Goal: Task Accomplishment & Management: Manage account settings

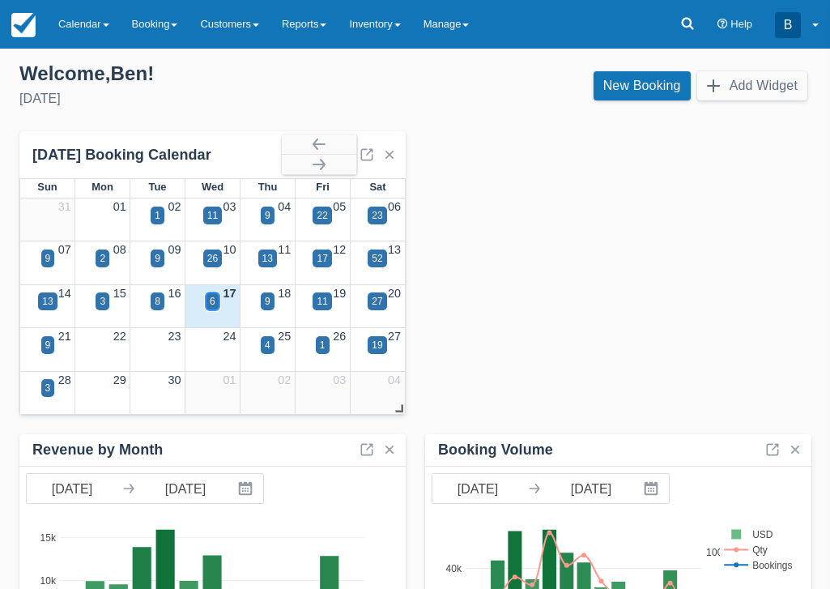
click at [212, 296] on div "6" at bounding box center [213, 301] width 6 height 15
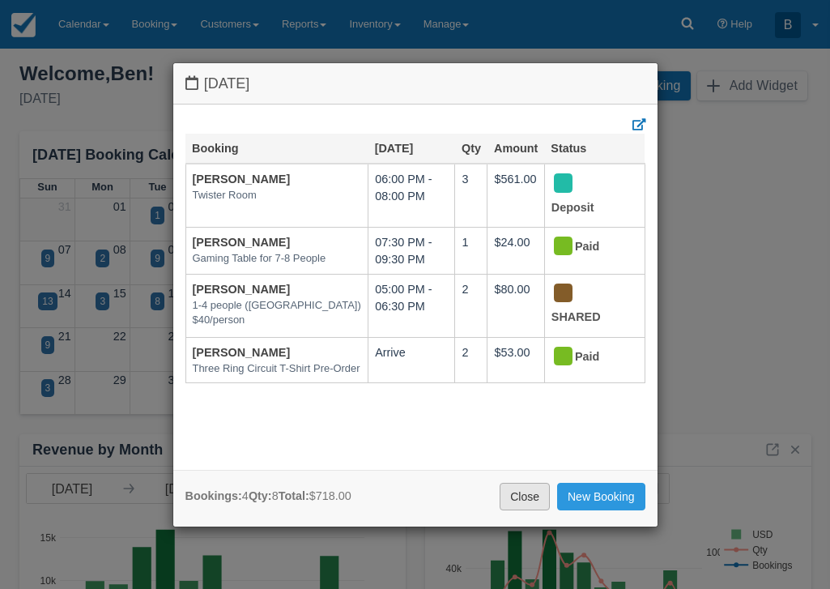
click at [517, 485] on link "Close" at bounding box center [525, 497] width 50 height 28
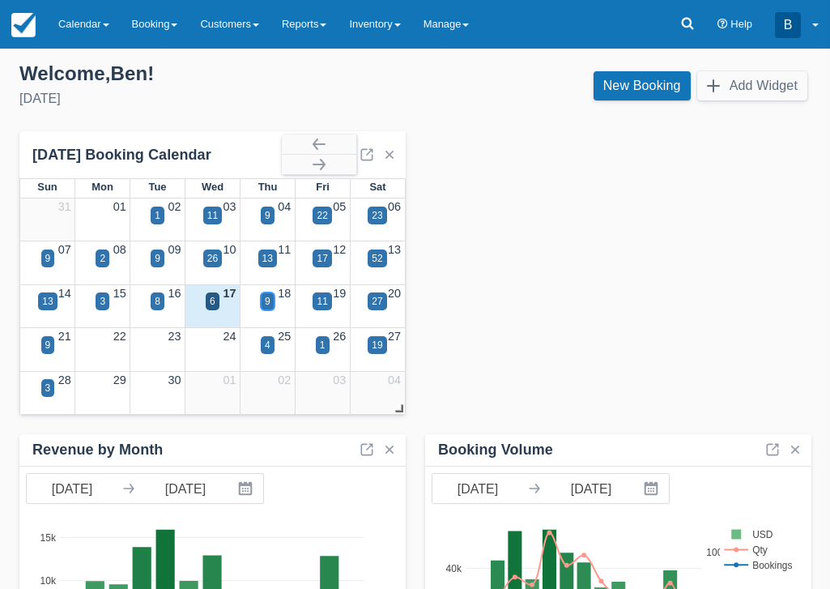
click at [270, 303] on div "9" at bounding box center [268, 301] width 14 height 18
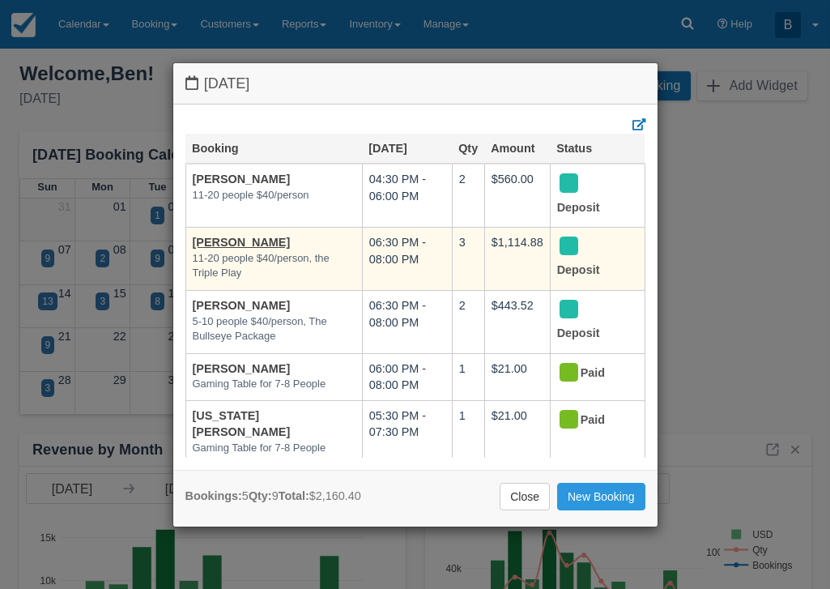
scroll to position [6, 0]
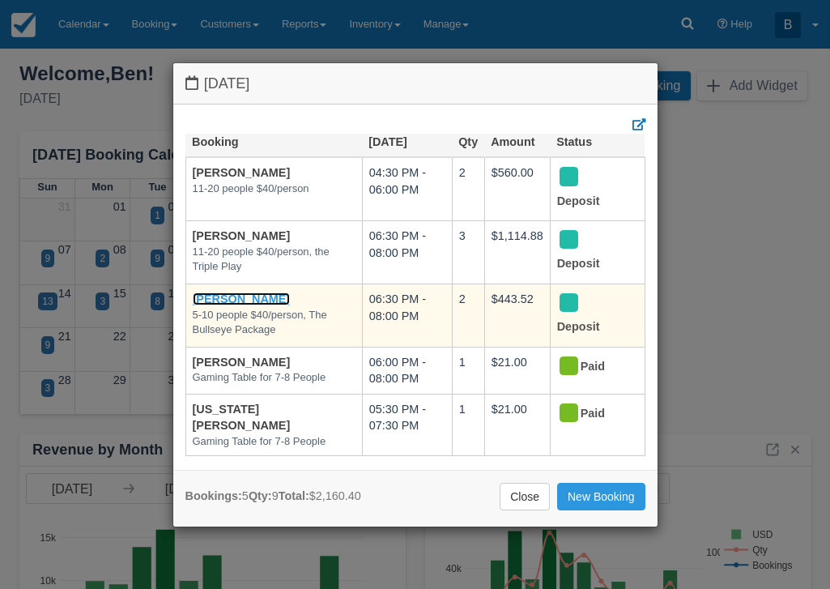
click at [260, 293] on link "Brock Conner" at bounding box center [242, 298] width 98 height 13
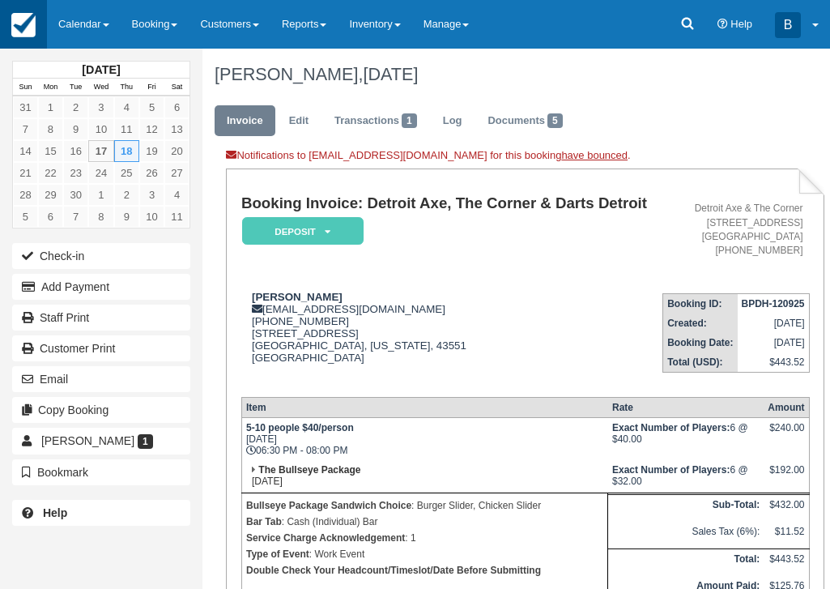
click at [34, 39] on link at bounding box center [23, 24] width 47 height 49
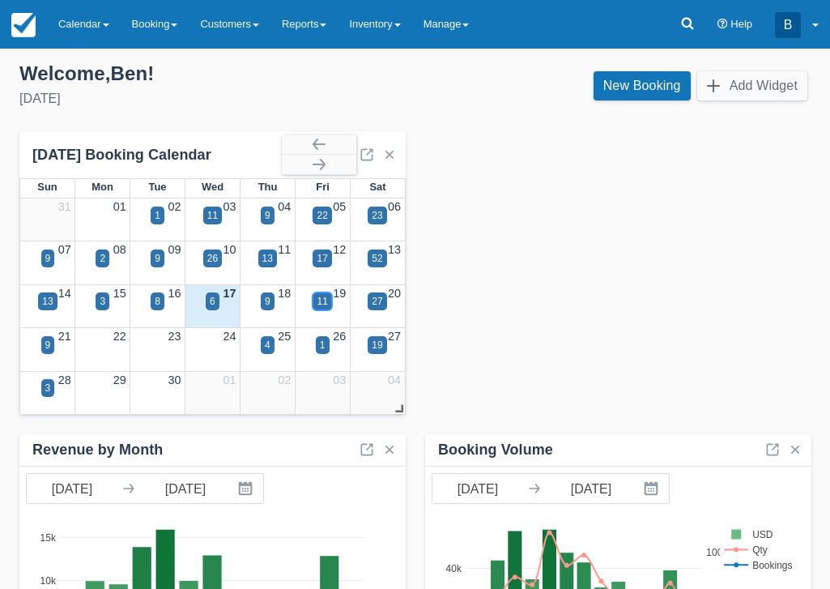
click at [325, 301] on div "11" at bounding box center [322, 301] width 11 height 15
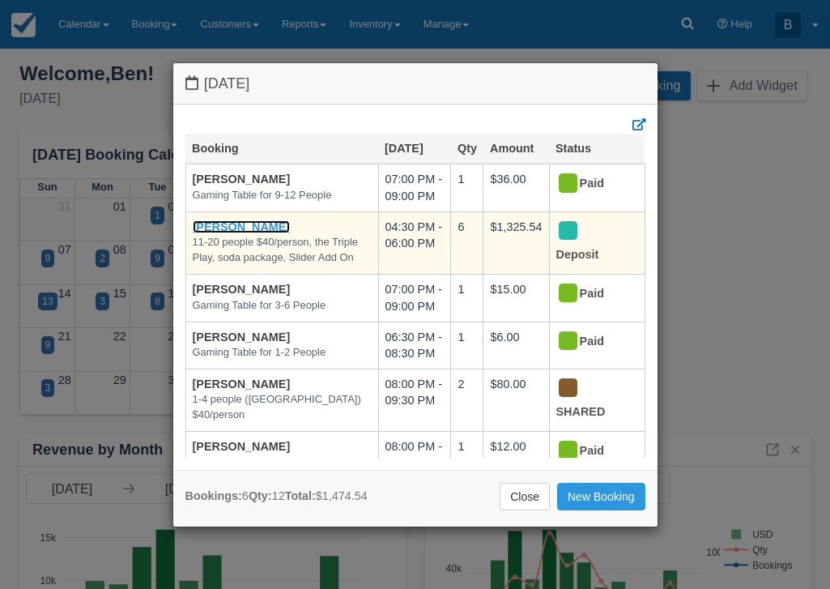
click at [213, 225] on link "Matt Butka" at bounding box center [242, 226] width 98 height 13
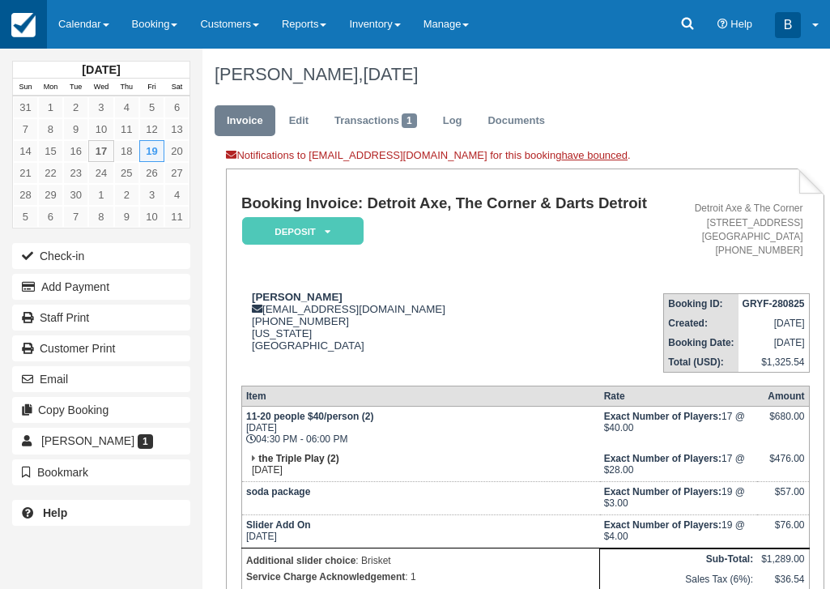
click at [14, 19] on img at bounding box center [23, 25] width 24 height 24
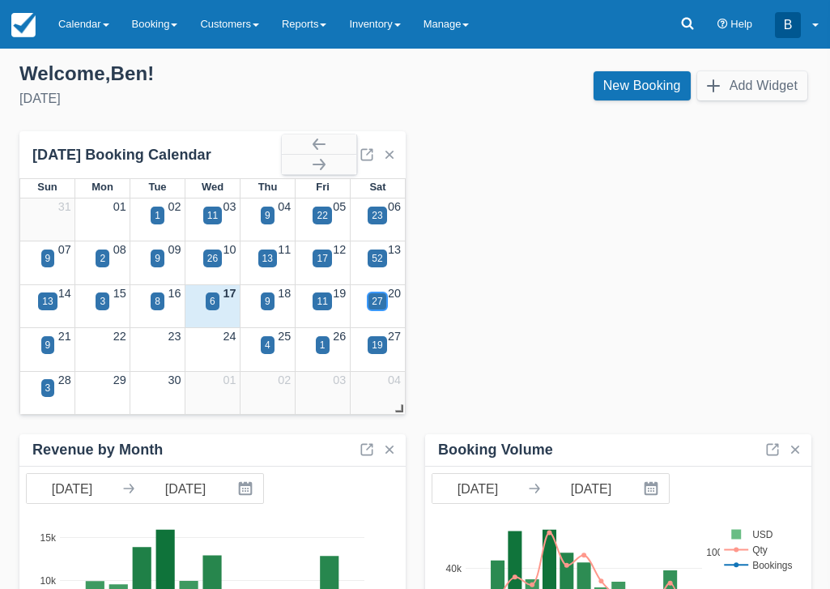
click at [372, 301] on div "27" at bounding box center [377, 301] width 11 height 15
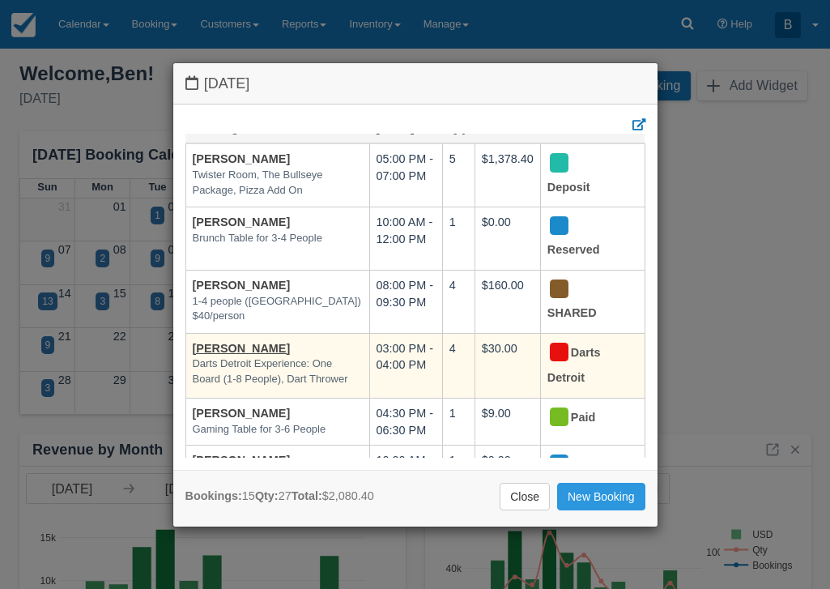
scroll to position [26, 0]
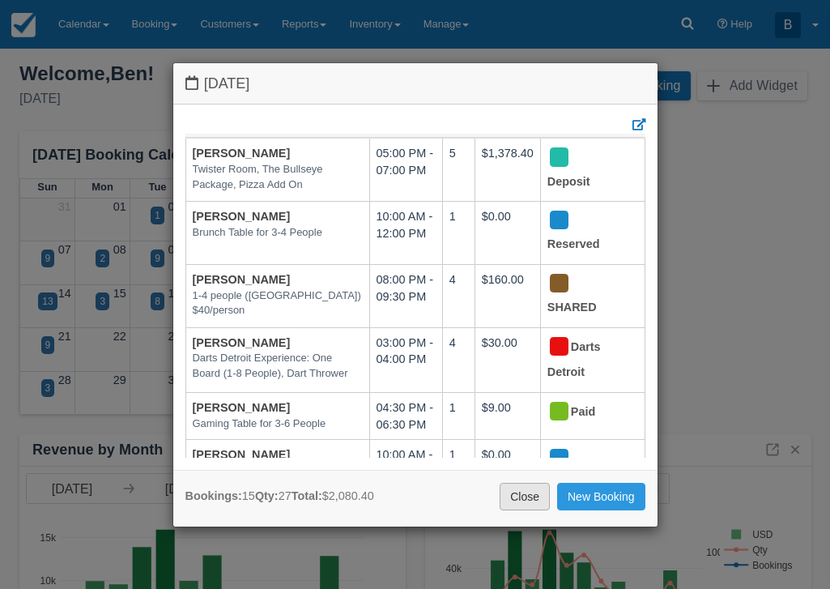
click at [531, 498] on link "Close" at bounding box center [525, 497] width 50 height 28
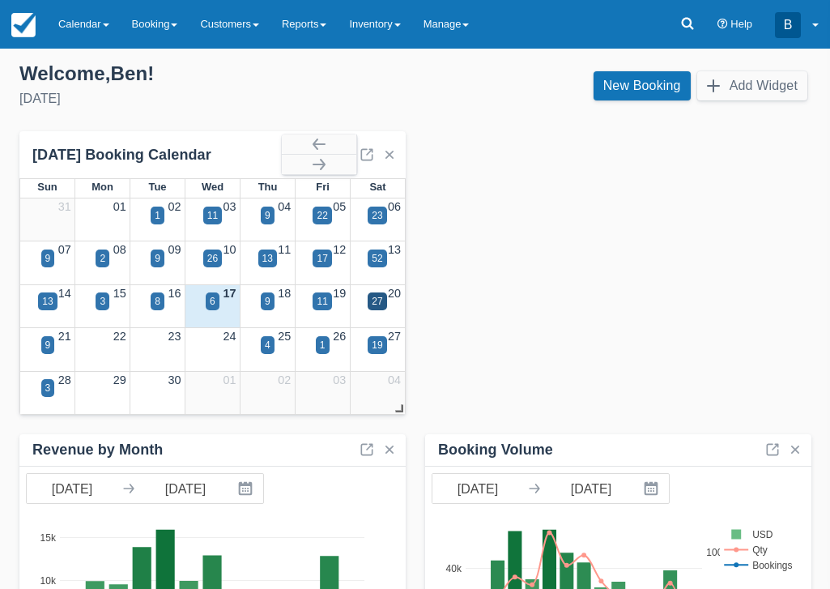
click at [526, 314] on div "Booking Volume 09/17/24 Navigate forward to interact with the calendar and sele…" at bounding box center [414, 575] width 791 height 889
click at [333, 157] on button "button" at bounding box center [319, 164] width 74 height 19
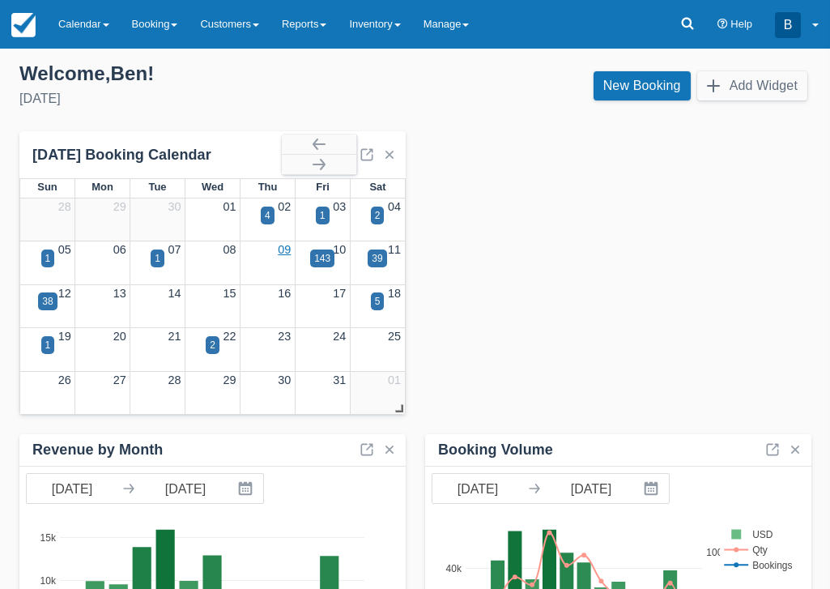
click at [283, 253] on link "09" at bounding box center [284, 249] width 13 height 13
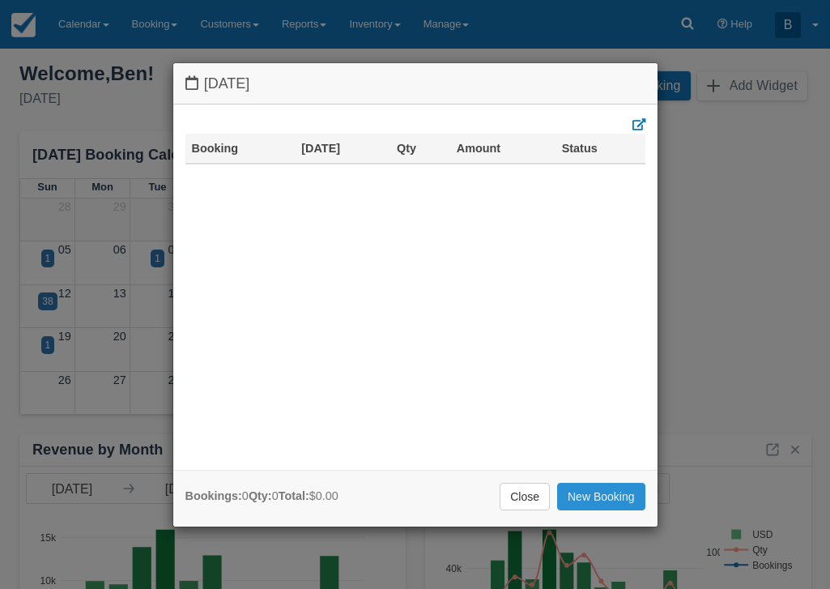
click at [594, 495] on link "New Booking" at bounding box center [601, 497] width 88 height 28
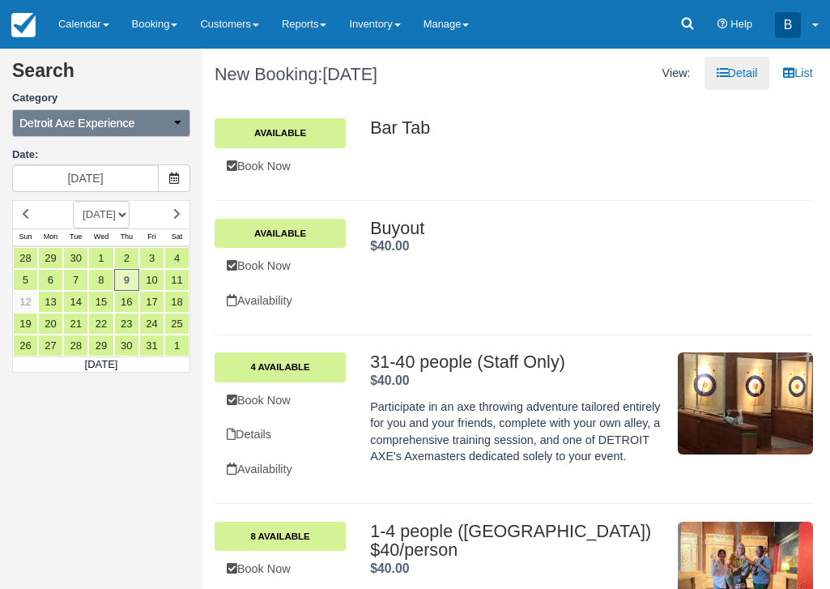
click at [163, 121] on button "Detroit Axe Experience" at bounding box center [101, 123] width 178 height 28
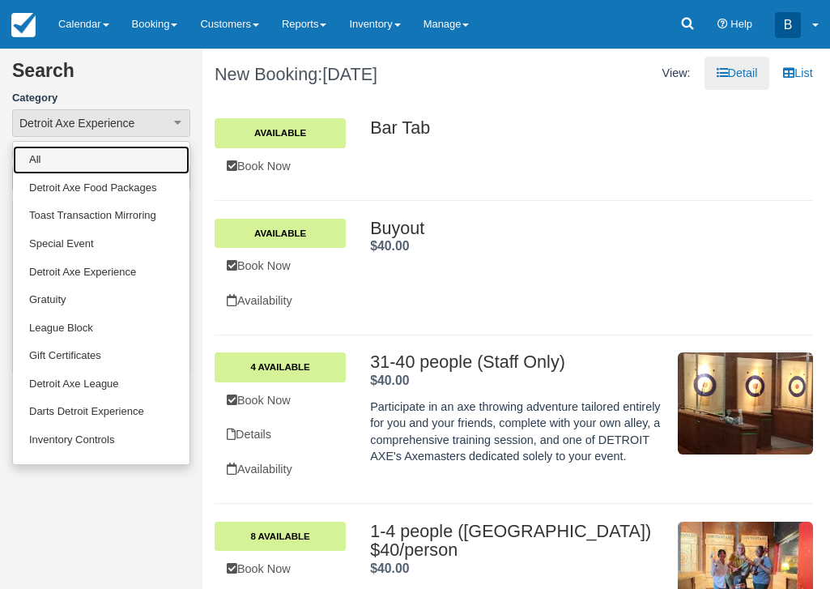
click at [113, 167] on link "All" at bounding box center [101, 160] width 176 height 28
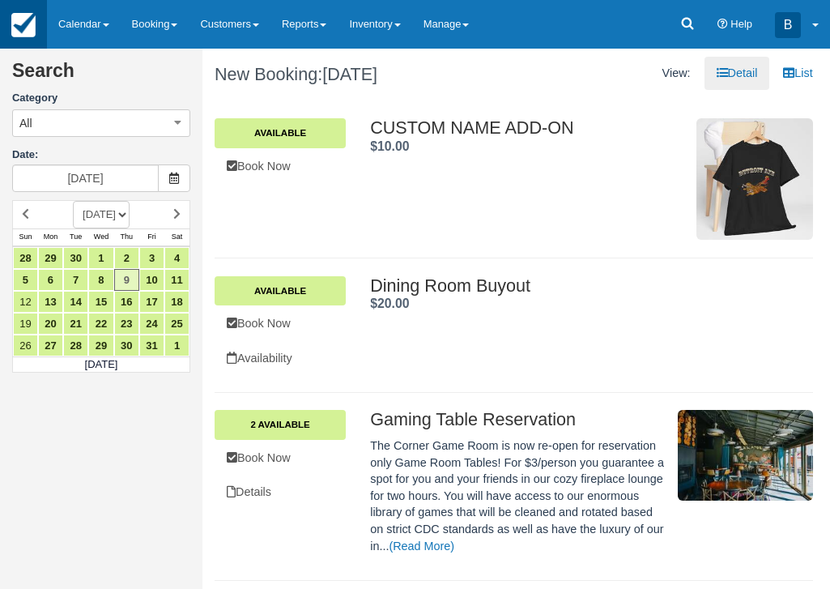
click at [14, 24] on img at bounding box center [23, 25] width 24 height 24
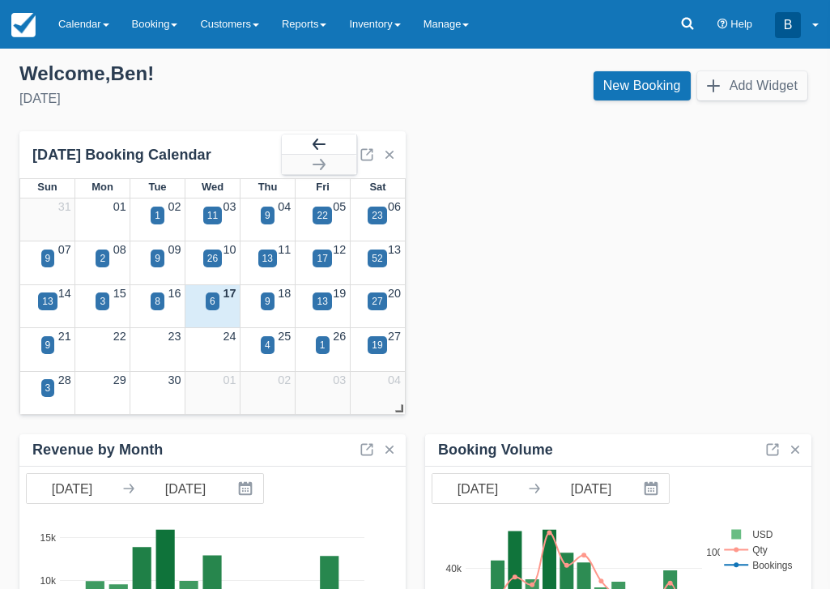
click at [308, 138] on button "button" at bounding box center [319, 143] width 74 height 19
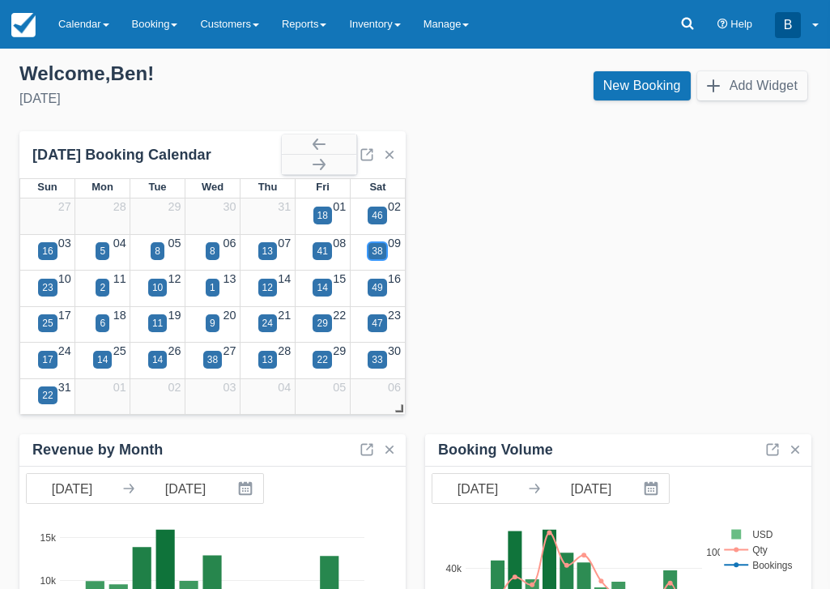
click at [372, 248] on div "38" at bounding box center [377, 251] width 11 height 15
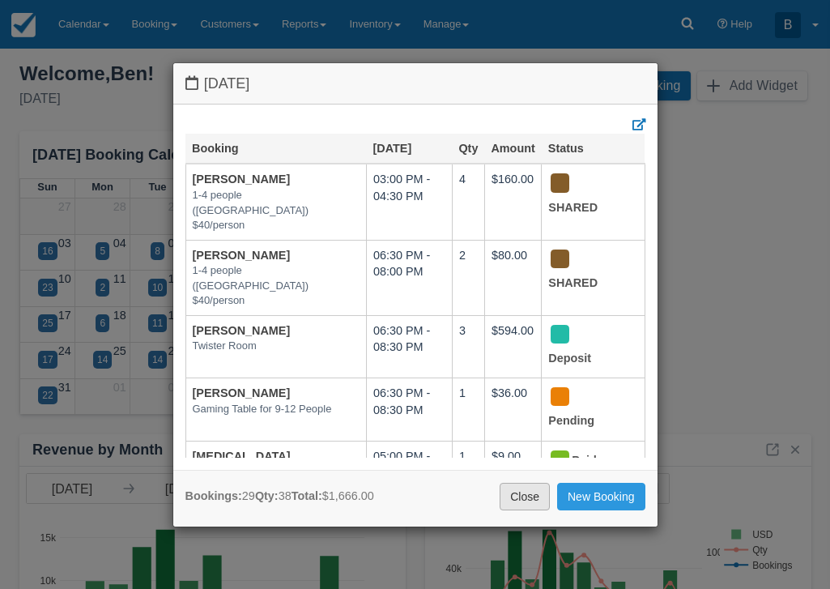
click at [538, 498] on link "Close" at bounding box center [525, 497] width 50 height 28
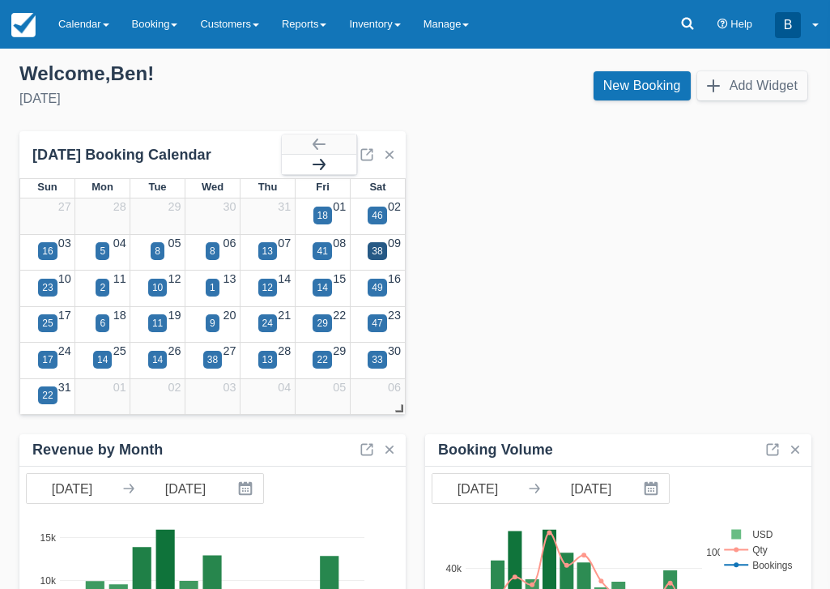
click at [326, 159] on button "button" at bounding box center [319, 164] width 74 height 19
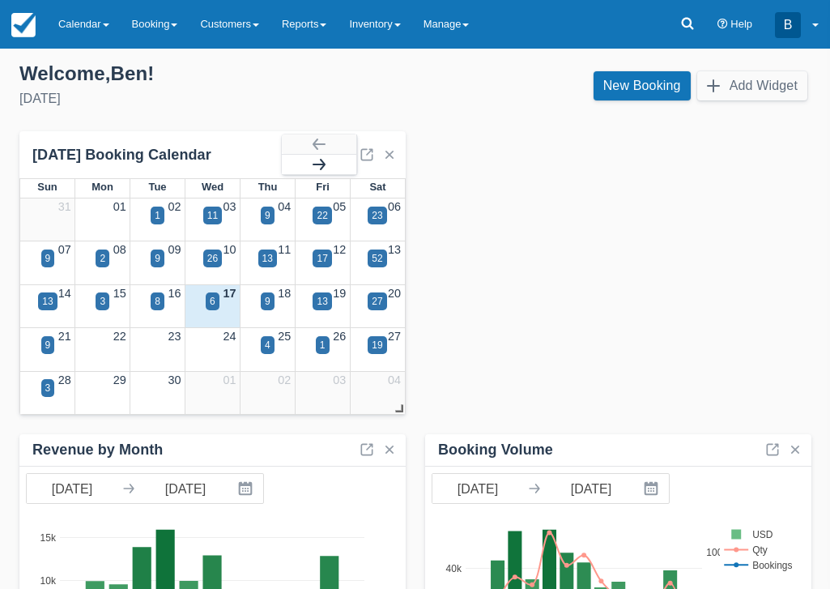
click at [326, 159] on button "button" at bounding box center [319, 164] width 74 height 19
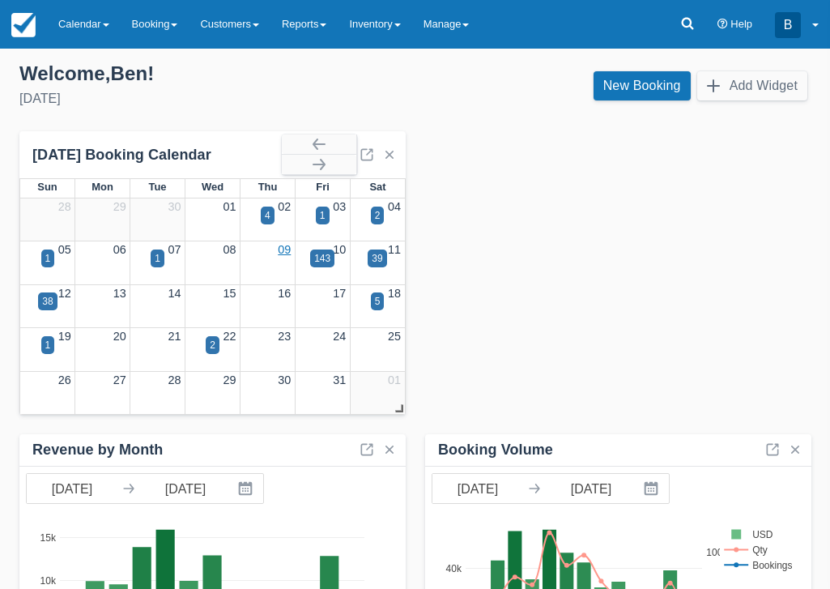
click at [283, 249] on link "09" at bounding box center [284, 249] width 13 height 13
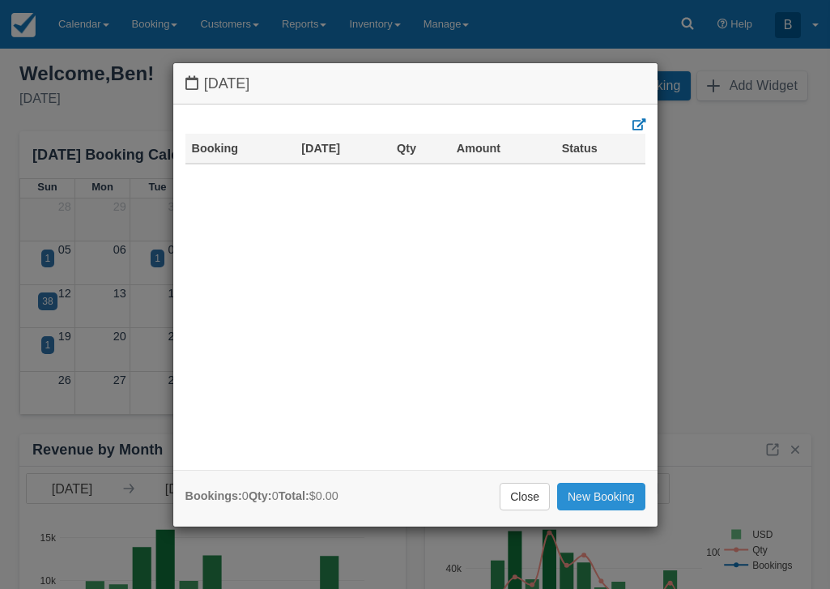
click at [632, 495] on link "New Booking" at bounding box center [601, 497] width 88 height 28
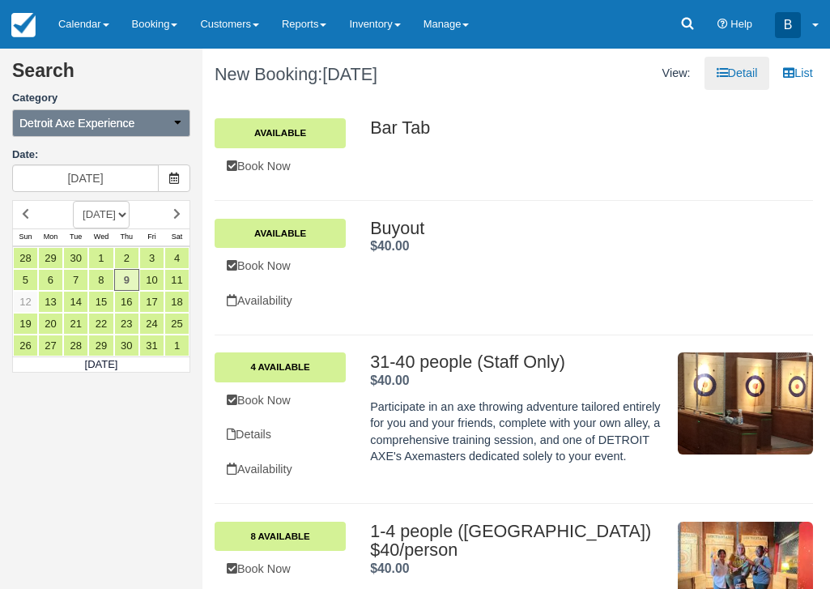
click at [180, 130] on button "Detroit Axe Experience" at bounding box center [101, 123] width 178 height 28
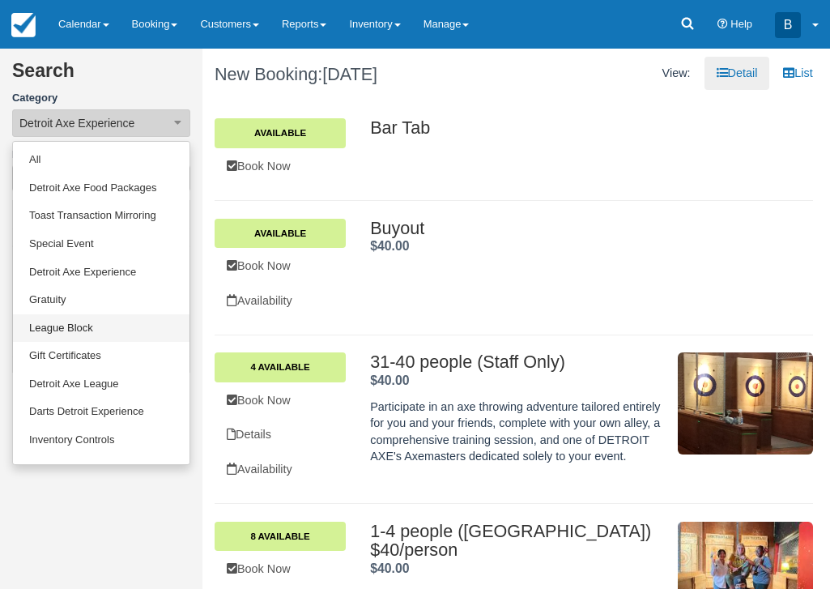
scroll to position [78, 0]
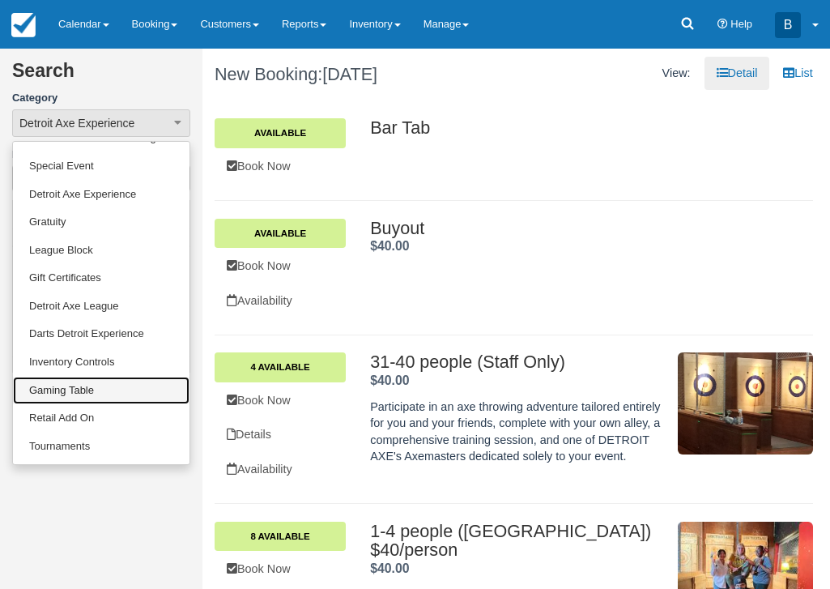
click at [85, 393] on link "Gaming Table" at bounding box center [101, 390] width 176 height 28
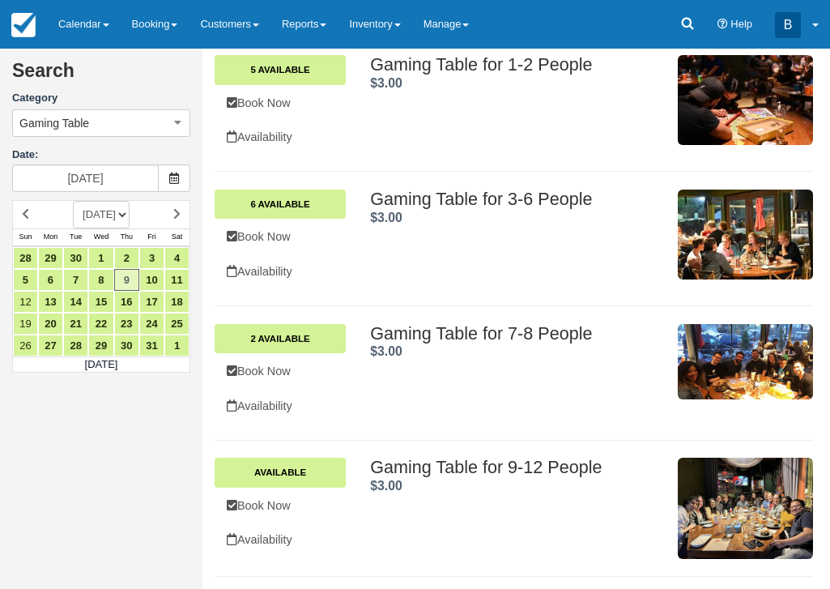
scroll to position [542, 0]
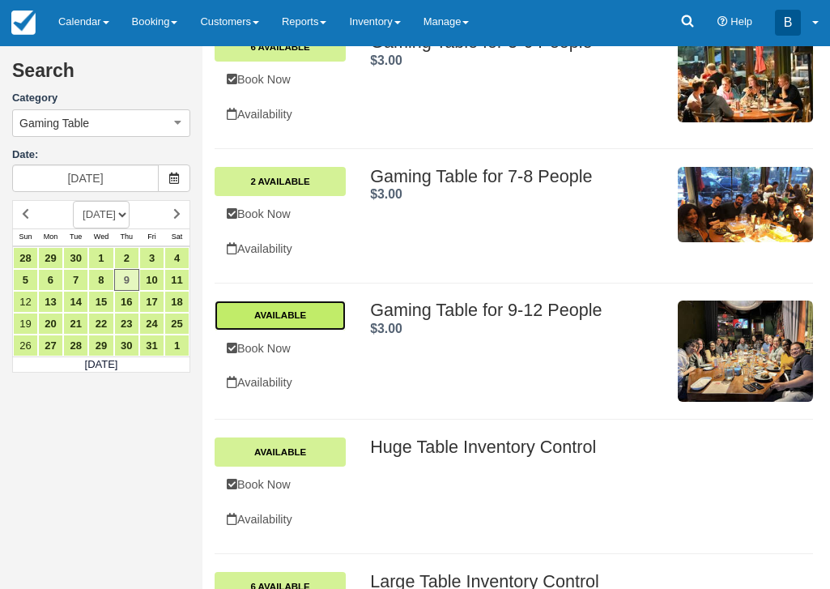
click at [321, 325] on link "Available" at bounding box center [280, 314] width 131 height 29
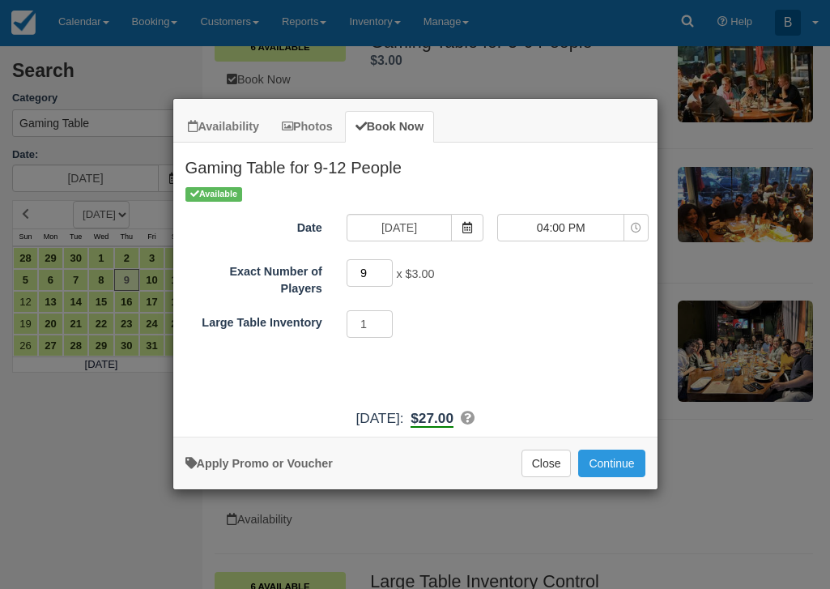
drag, startPoint x: 368, startPoint y: 274, endPoint x: 351, endPoint y: 274, distance: 17.0
click at [351, 274] on input "9" at bounding box center [370, 273] width 47 height 28
click at [547, 460] on button "Close" at bounding box center [546, 463] width 50 height 28
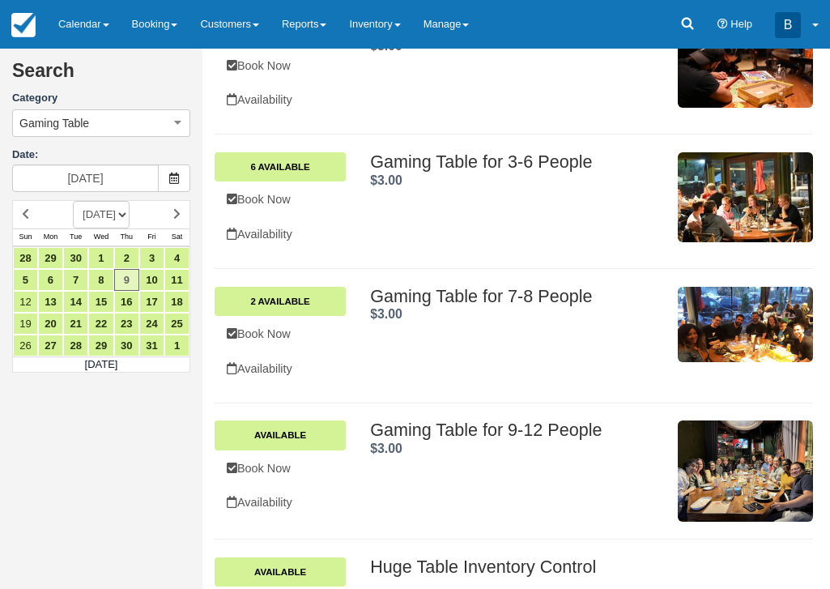
scroll to position [0, 0]
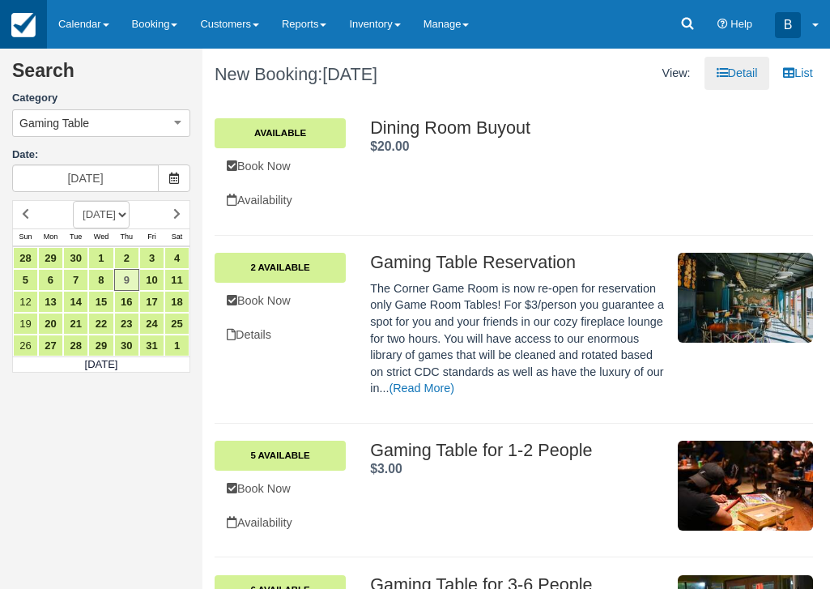
click at [28, 19] on img at bounding box center [23, 25] width 24 height 24
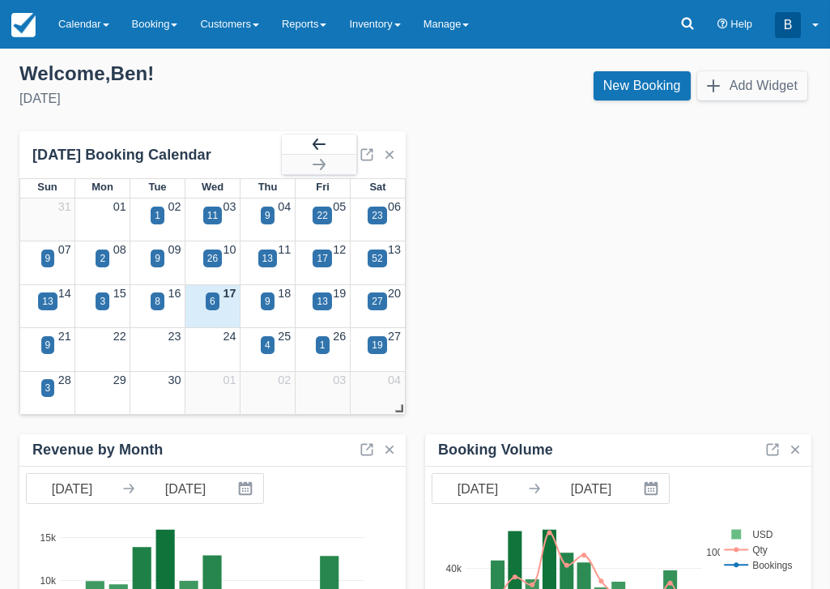
click at [319, 147] on button "button" at bounding box center [319, 143] width 74 height 19
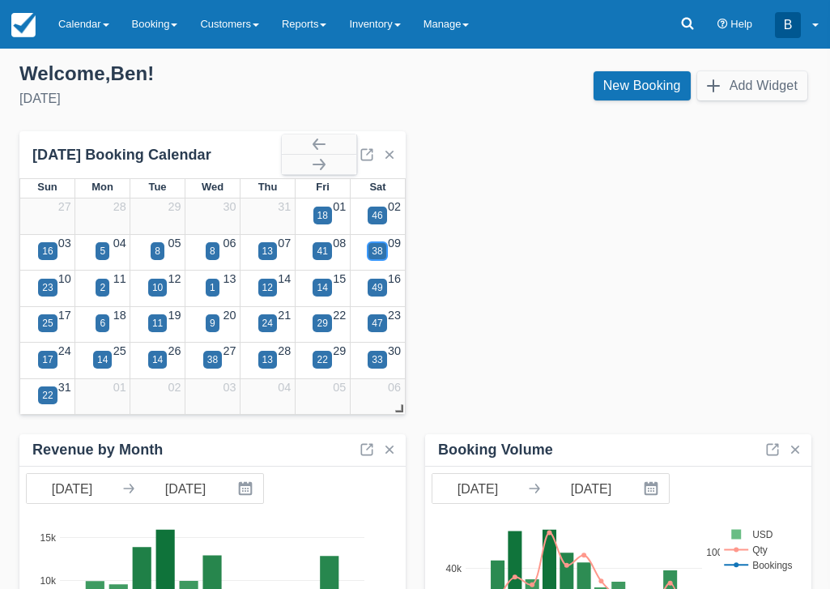
click at [377, 254] on div "38" at bounding box center [377, 251] width 11 height 15
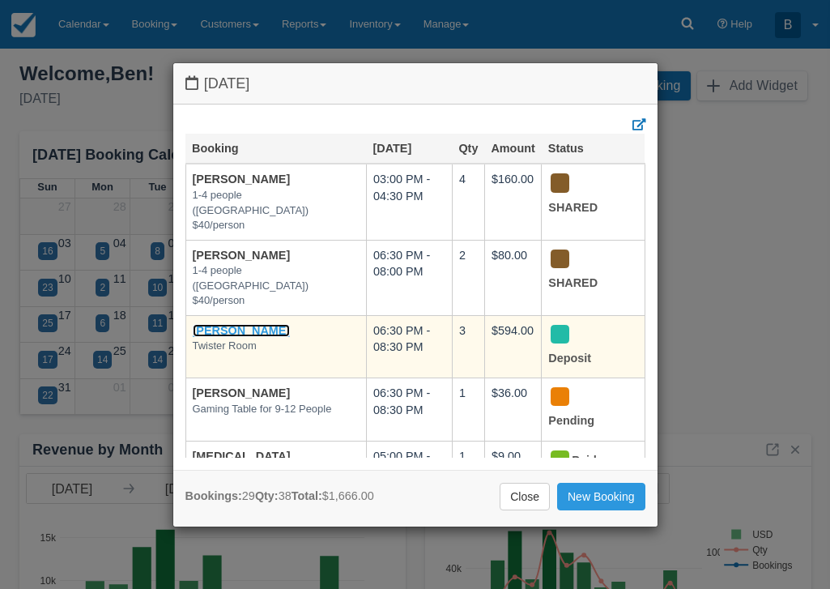
click at [238, 324] on link "[PERSON_NAME]" at bounding box center [242, 330] width 98 height 13
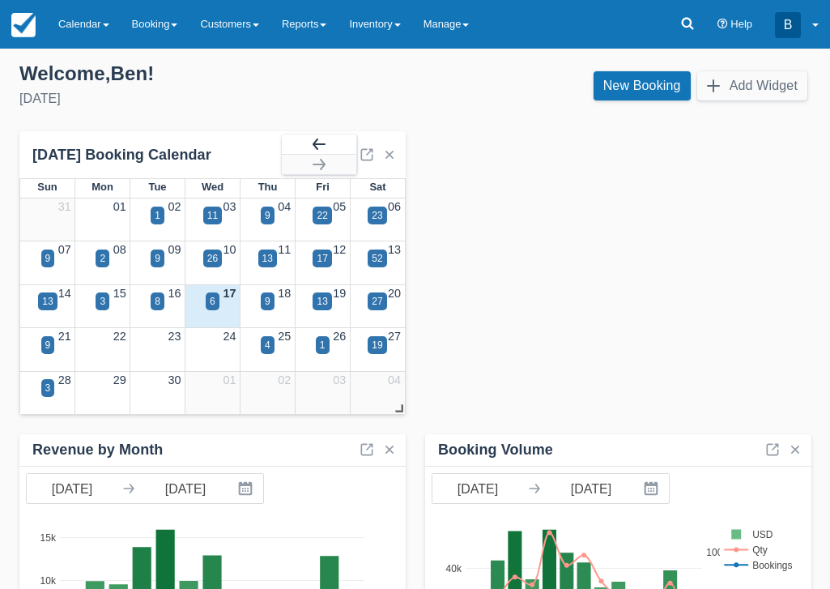
click at [330, 138] on button "button" at bounding box center [319, 143] width 74 height 19
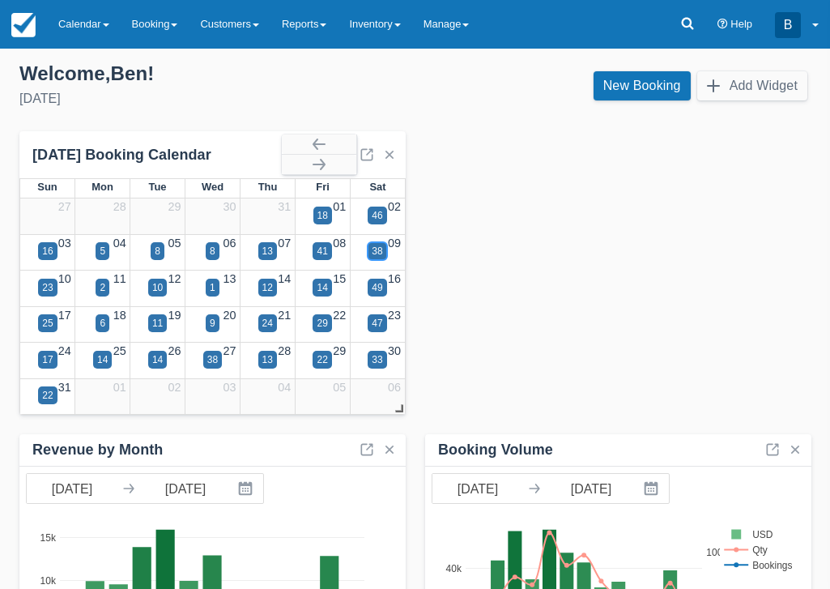
click at [376, 251] on div "38" at bounding box center [377, 251] width 11 height 15
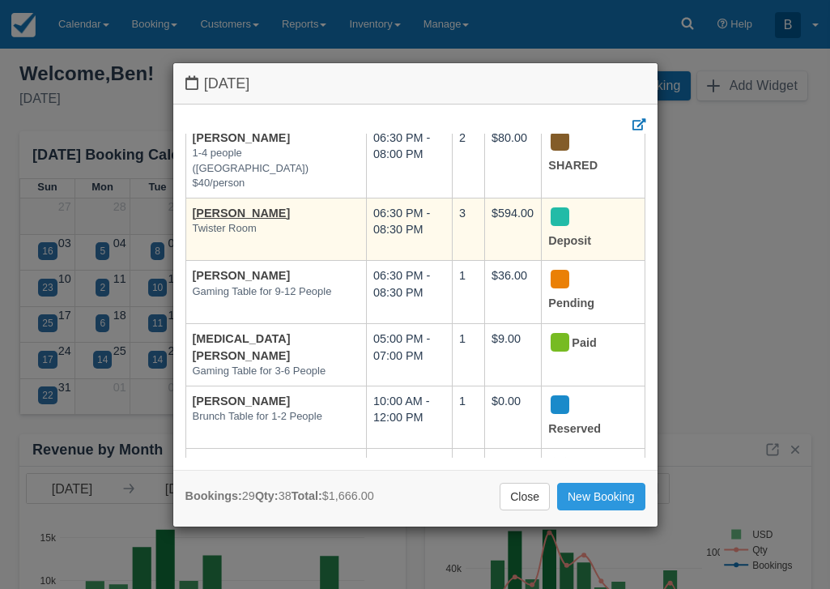
scroll to position [118, 0]
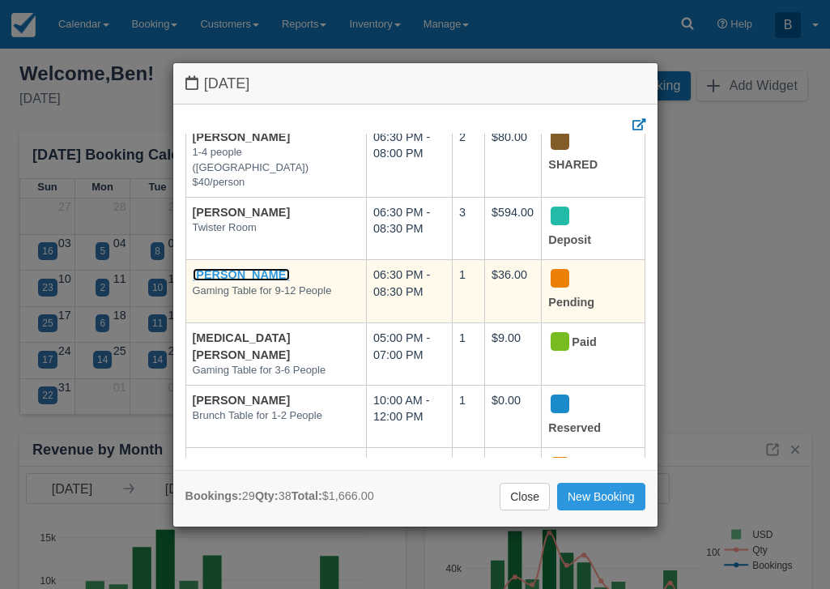
click at [222, 268] on link "[PERSON_NAME]" at bounding box center [242, 274] width 98 height 13
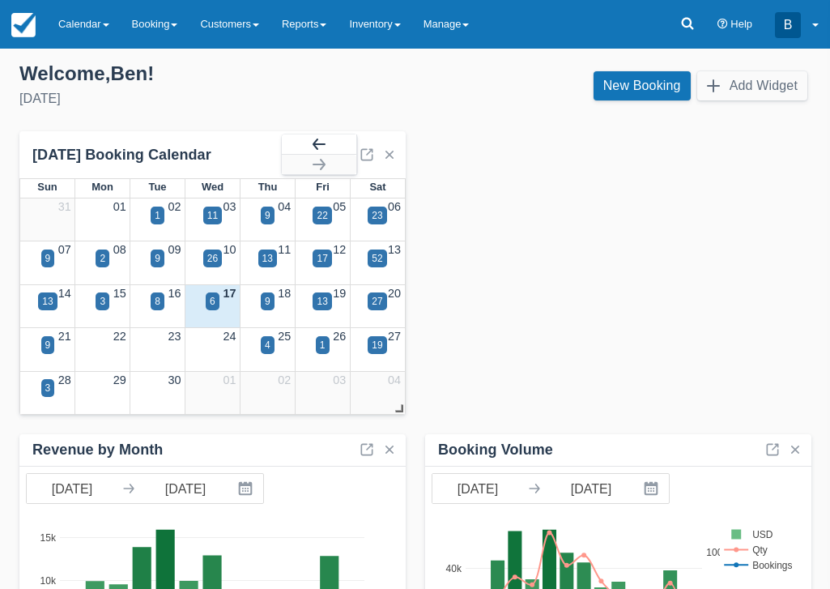
click at [326, 147] on button "button" at bounding box center [319, 143] width 74 height 19
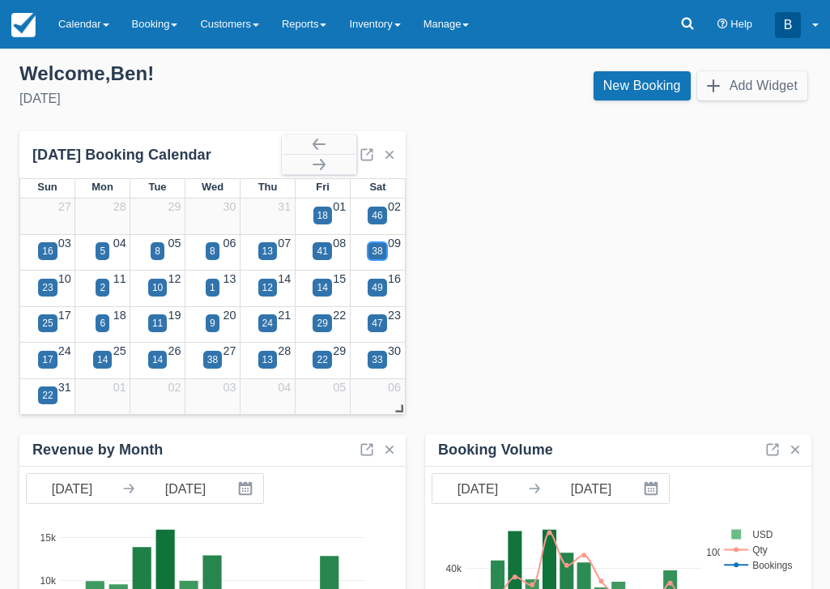
click at [377, 248] on div "38" at bounding box center [377, 251] width 11 height 15
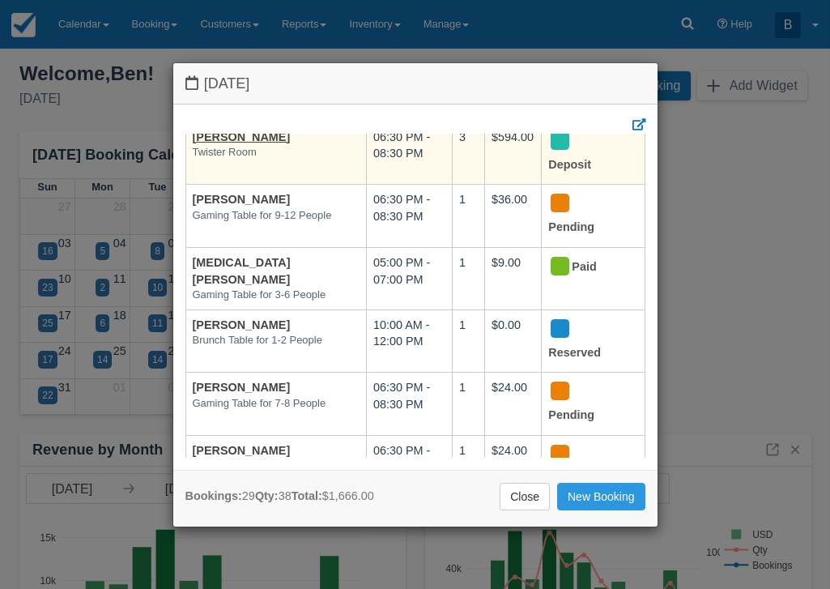
scroll to position [207, 0]
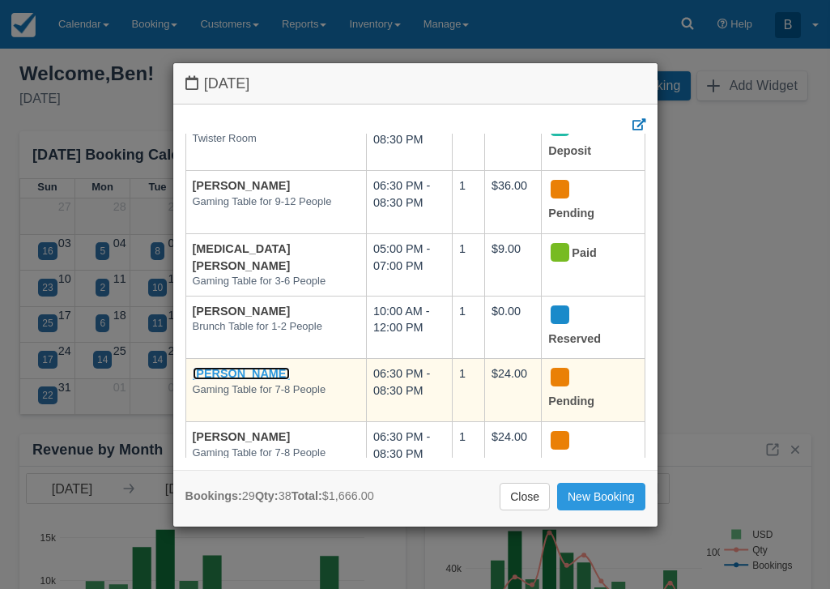
click at [239, 367] on link "Raj Kadiyala" at bounding box center [242, 373] width 98 height 13
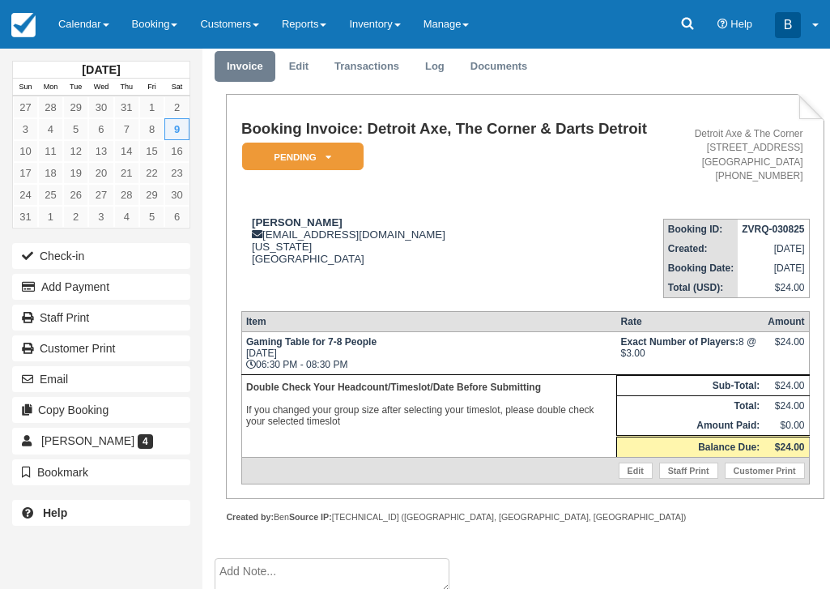
scroll to position [52, 0]
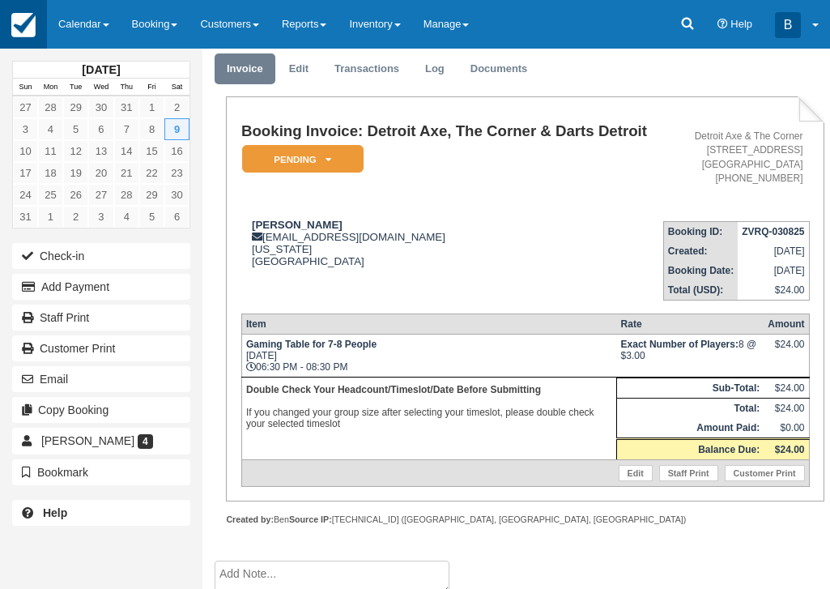
click at [28, 19] on img at bounding box center [23, 25] width 24 height 24
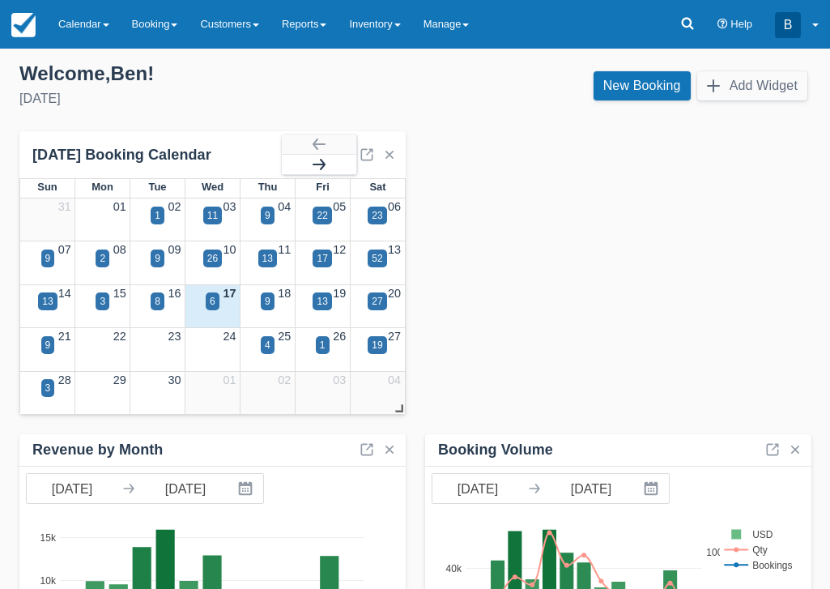
click at [321, 157] on button "button" at bounding box center [319, 164] width 74 height 19
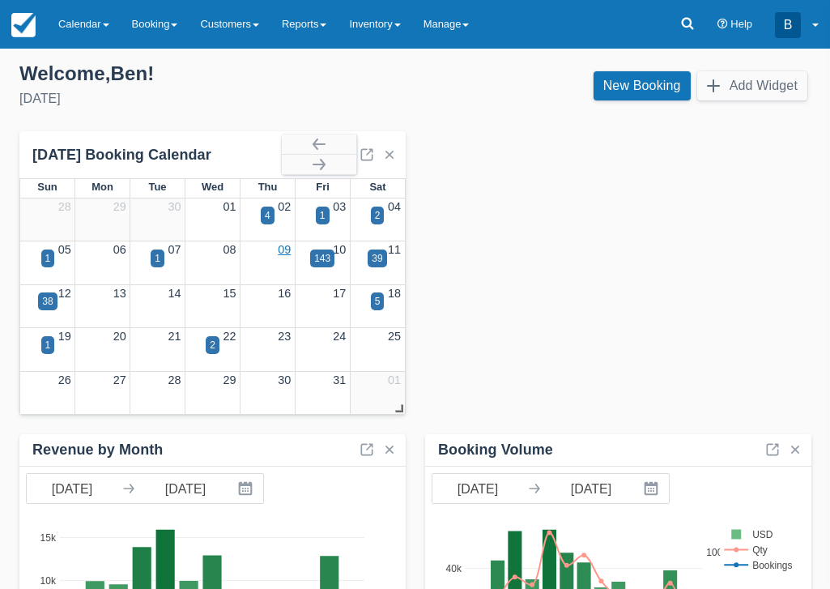
click at [283, 252] on link "09" at bounding box center [284, 249] width 13 height 13
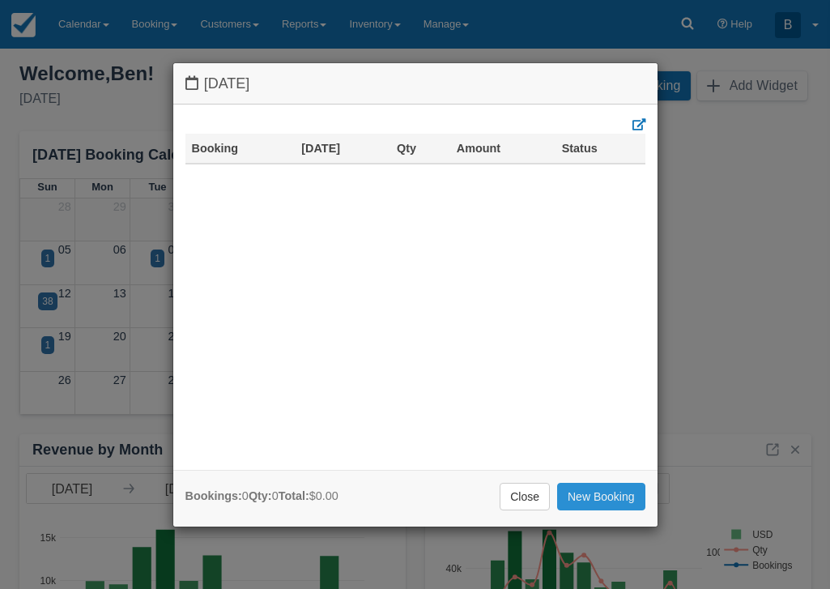
click at [596, 495] on link "New Booking" at bounding box center [601, 497] width 88 height 28
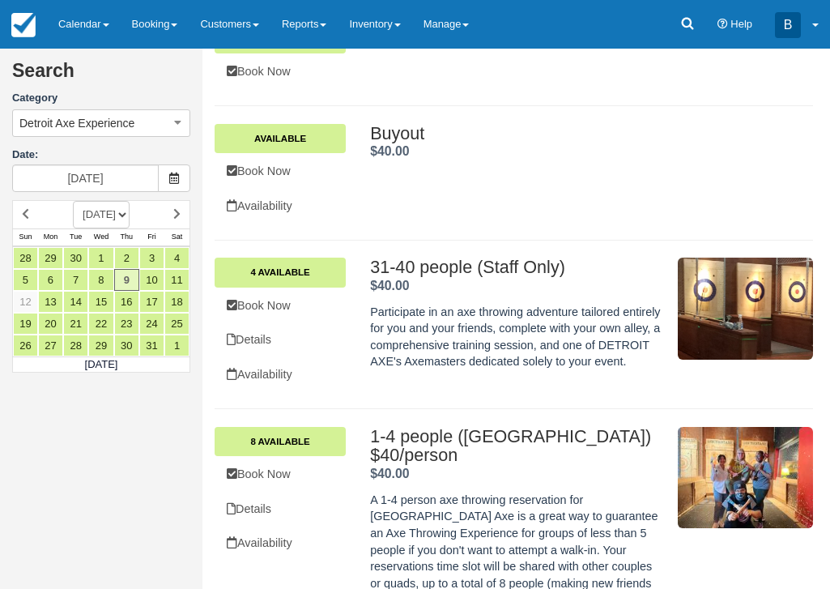
scroll to position [155, 0]
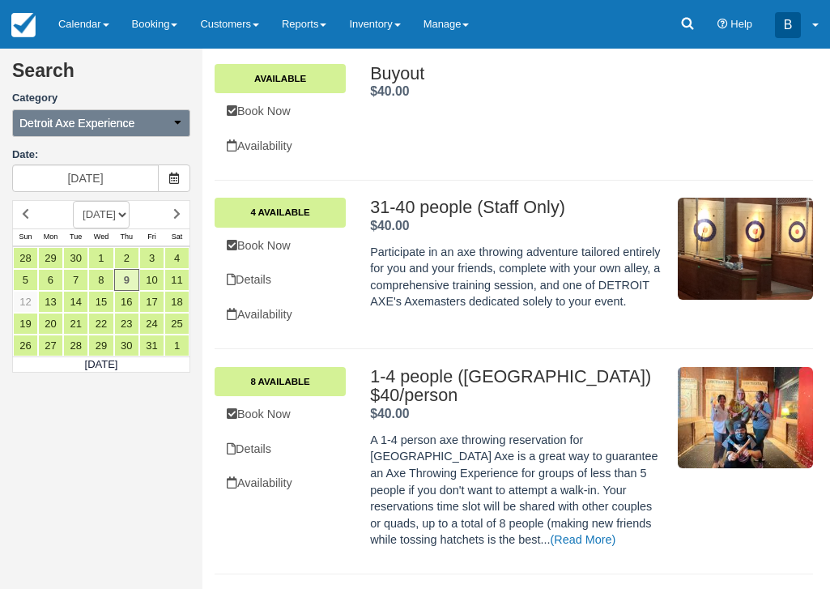
click at [154, 112] on button "Detroit Axe Experience" at bounding box center [101, 123] width 178 height 28
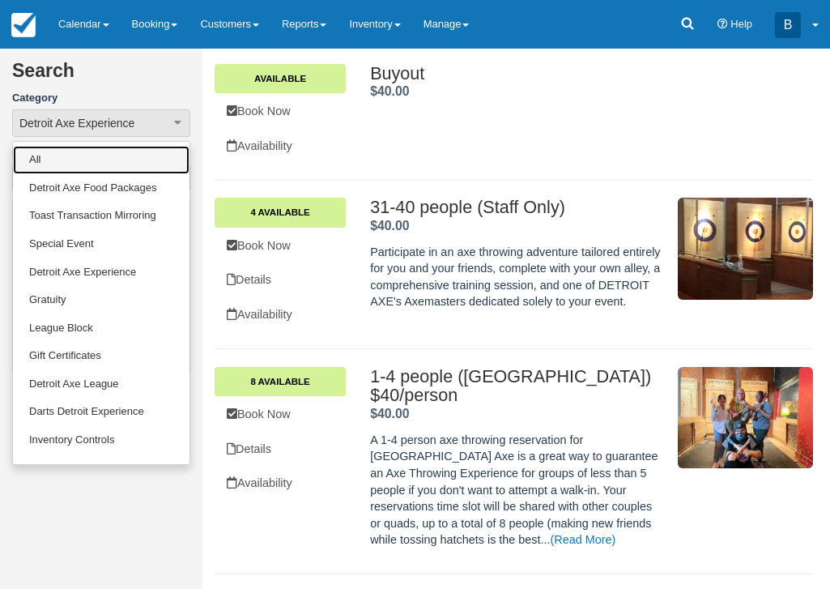
click at [144, 165] on link "All" at bounding box center [101, 160] width 176 height 28
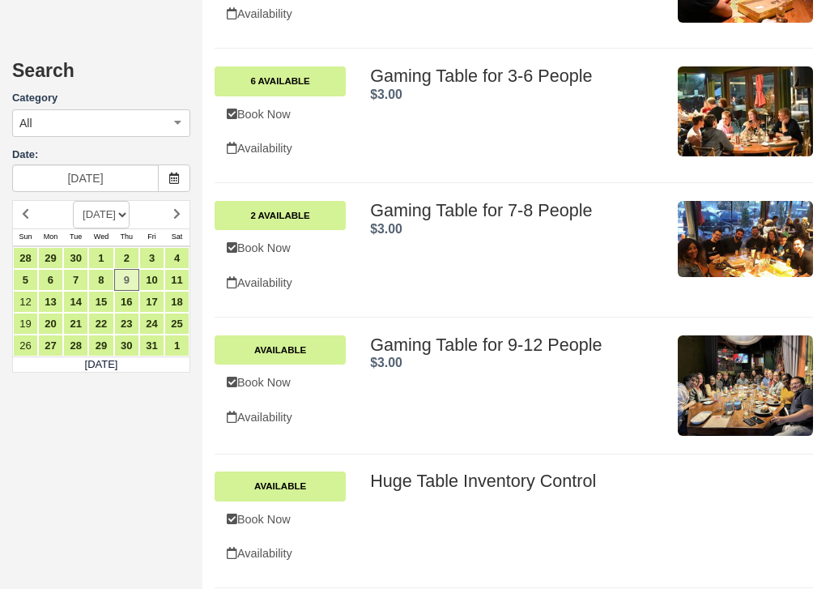
scroll to position [666, 0]
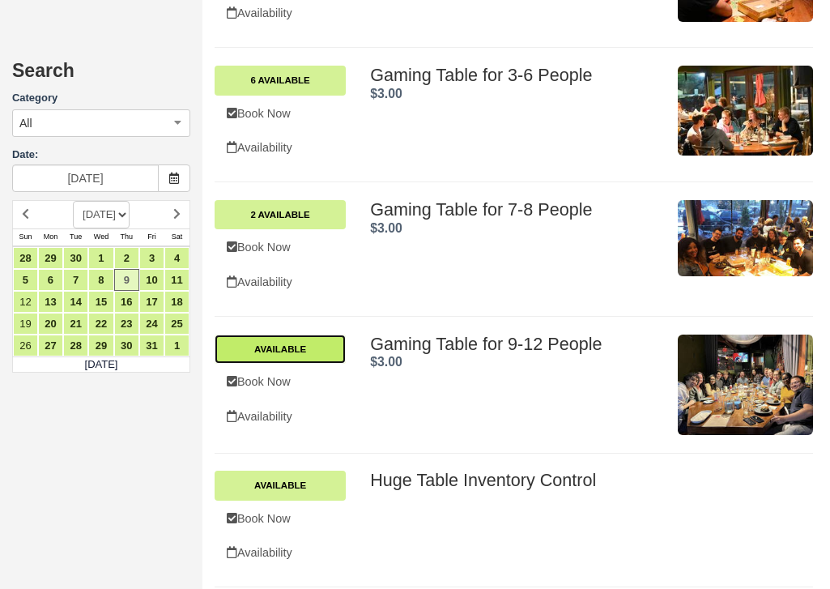
click at [320, 340] on link "Available" at bounding box center [280, 348] width 131 height 29
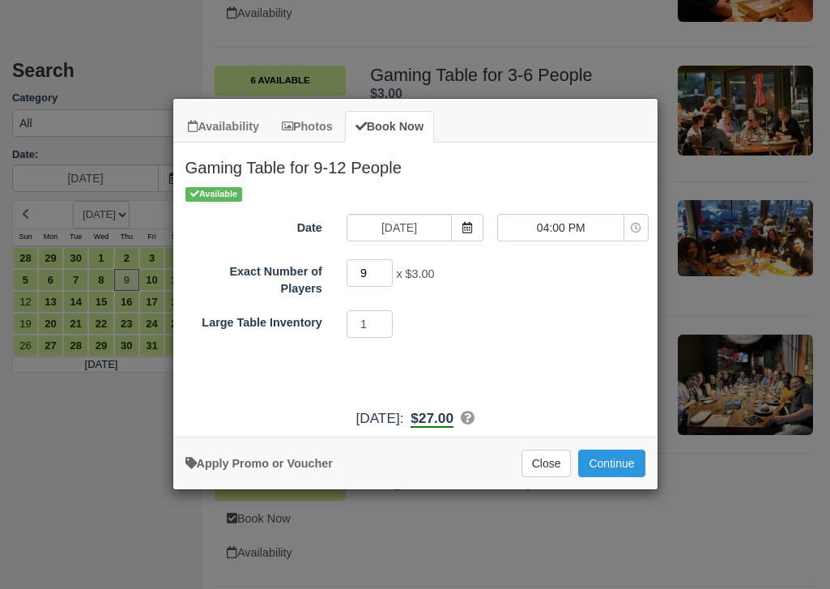
drag, startPoint x: 370, startPoint y: 273, endPoint x: 348, endPoint y: 275, distance: 22.0
click at [348, 275] on input "9" at bounding box center [370, 273] width 47 height 28
type input "12"
click at [582, 224] on span "04:00 PM" at bounding box center [560, 227] width 125 height 16
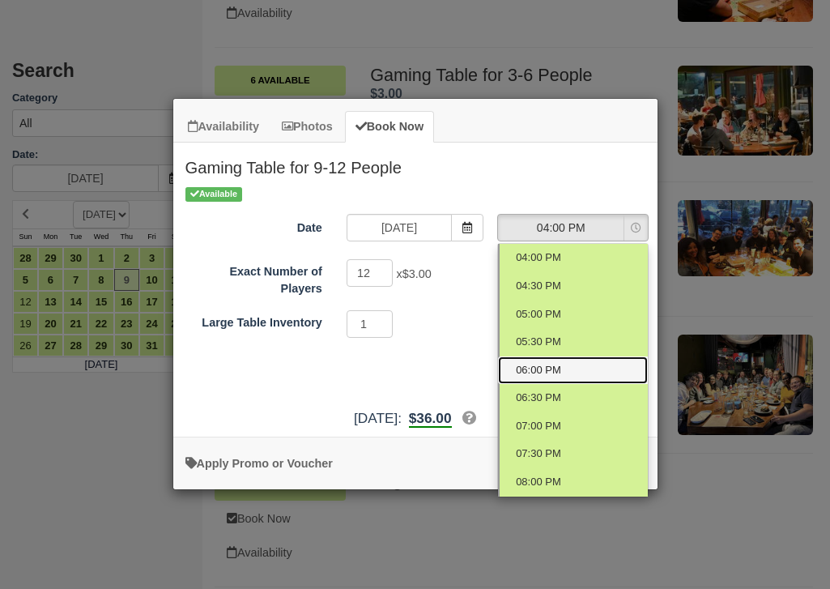
click at [572, 375] on link "06:00 PM" at bounding box center [573, 370] width 150 height 28
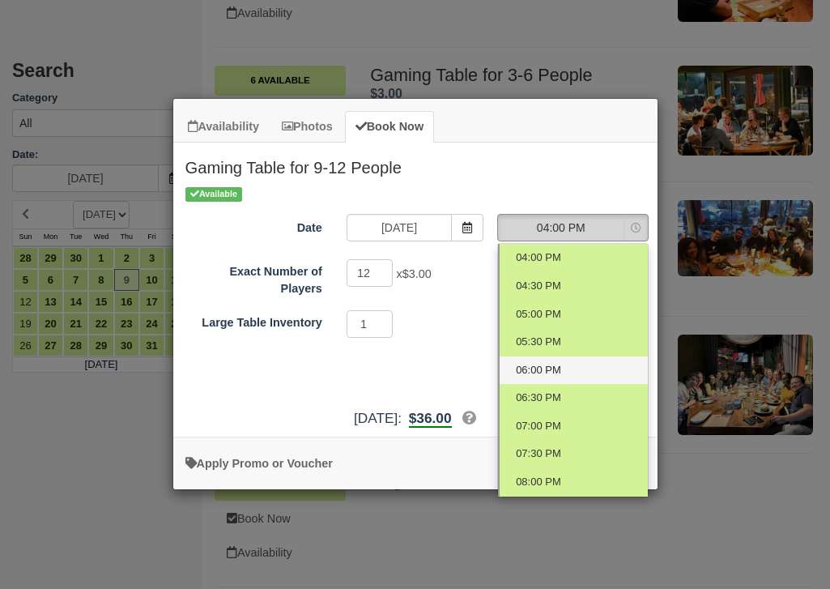
select select "4"
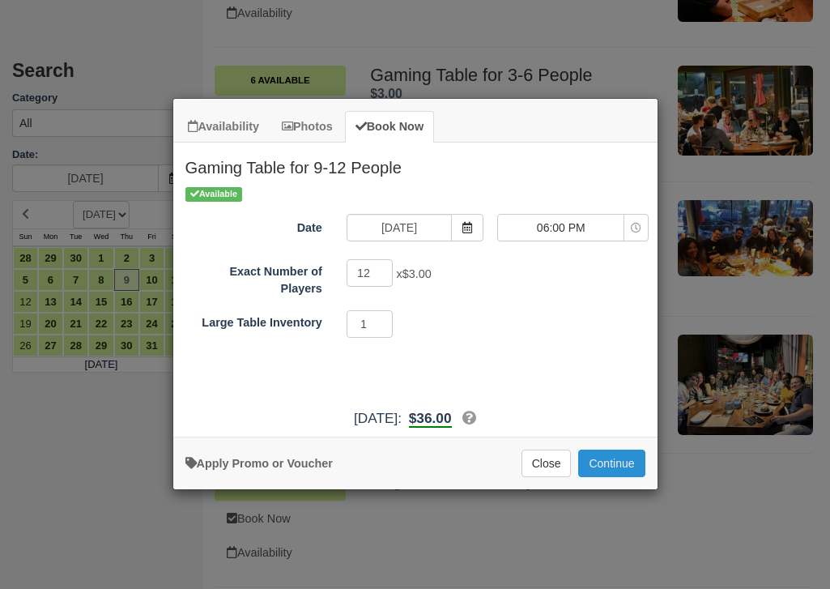
click at [618, 465] on button "Continue" at bounding box center [611, 463] width 66 height 28
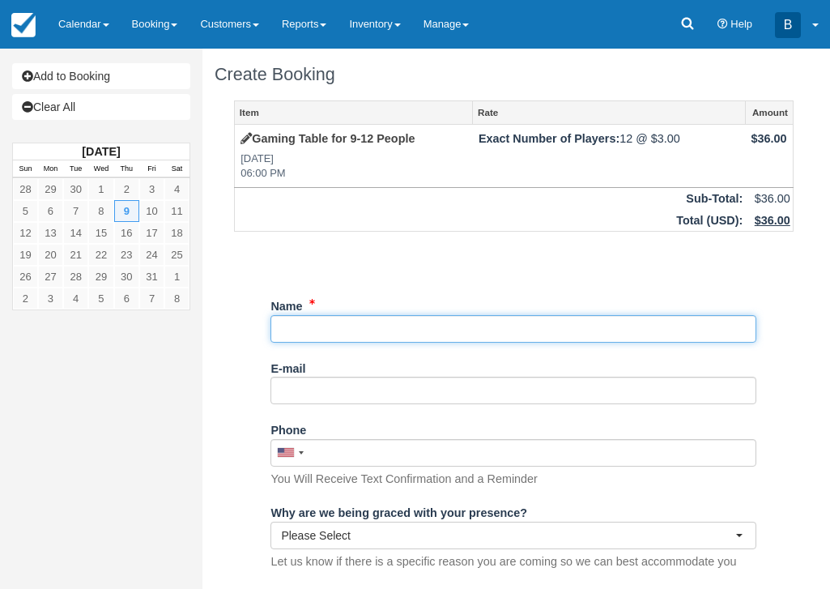
click at [534, 326] on input "Name" at bounding box center [513, 329] width 486 height 28
type input "[PERSON_NAME]"
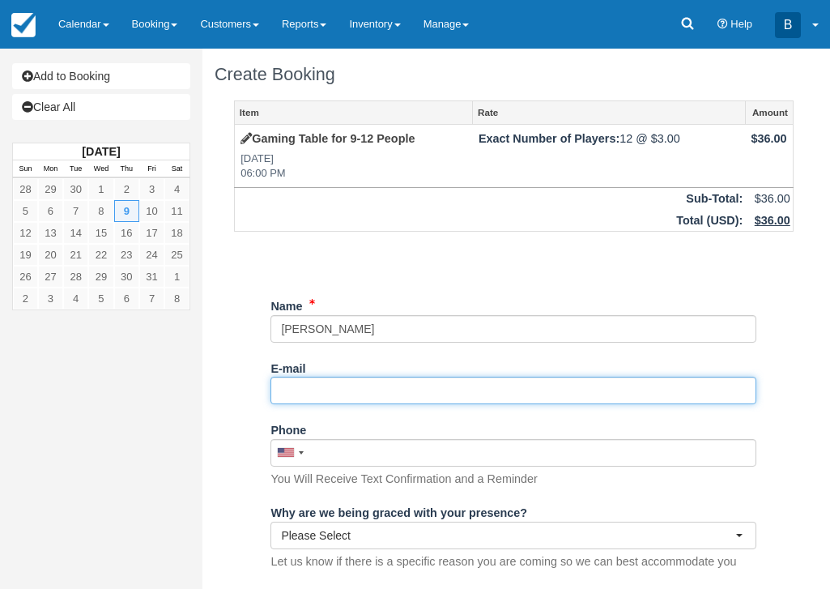
click at [493, 385] on input "E-mail" at bounding box center [513, 390] width 486 height 28
paste input "Nicole.Romeo@delta.com"
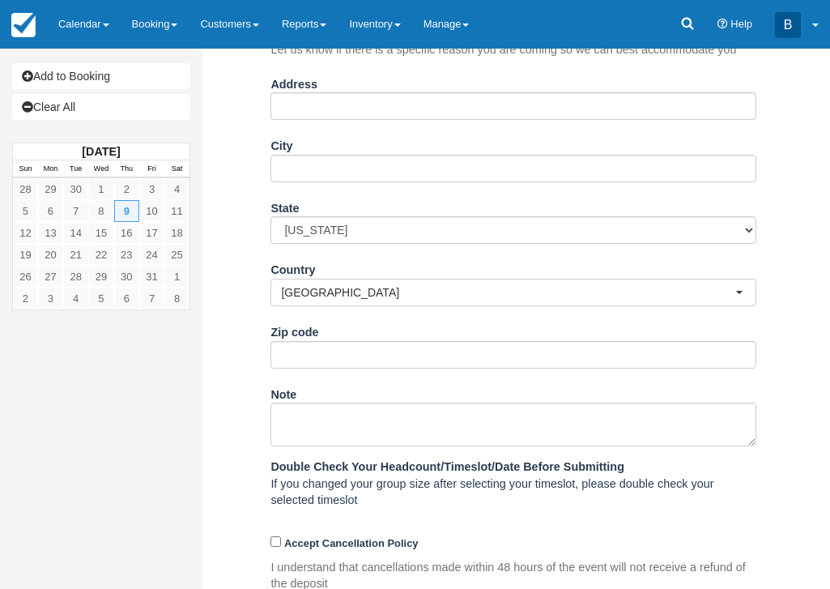
scroll to position [605, 0]
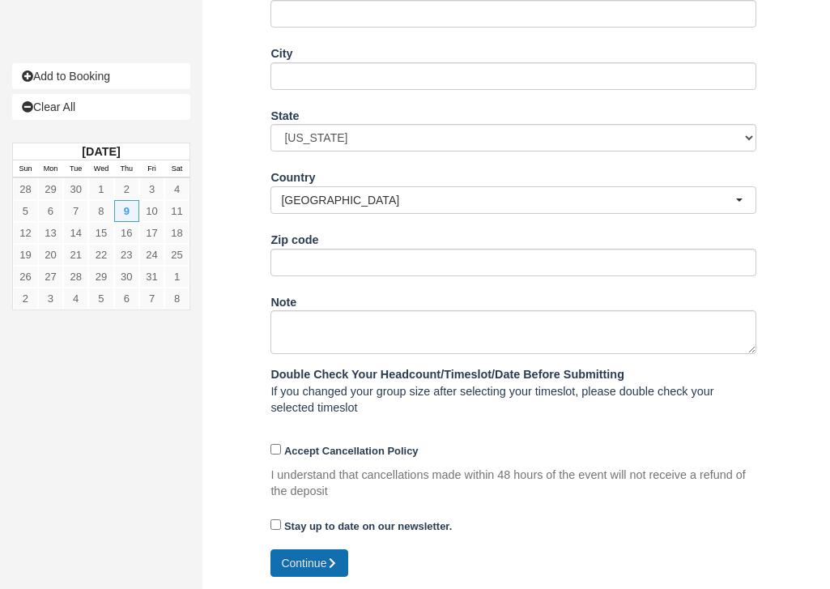
type input "Nicole.Romeo@delta.com"
click at [332, 555] on button "Continue" at bounding box center [309, 563] width 78 height 28
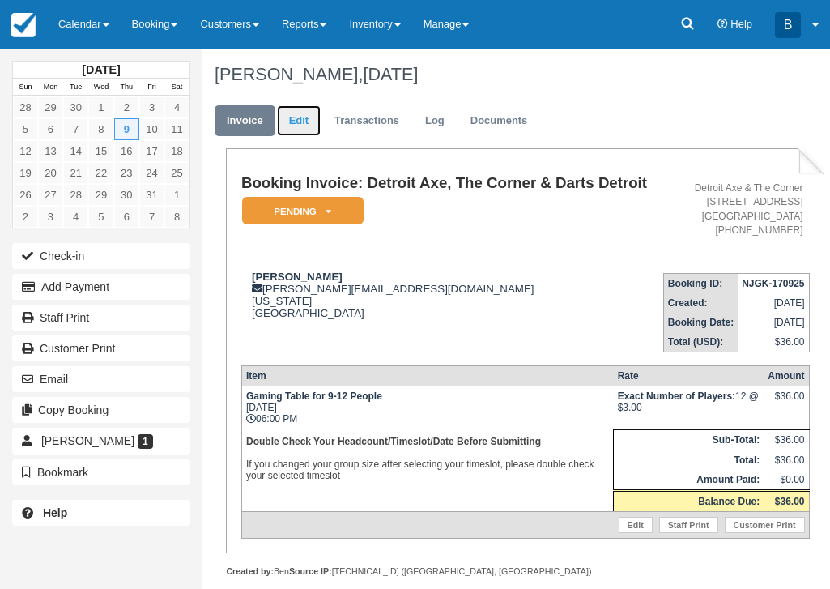
click at [291, 109] on link "Edit" at bounding box center [299, 121] width 44 height 32
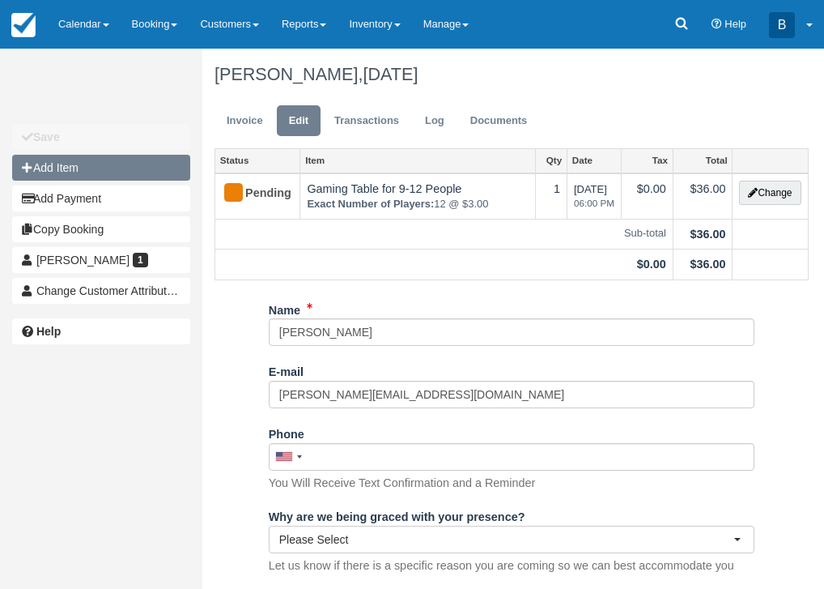
click at [117, 172] on button "Add Item" at bounding box center [101, 168] width 178 height 26
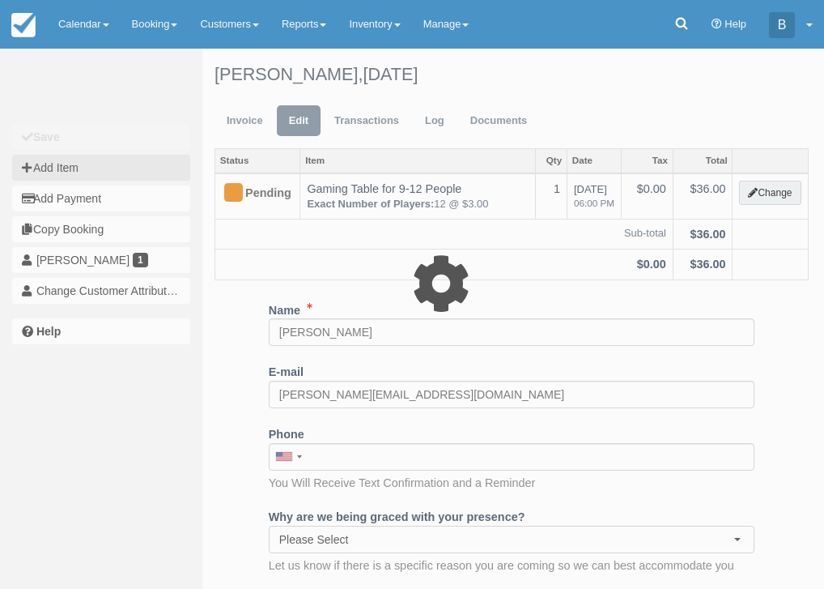
type input "0.00"
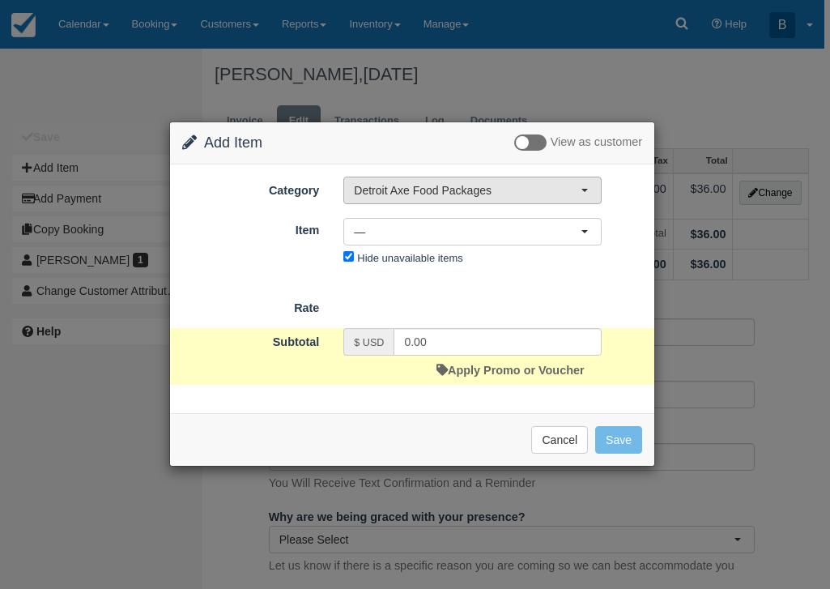
click at [445, 196] on span "Detroit Axe Food Packages" at bounding box center [467, 190] width 227 height 16
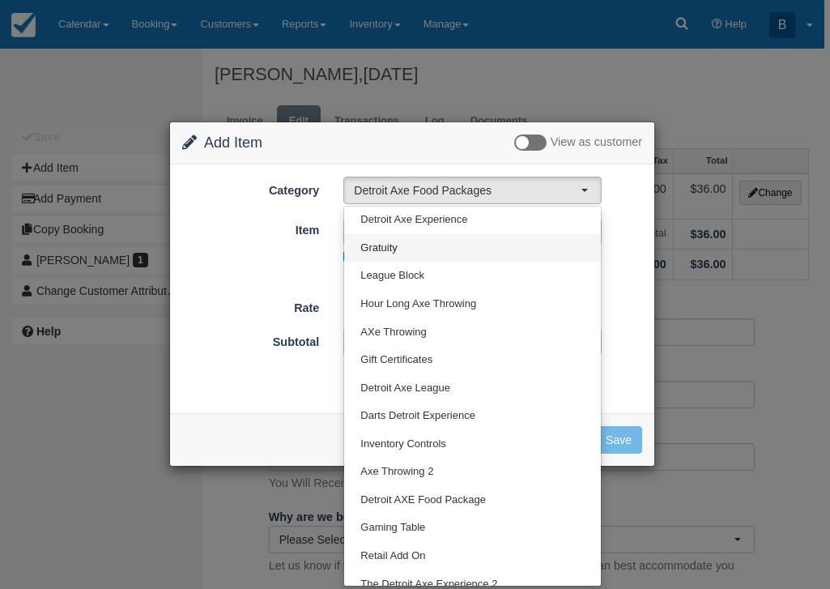
scroll to position [153, 0]
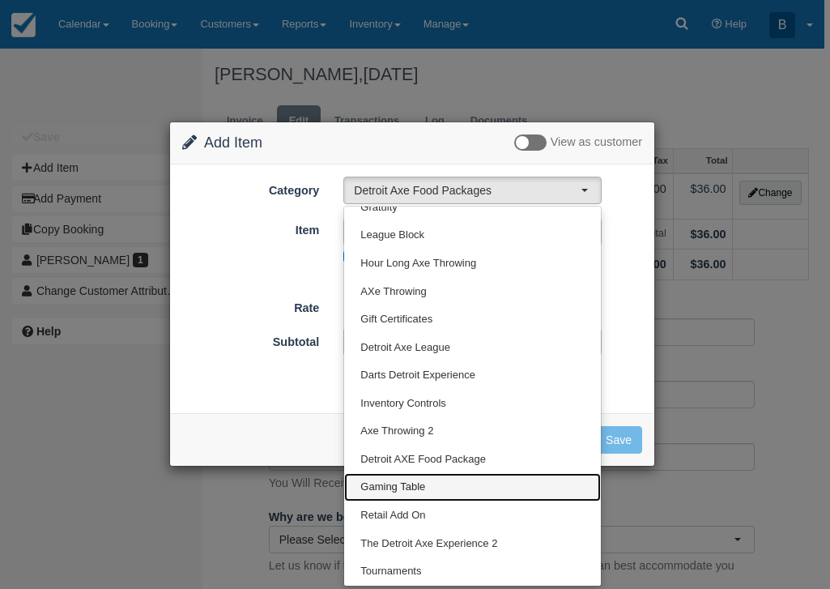
click at [390, 477] on link "Gaming Table" at bounding box center [472, 487] width 257 height 28
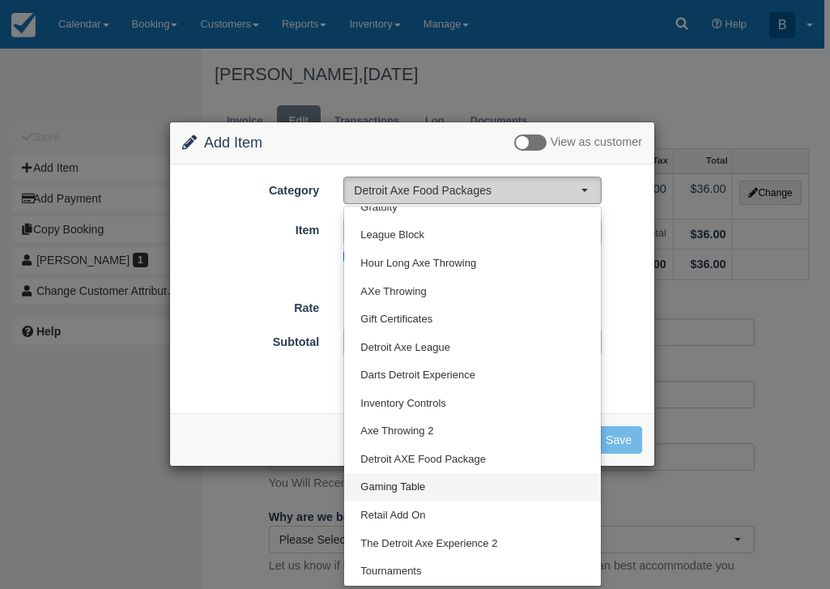
select select "6"
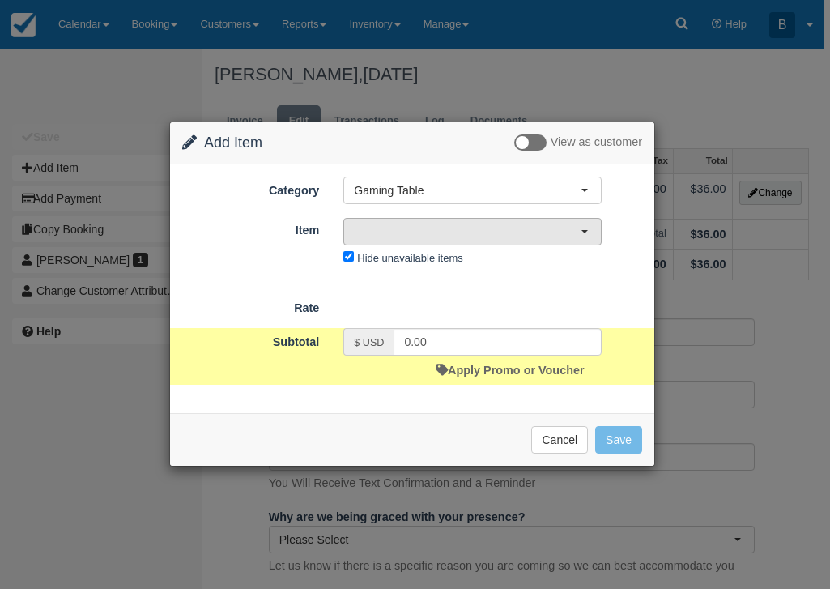
click at [481, 232] on span "—" at bounding box center [467, 231] width 227 height 16
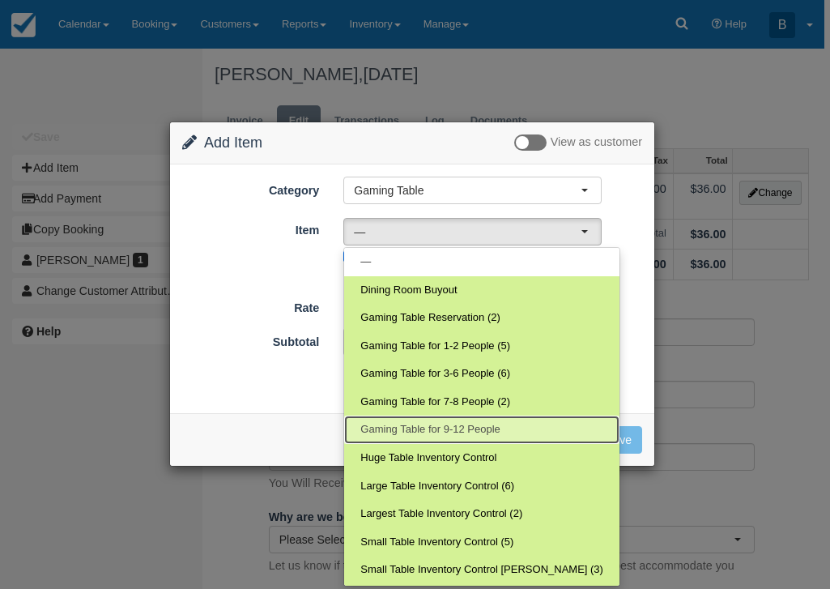
click at [444, 423] on span "Gaming Table for 9-12 People" at bounding box center [429, 429] width 139 height 15
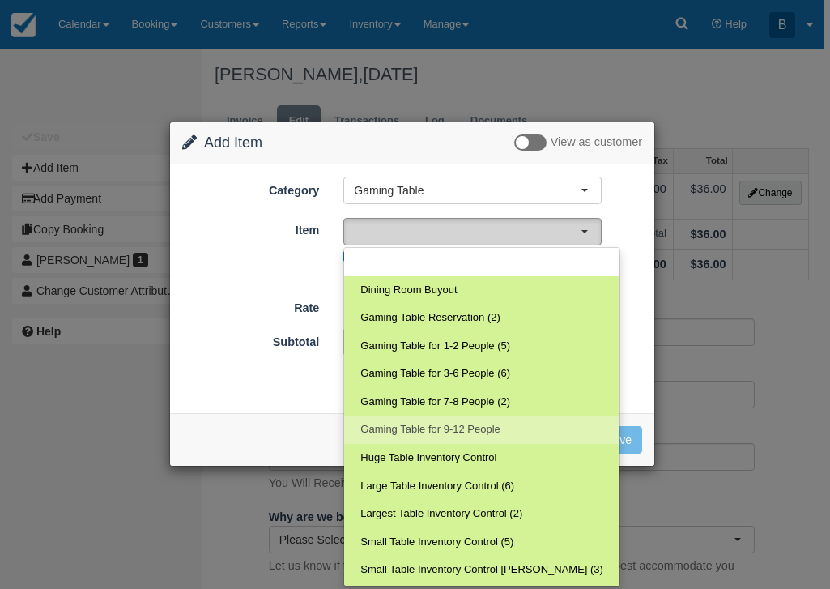
select select "182"
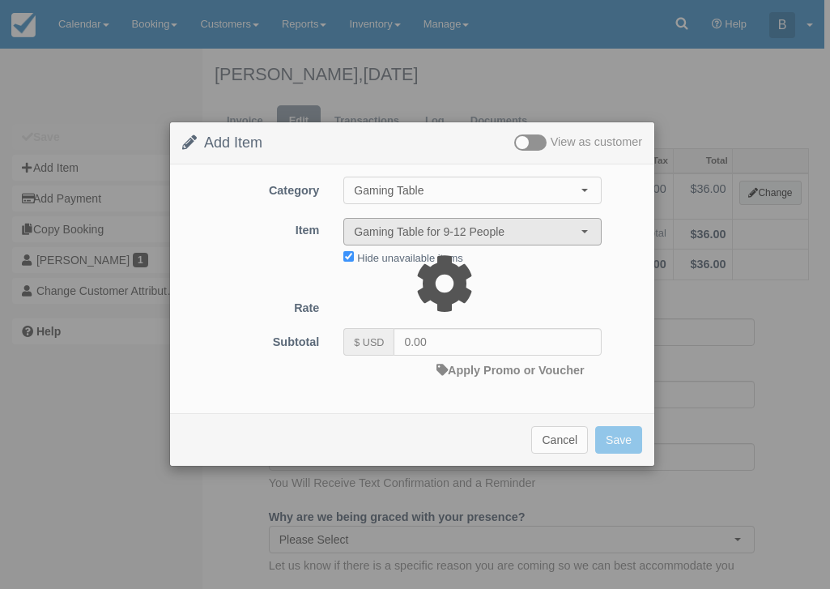
type input "9.00"
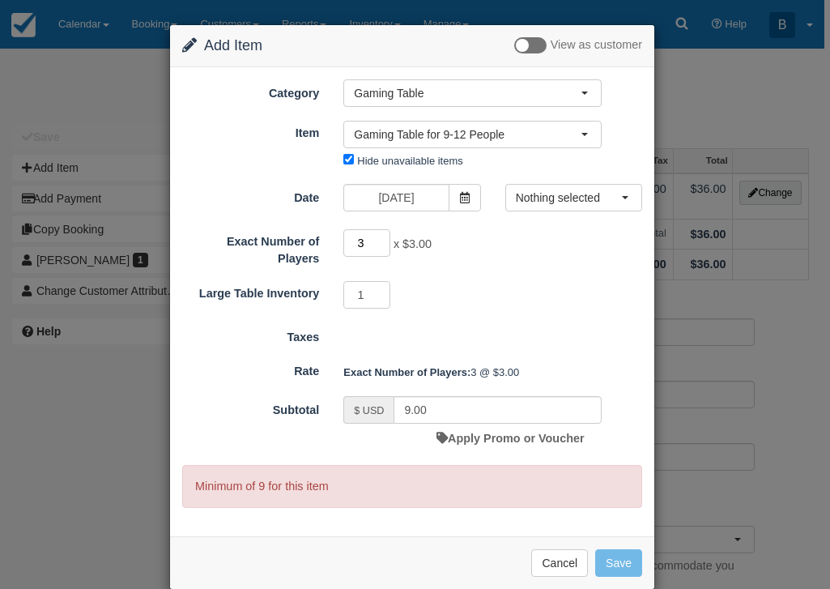
drag, startPoint x: 365, startPoint y: 249, endPoint x: 347, endPoint y: 245, distance: 19.1
click at [347, 245] on input "3" at bounding box center [366, 243] width 47 height 28
type input "12"
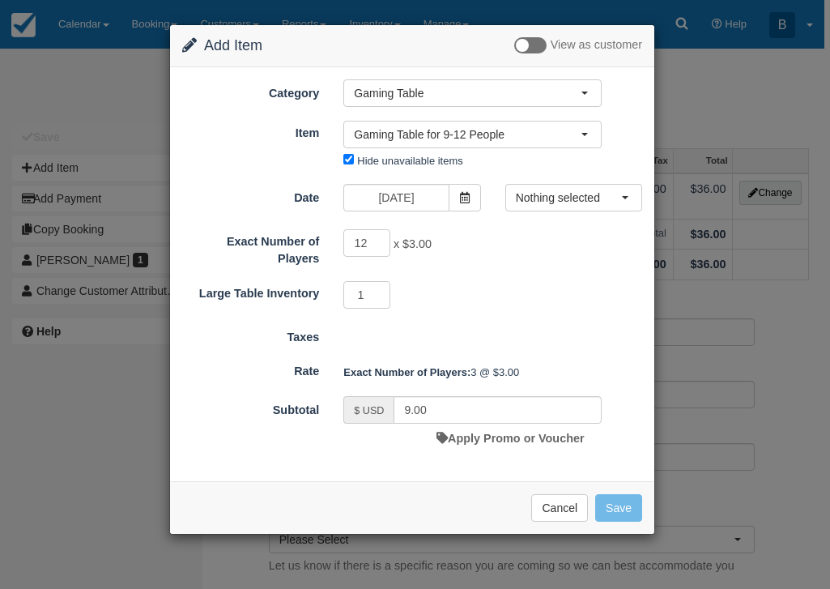
click at [504, 296] on div "1" at bounding box center [472, 297] width 283 height 32
type input "36.00"
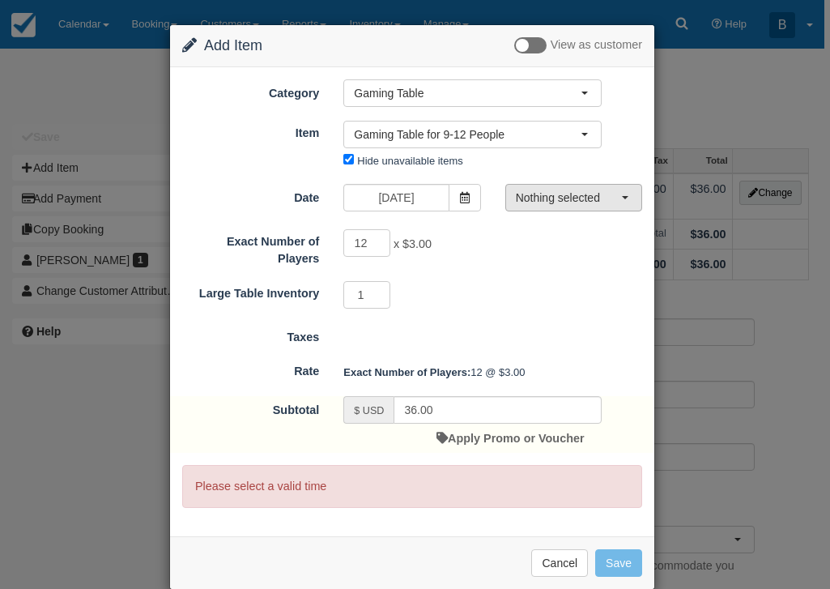
click at [537, 202] on span "Nothing selected" at bounding box center [568, 197] width 105 height 16
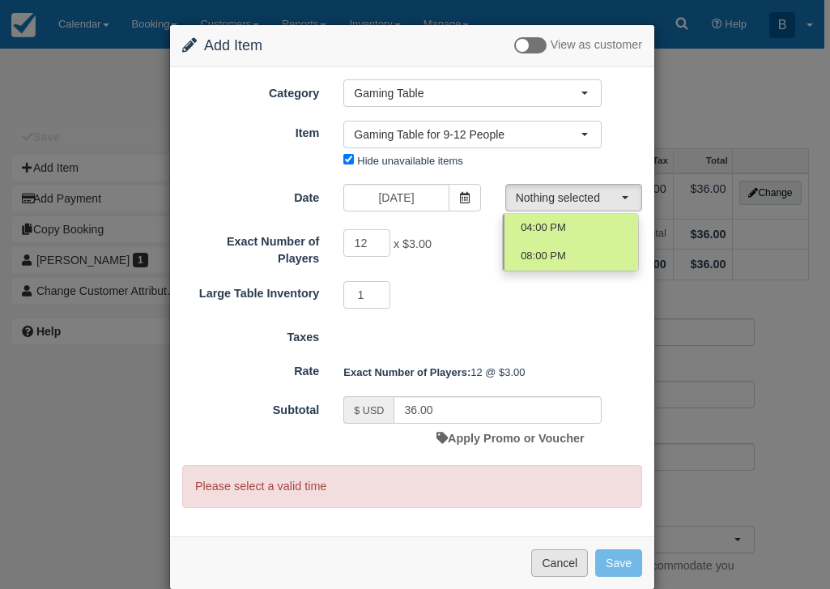
click at [552, 565] on button "Cancel" at bounding box center [559, 563] width 57 height 28
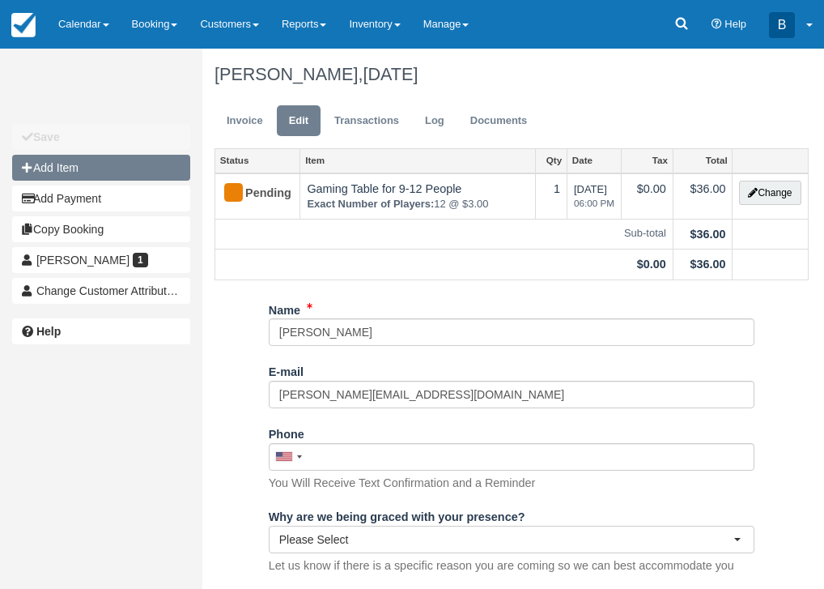
click at [151, 180] on button "Add Item" at bounding box center [101, 168] width 178 height 26
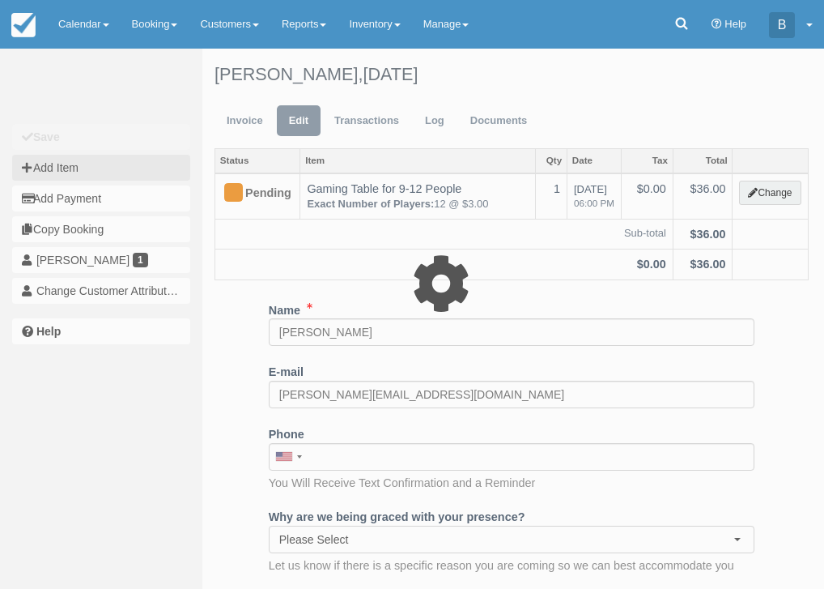
select select "9"
type input "0.00"
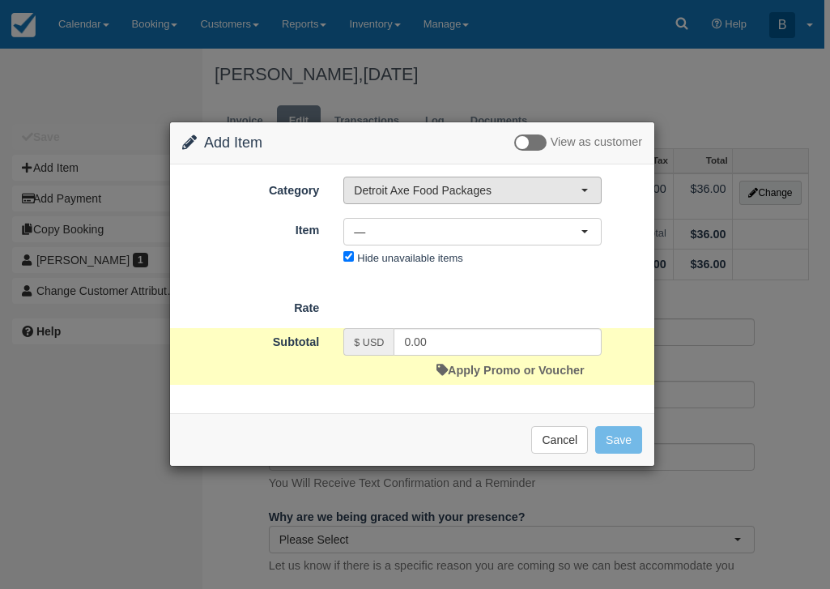
click at [418, 195] on span "Detroit Axe Food Packages" at bounding box center [467, 190] width 227 height 16
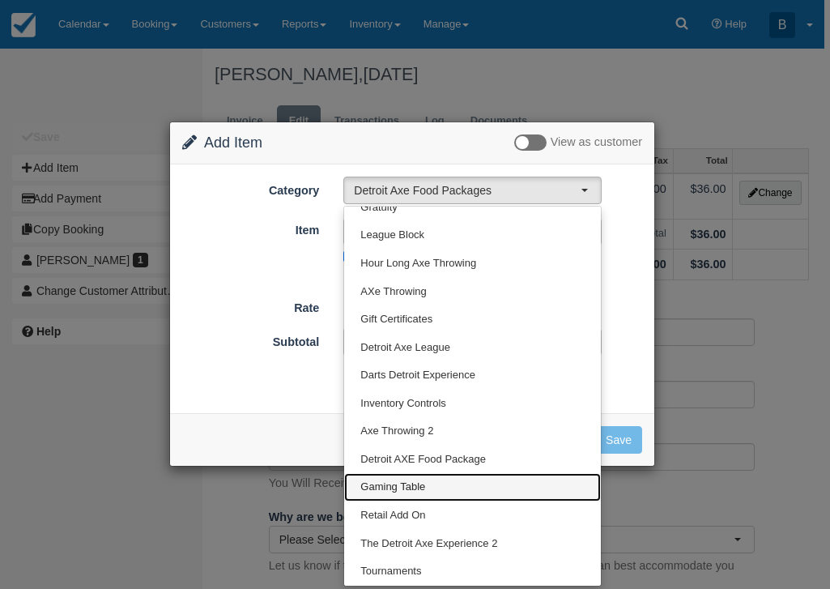
click at [376, 497] on link "Gaming Table" at bounding box center [472, 487] width 257 height 28
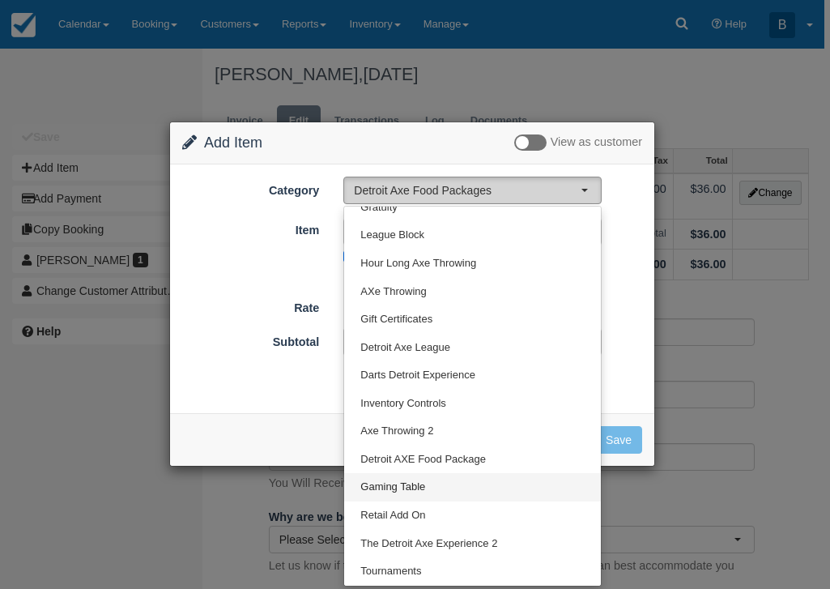
select select "6"
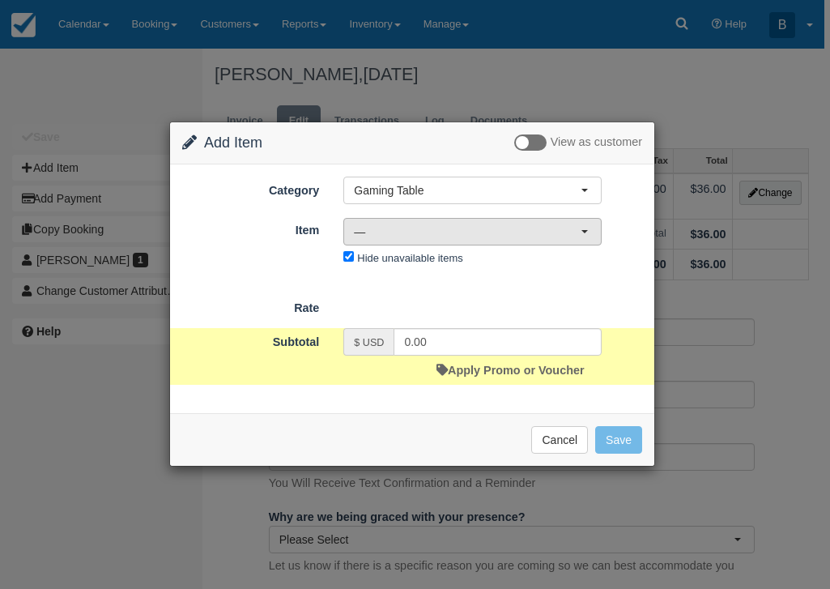
click at [492, 241] on button "—" at bounding box center [472, 232] width 258 height 28
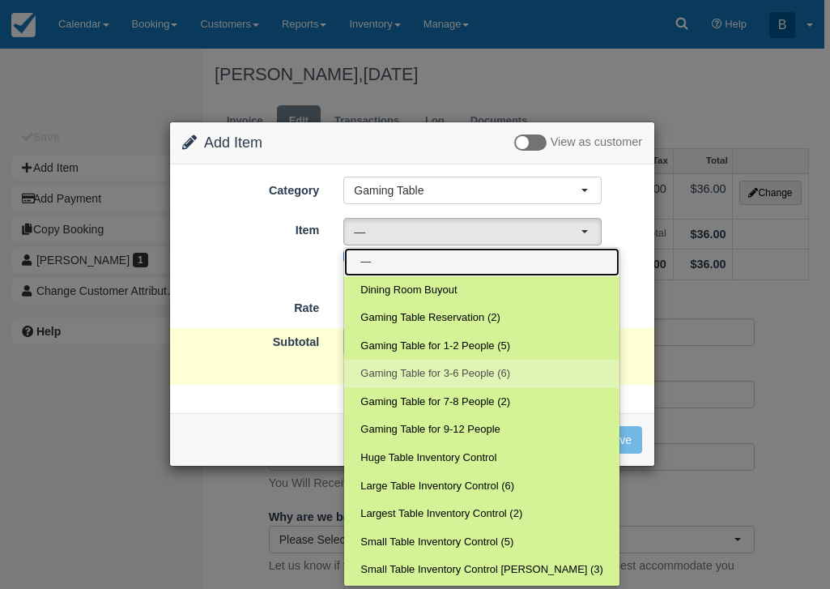
scroll to position [27, 0]
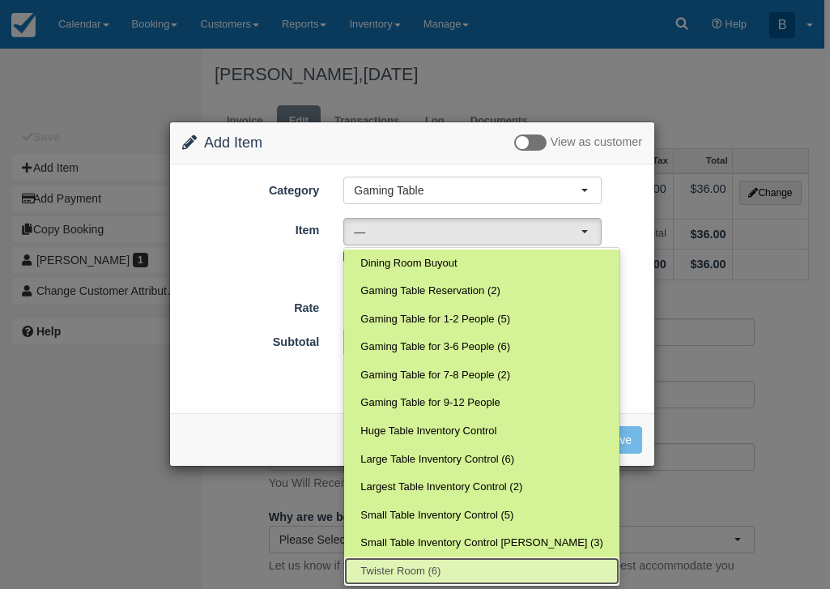
click at [396, 574] on span "Twister Room (6)" at bounding box center [400, 570] width 80 height 15
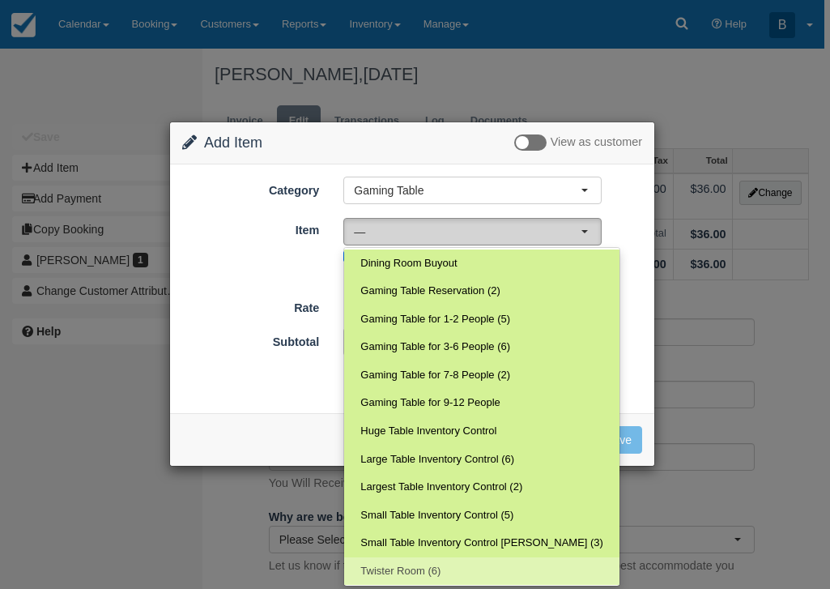
select select "206"
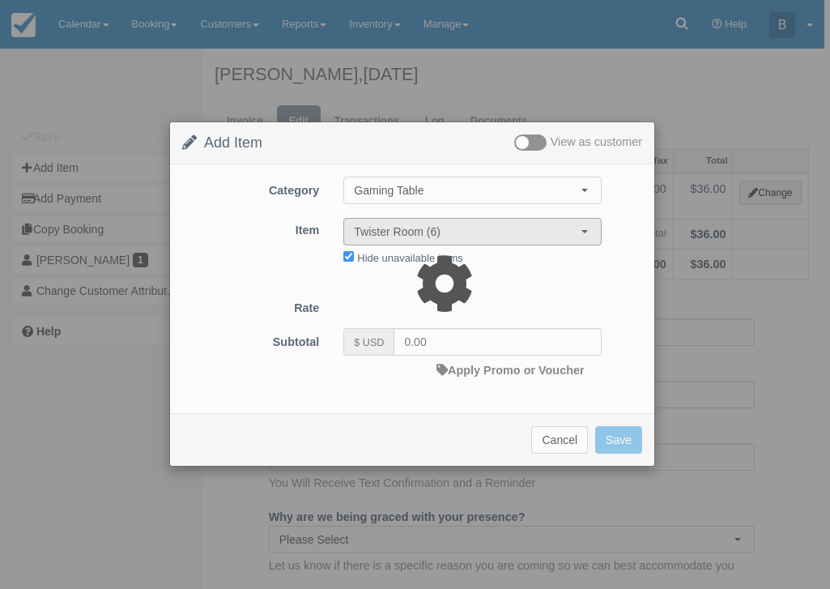
type input "99.00"
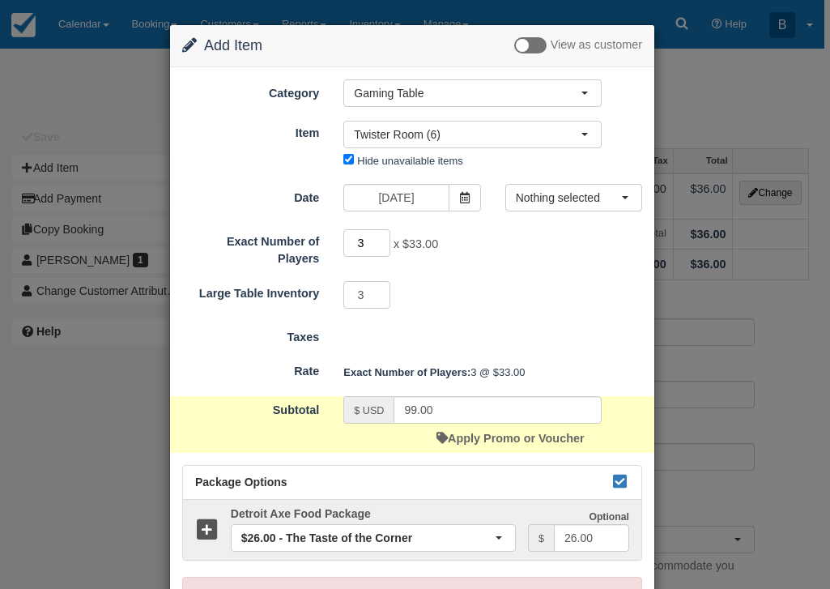
drag, startPoint x: 365, startPoint y: 245, endPoint x: 330, endPoint y: 245, distance: 34.8
click at [331, 245] on div "3 x $33.00 Required.Maximum of 18" at bounding box center [472, 245] width 283 height 32
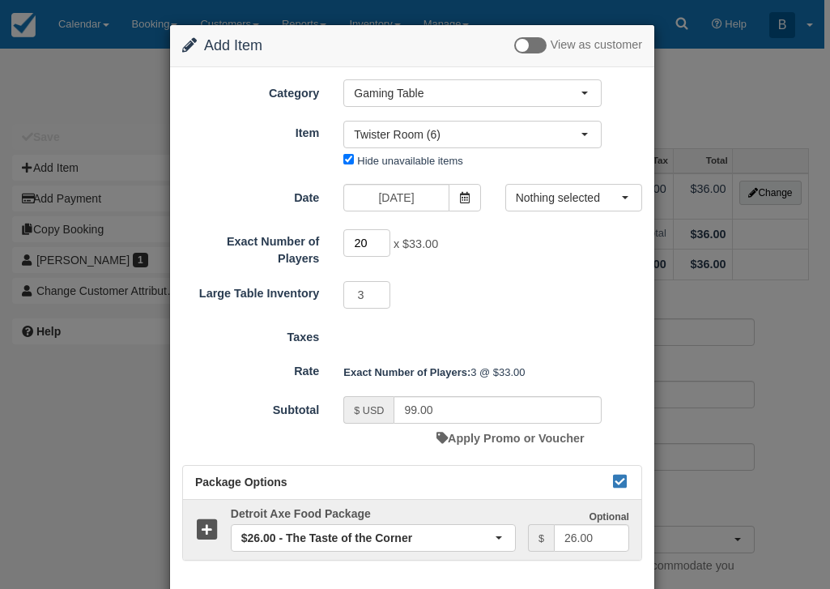
type input "20"
click at [452, 291] on div "3 Minimum of 3Maximum of 3" at bounding box center [472, 297] width 283 height 32
type input "594.00"
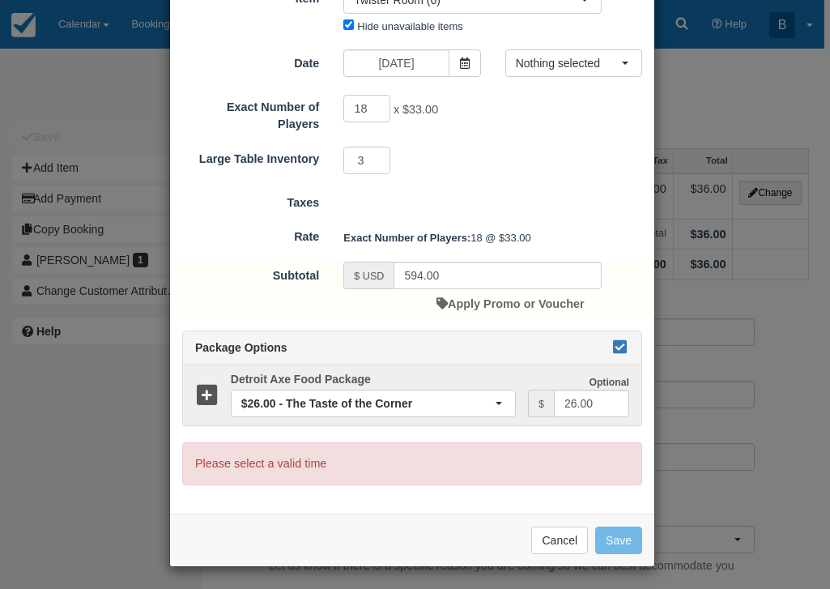
scroll to position [0, 0]
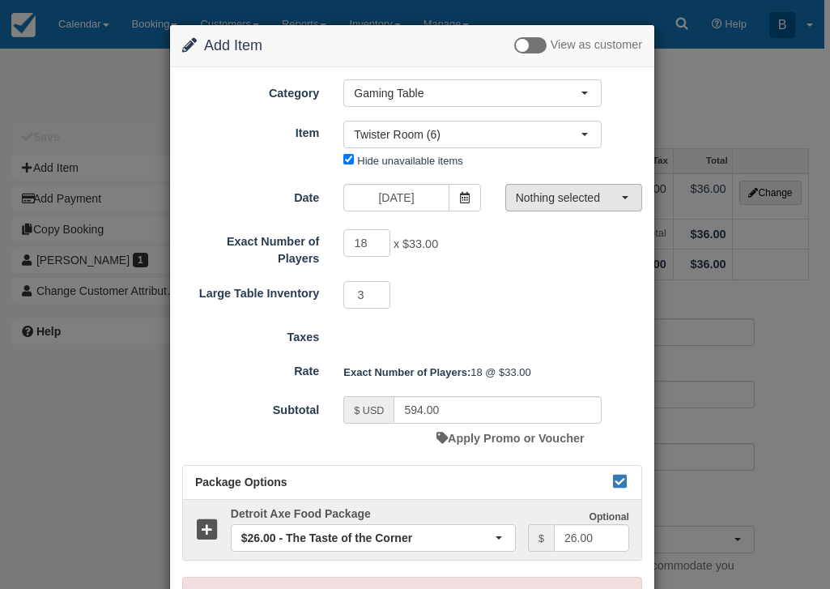
click at [572, 205] on span "Nothing selected" at bounding box center [568, 197] width 105 height 16
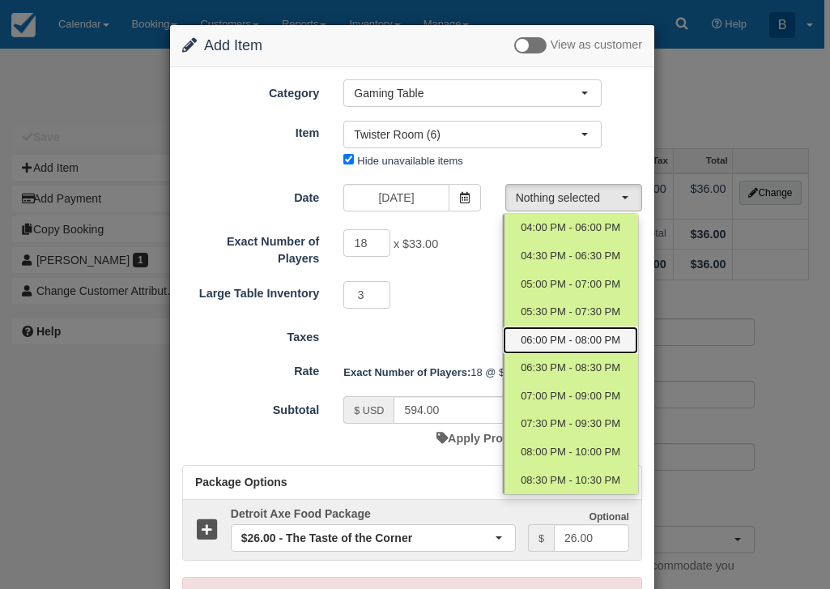
click at [534, 336] on span "06:00 PM - 08:00 PM" at bounding box center [571, 340] width 100 height 15
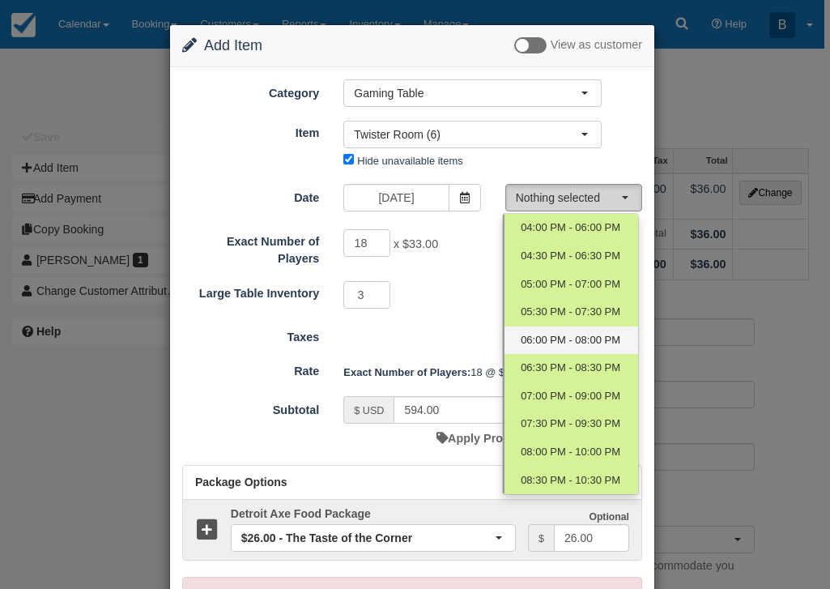
select select "4"
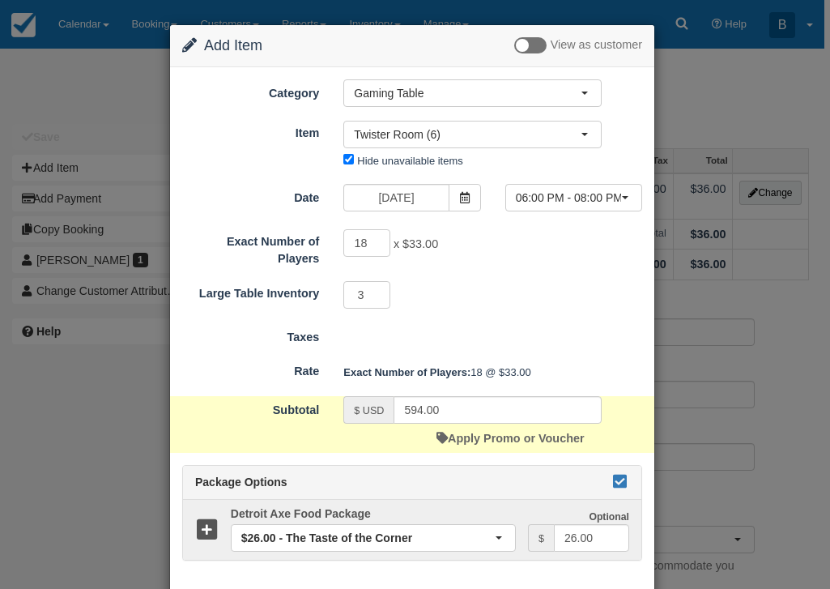
scroll to position [79, 0]
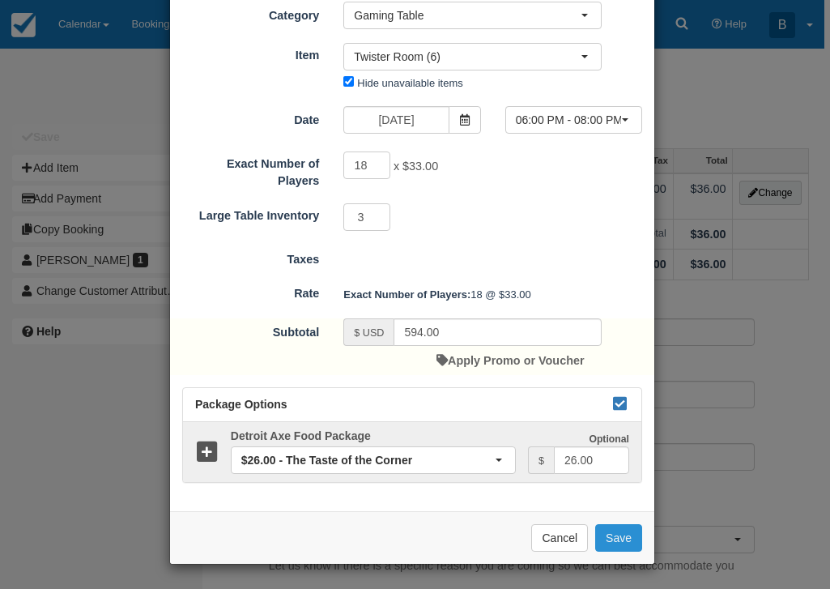
click at [599, 529] on button "Save" at bounding box center [618, 538] width 47 height 28
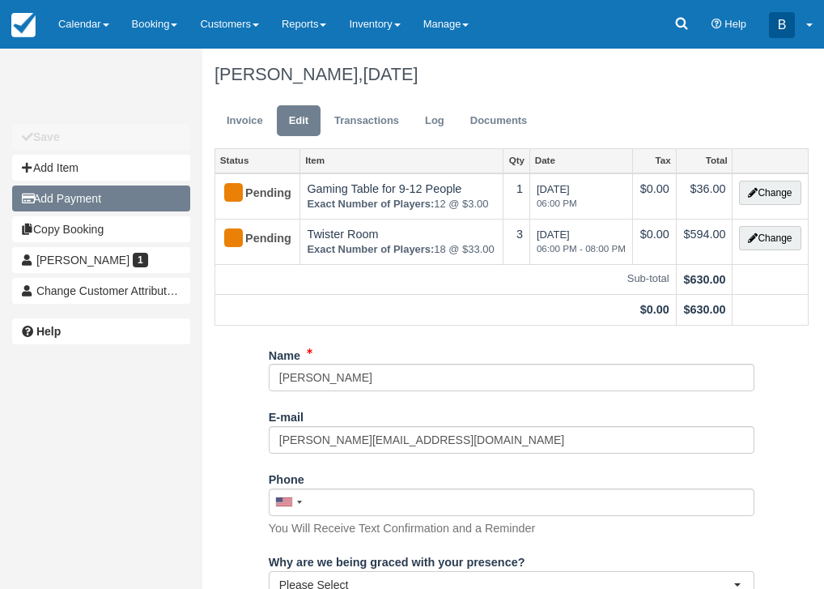
click at [149, 202] on button "Add Payment" at bounding box center [101, 198] width 178 height 26
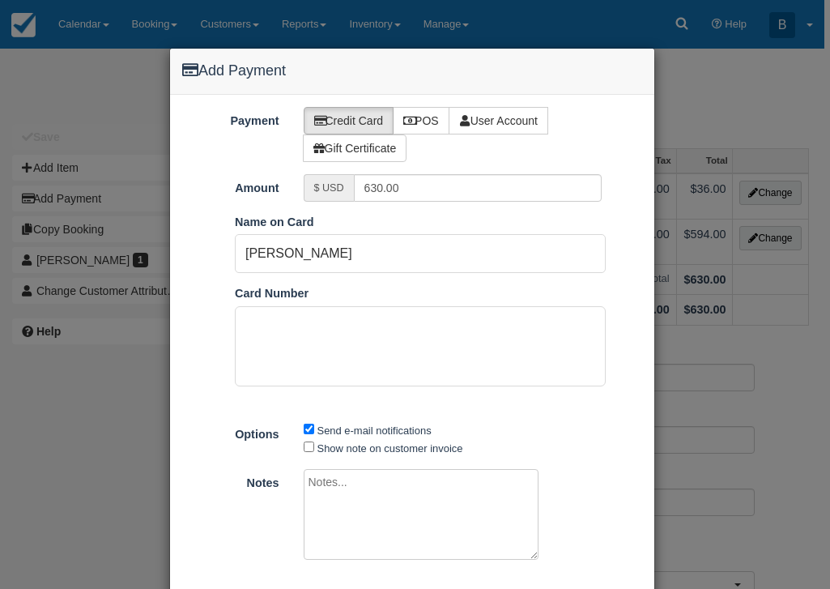
click at [546, 518] on div at bounding box center [452, 517] width 323 height 96
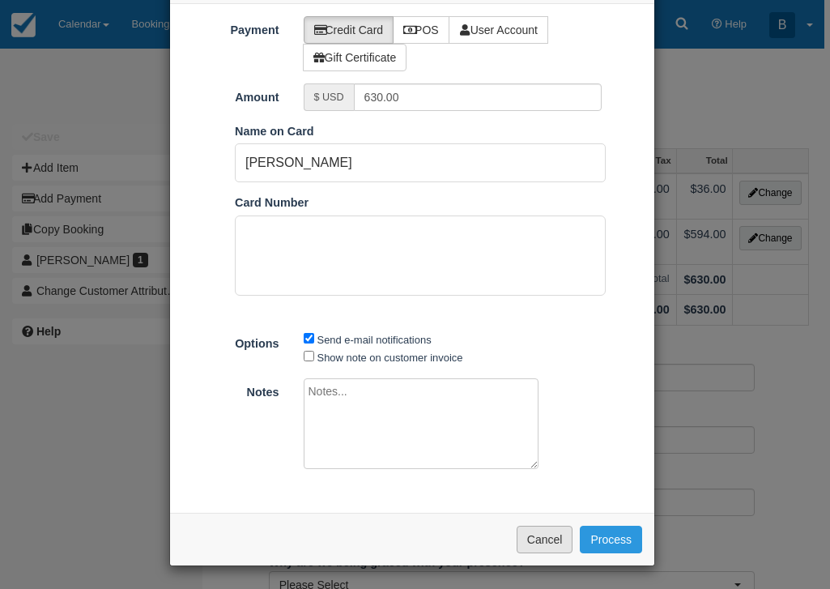
click at [529, 530] on button "Cancel" at bounding box center [545, 539] width 57 height 28
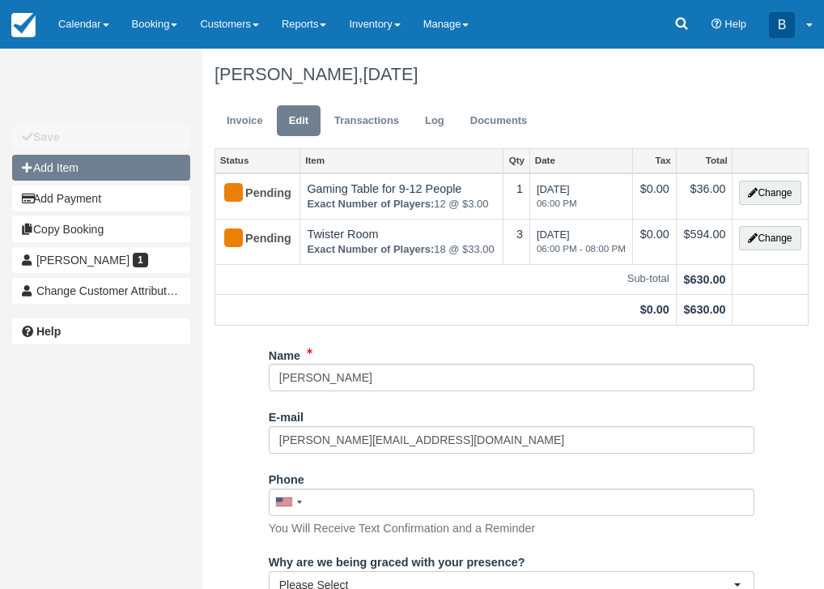
click at [134, 175] on button "Add Item" at bounding box center [101, 168] width 178 height 26
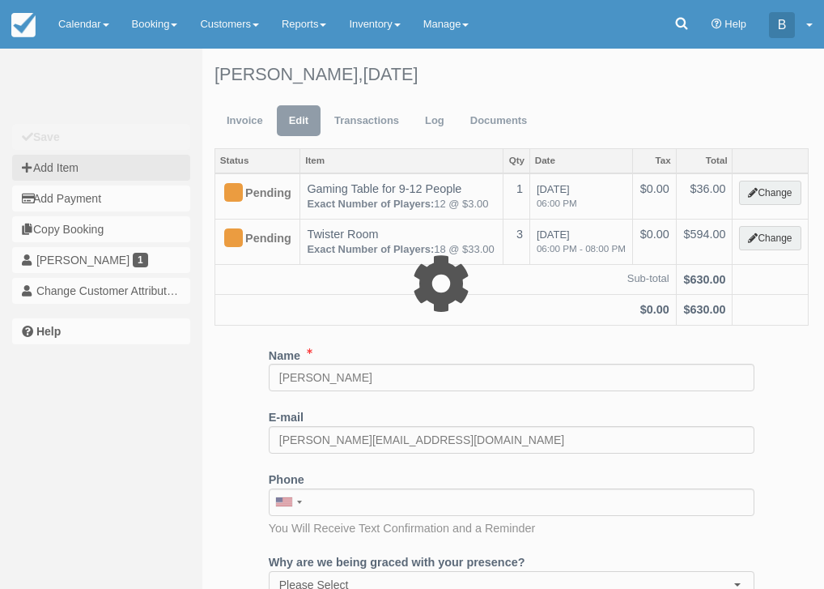
type input "0.00"
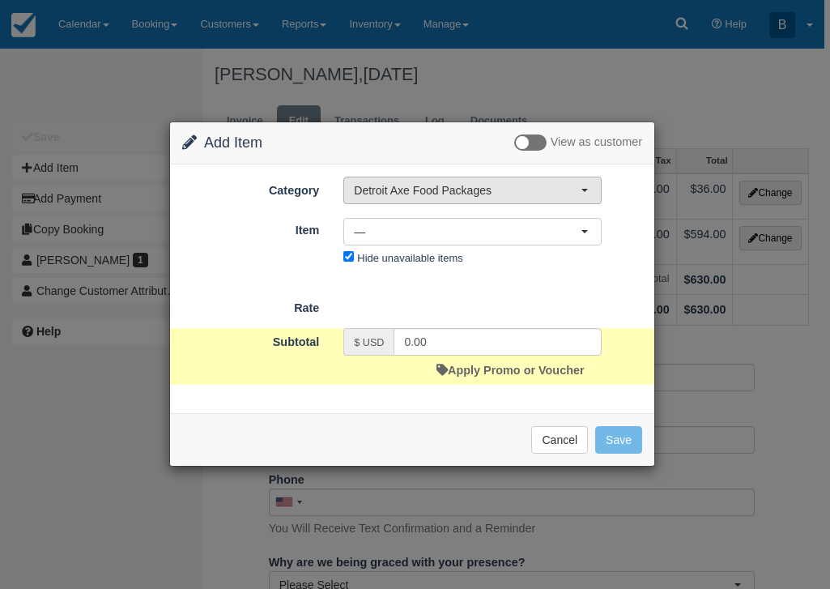
click at [428, 190] on span "Detroit Axe Food Packages" at bounding box center [467, 190] width 227 height 16
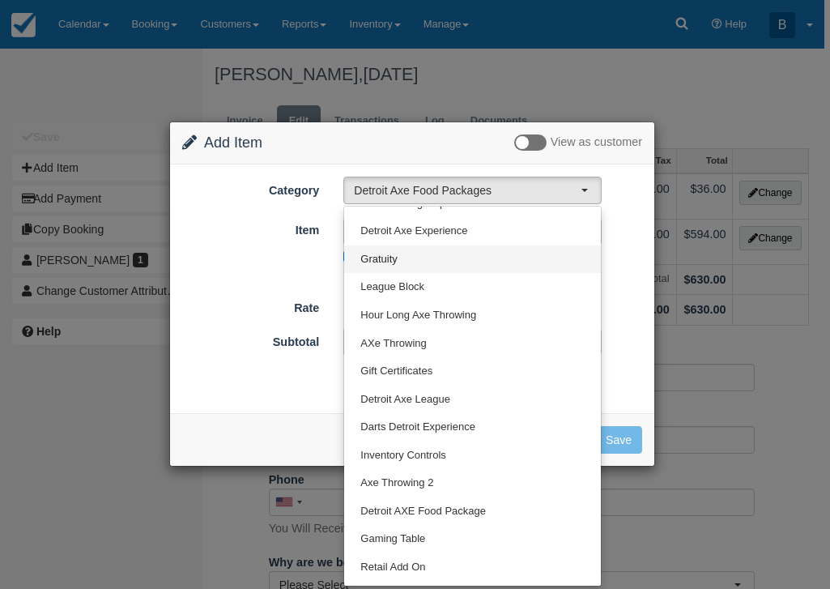
scroll to position [108, 0]
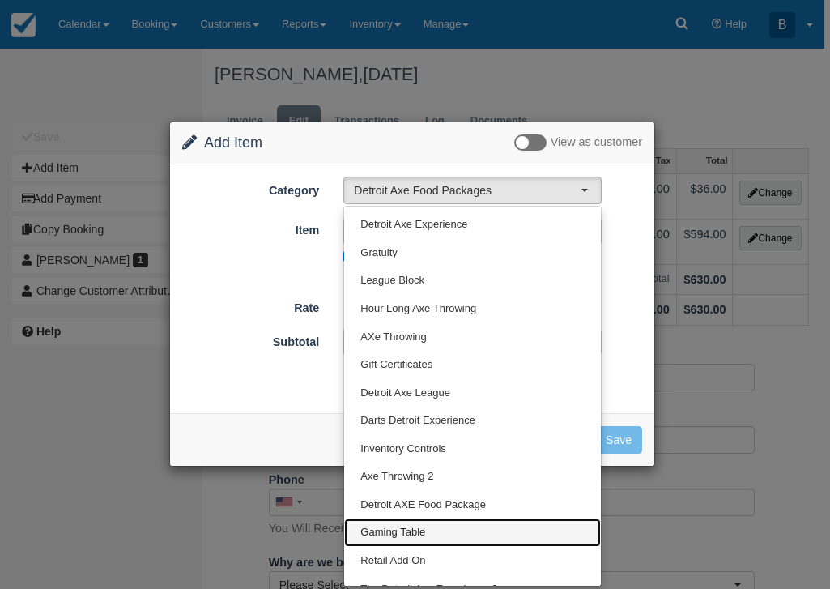
click at [414, 526] on span "Gaming Table" at bounding box center [392, 532] width 65 height 15
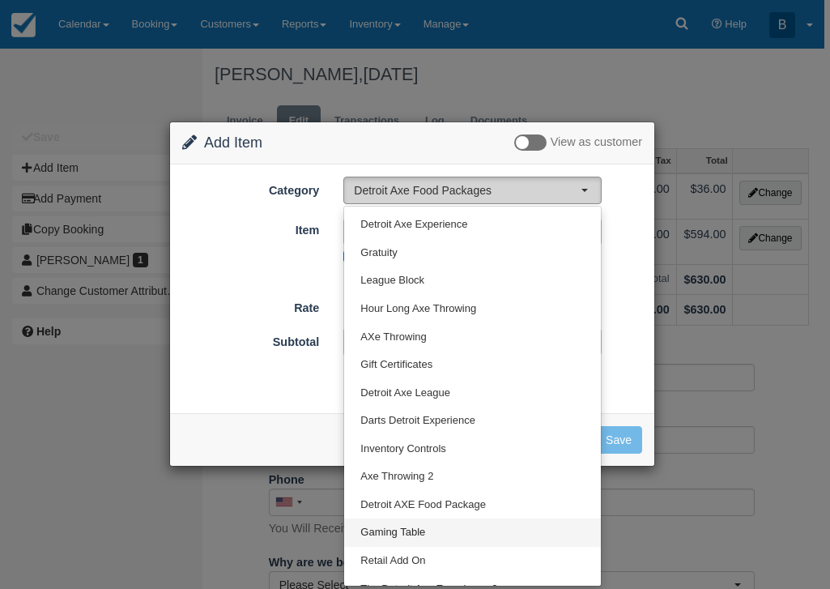
select select "6"
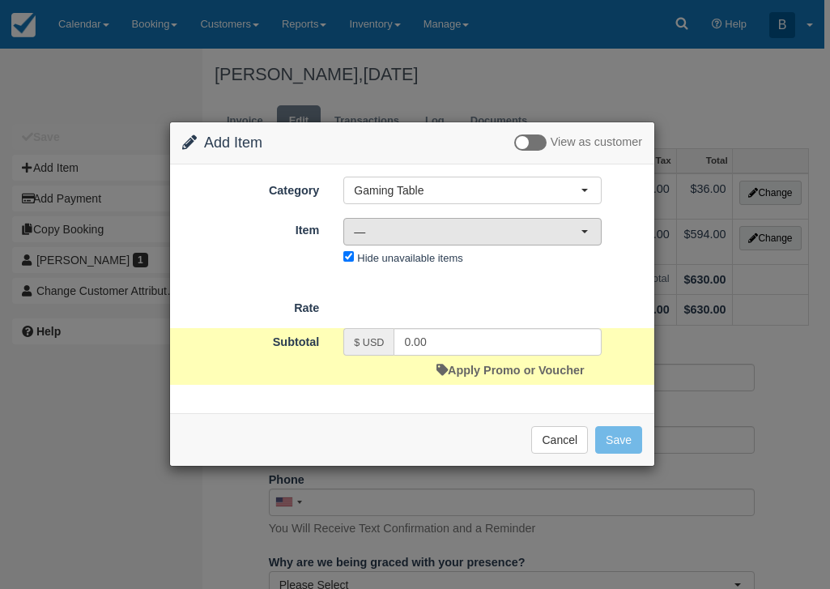
click at [432, 231] on span "—" at bounding box center [467, 231] width 227 height 16
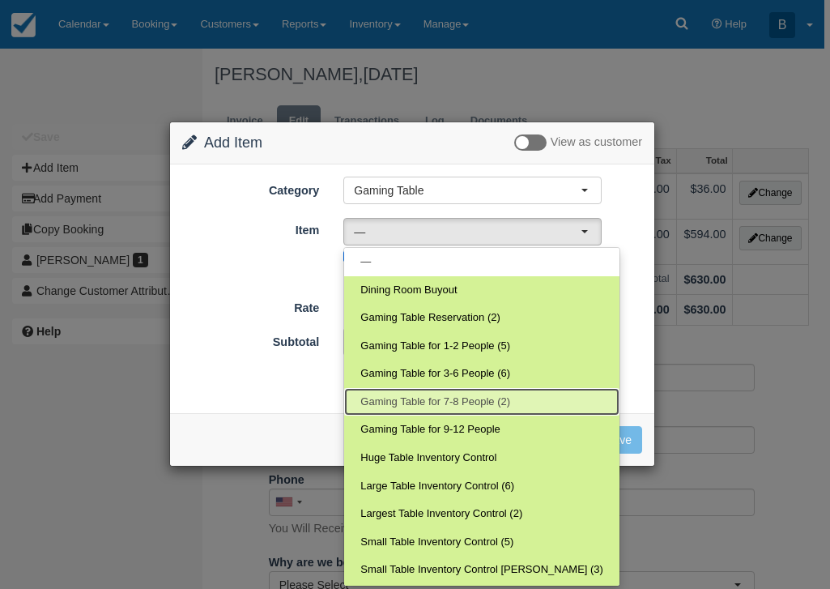
click at [462, 406] on span "Gaming Table for 7-8 People (2)" at bounding box center [435, 401] width 150 height 15
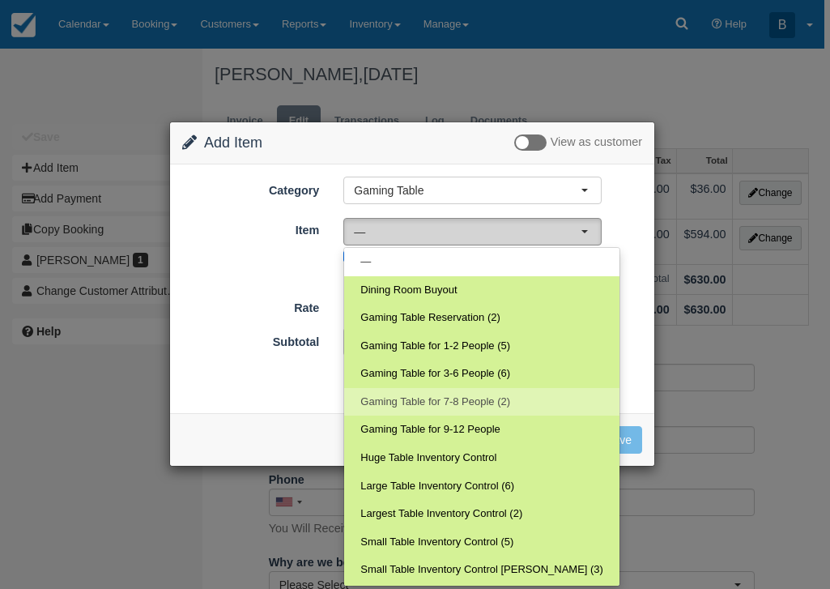
select select "143"
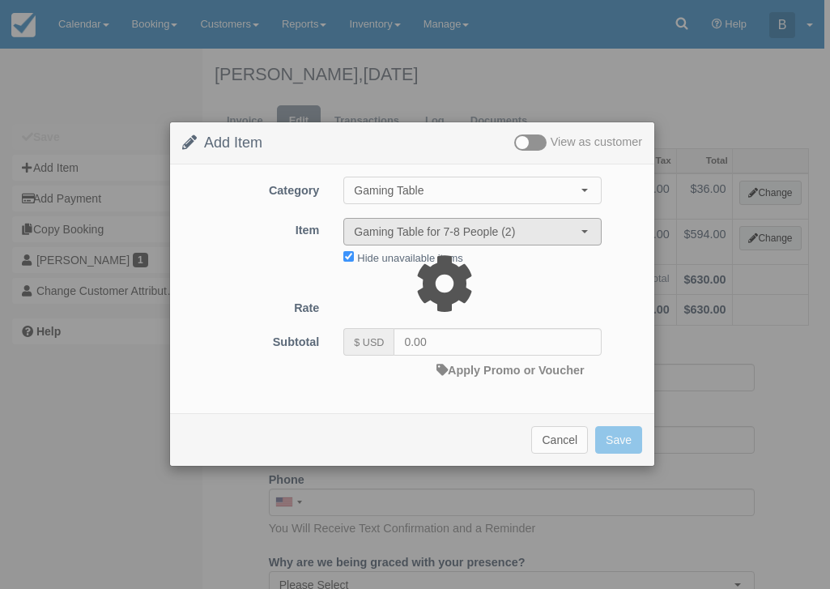
type input "9.00"
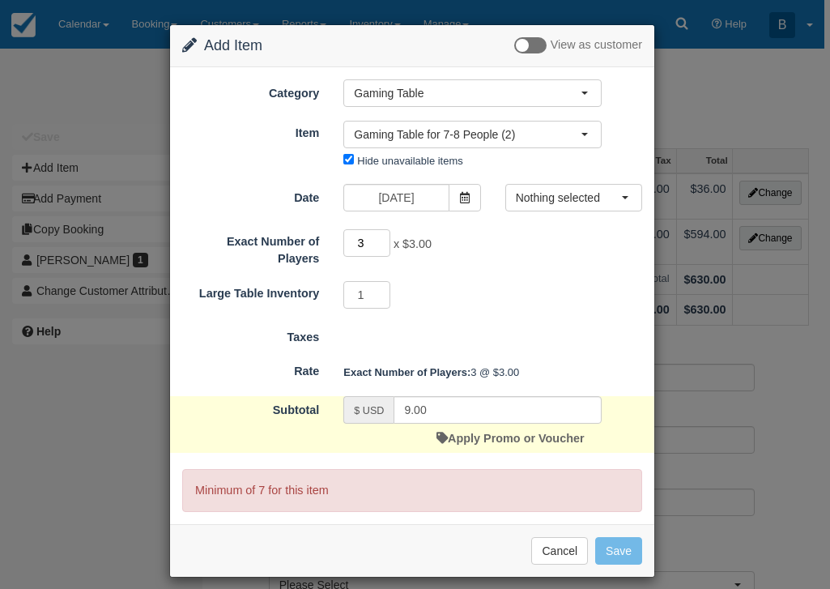
drag, startPoint x: 361, startPoint y: 252, endPoint x: 329, endPoint y: 249, distance: 32.5
click at [331, 251] on div "3 x $3.00 Minimum of 7Maximum of 8" at bounding box center [472, 245] width 283 height 32
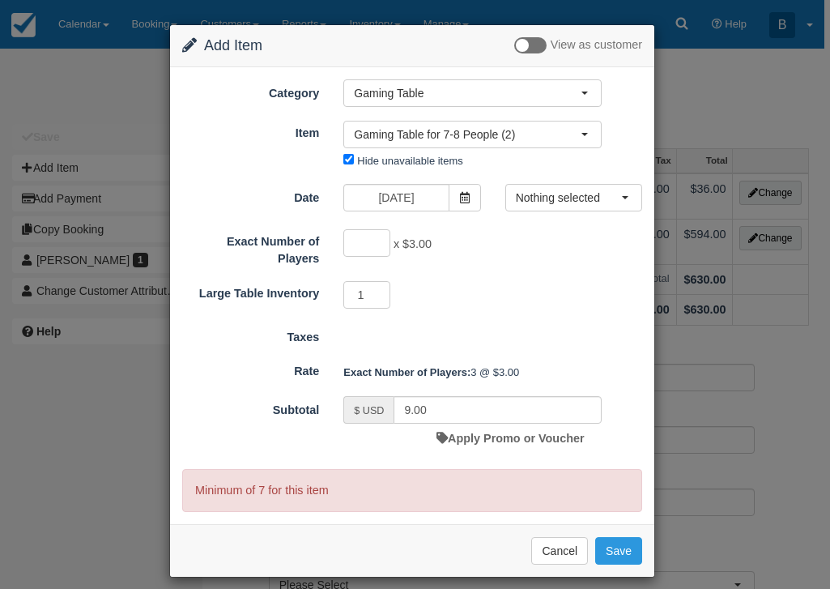
type input "8"
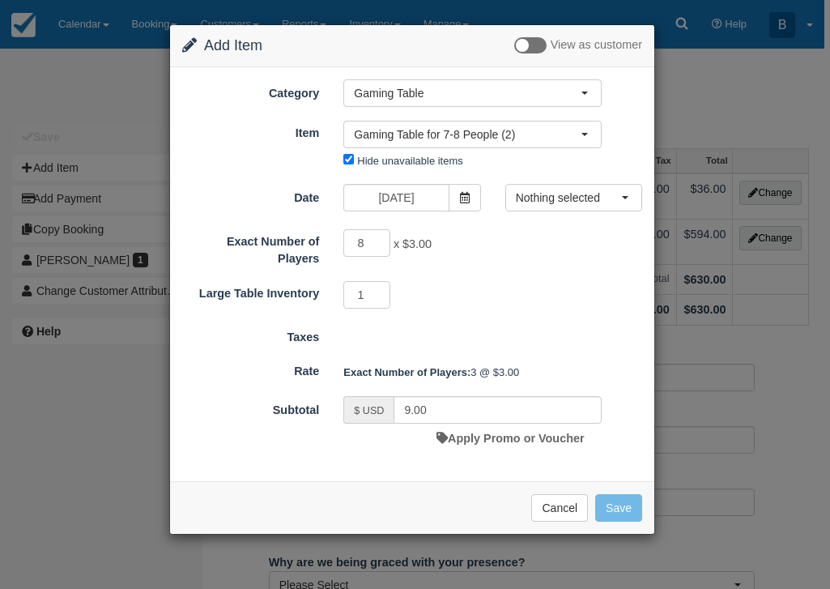
type input "24.00"
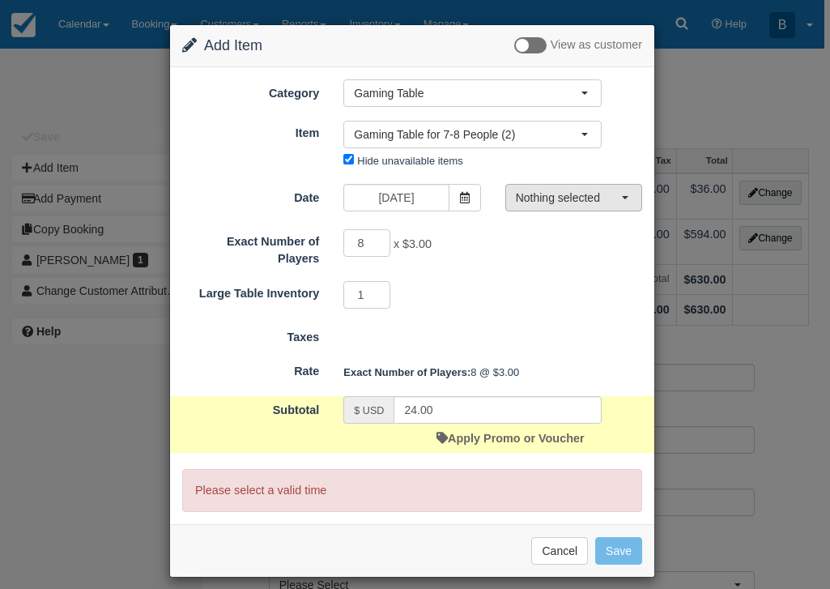
click at [551, 193] on span "Nothing selected" at bounding box center [568, 197] width 105 height 16
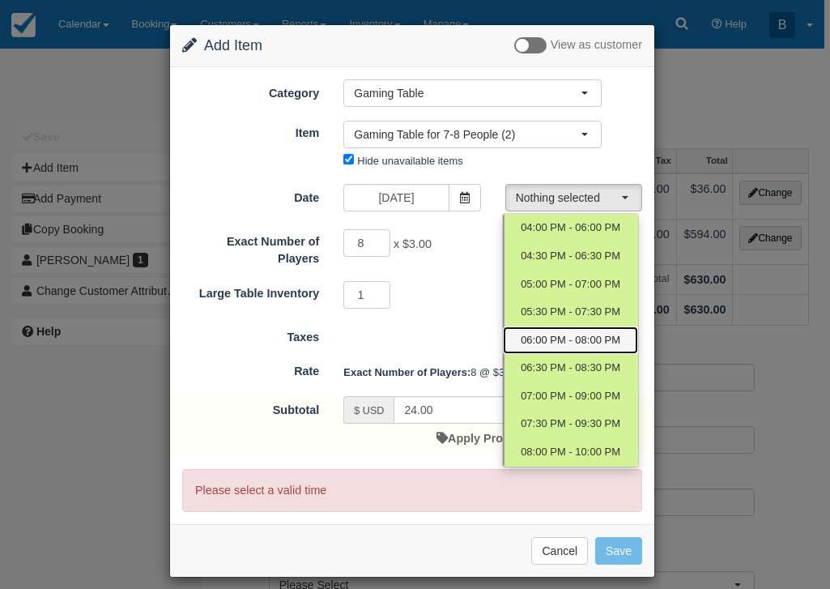
click at [529, 340] on span "06:00 PM - 08:00 PM" at bounding box center [571, 340] width 100 height 15
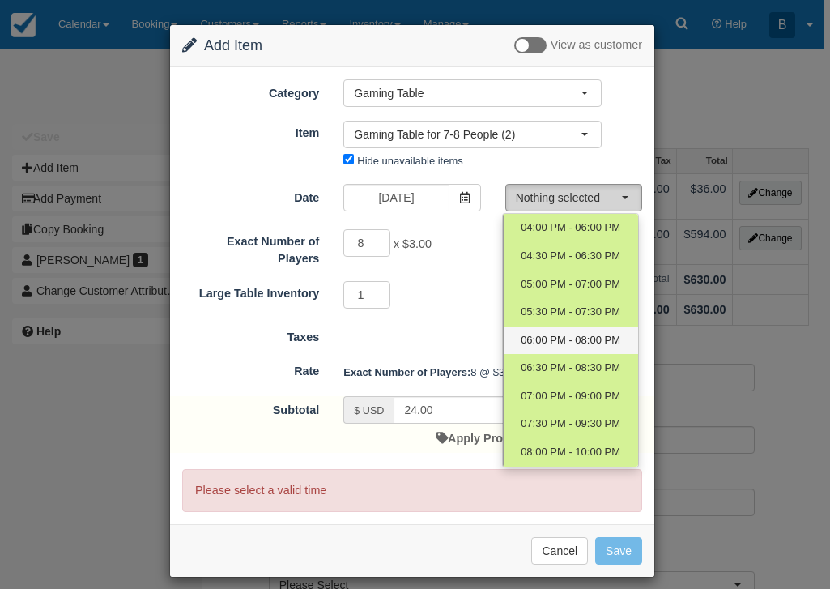
select select "4"
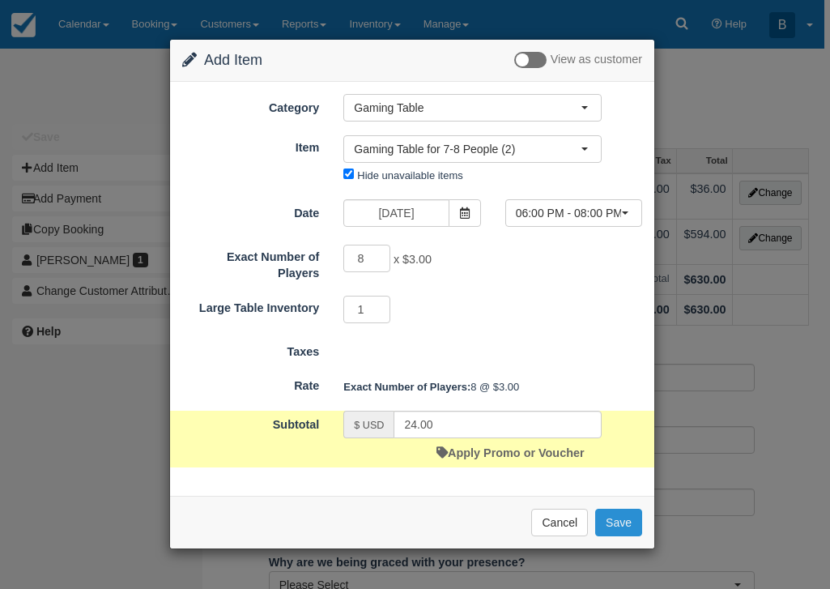
click at [619, 525] on button "Save" at bounding box center [618, 522] width 47 height 28
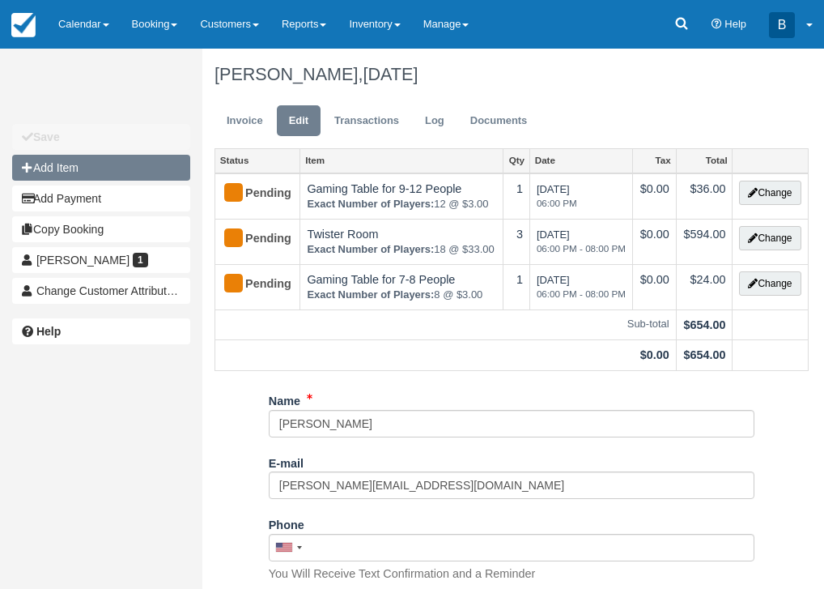
click at [145, 177] on button "Add Item" at bounding box center [101, 168] width 178 height 26
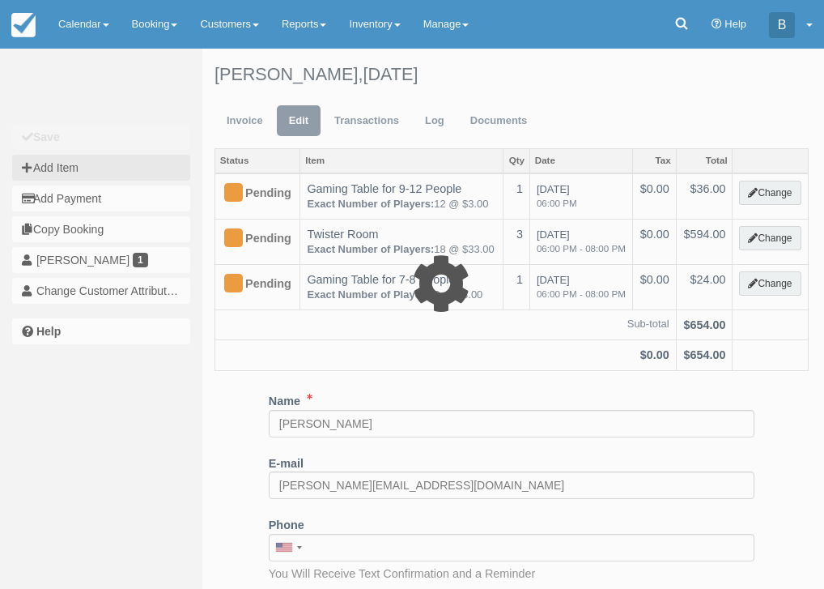
type input "0.00"
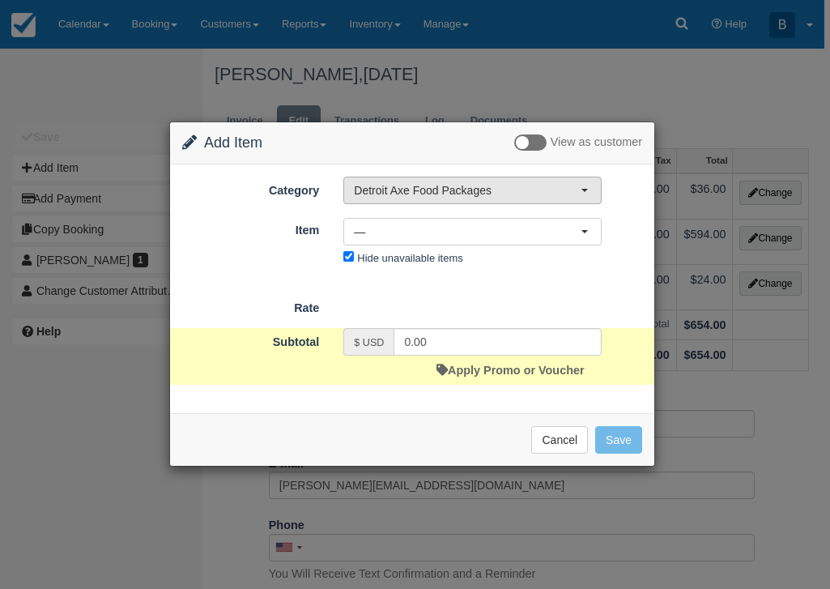
click at [491, 198] on button "Detroit Axe Food Packages" at bounding box center [472, 190] width 258 height 28
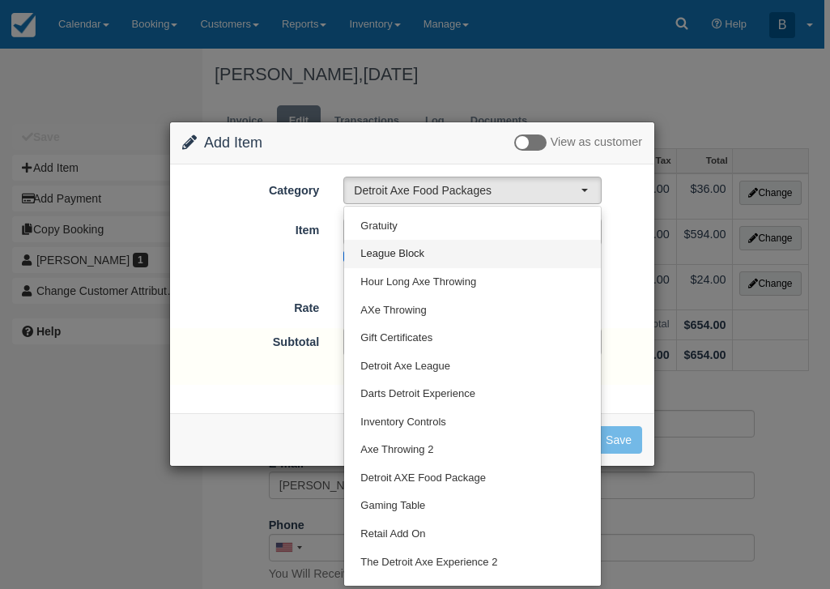
scroll to position [153, 0]
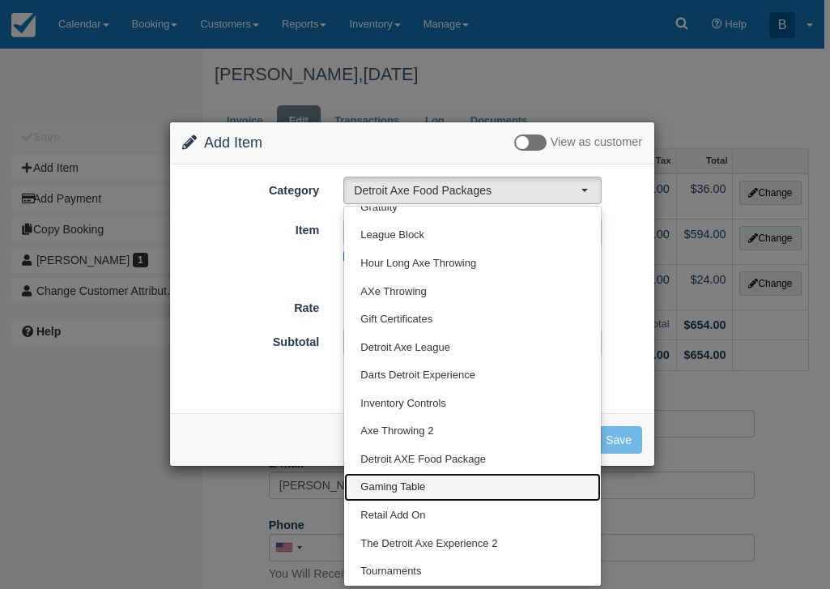
click at [411, 483] on span "Gaming Table" at bounding box center [392, 486] width 65 height 15
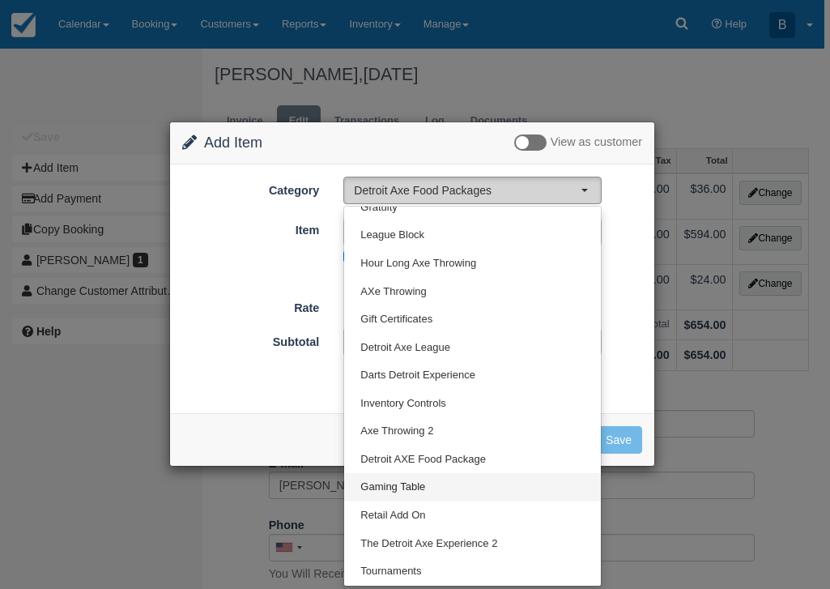
select select "6"
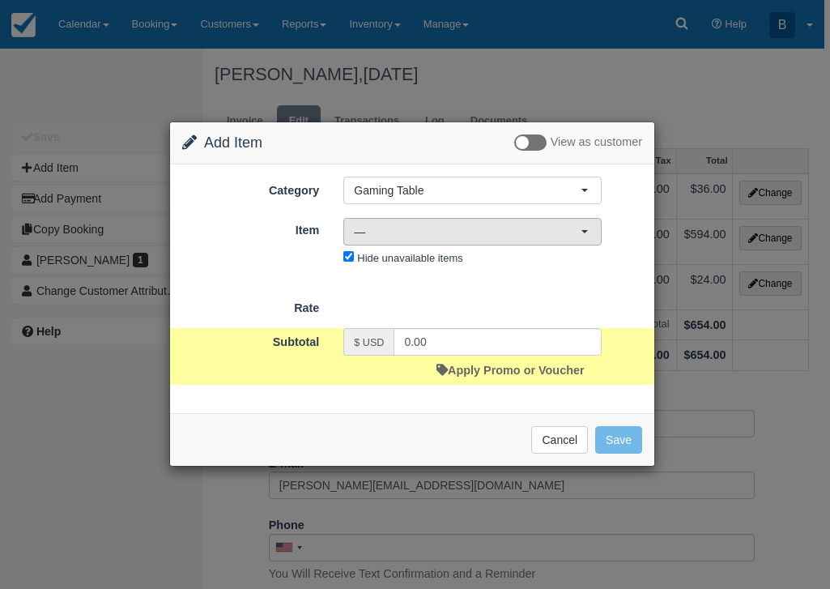
click at [475, 240] on button "—" at bounding box center [472, 232] width 258 height 28
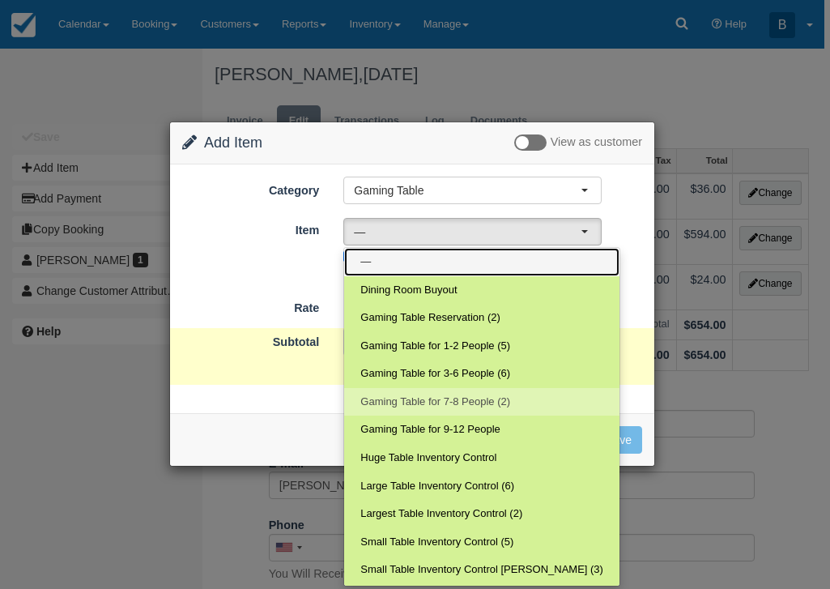
scroll to position [27, 0]
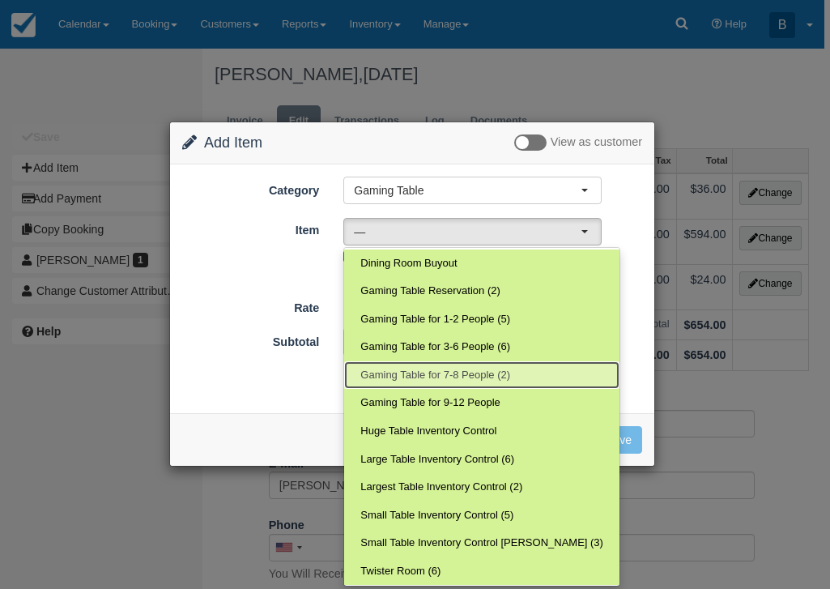
click at [442, 373] on span "Gaming Table for 7-8 People (2)" at bounding box center [435, 375] width 150 height 15
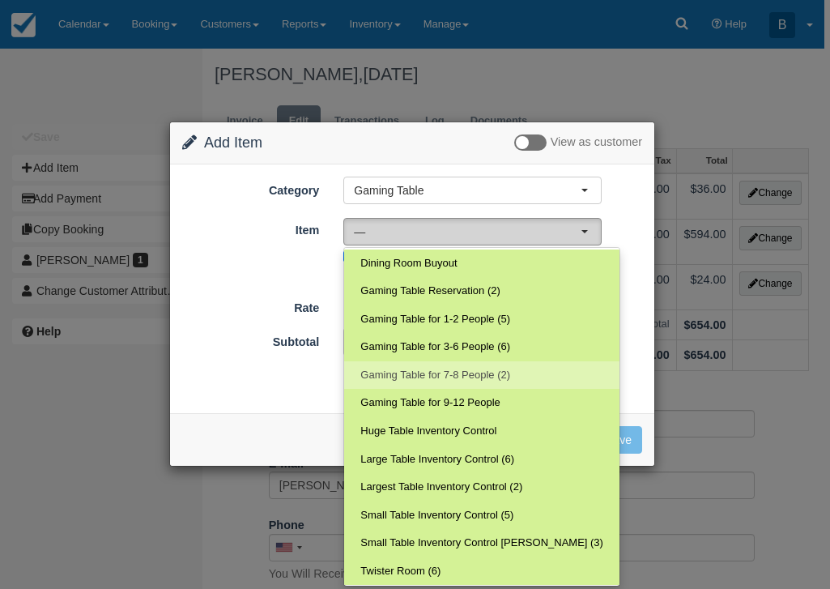
select select "143"
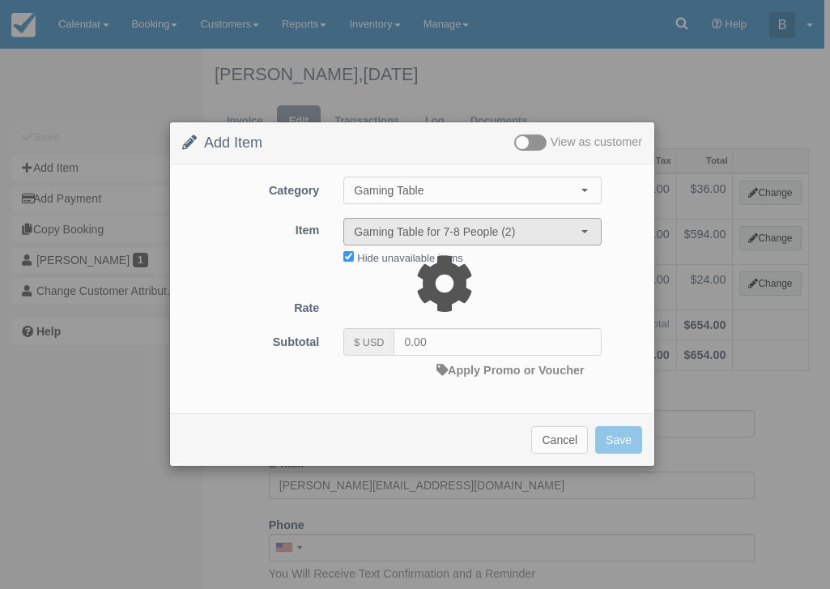
type input "9.00"
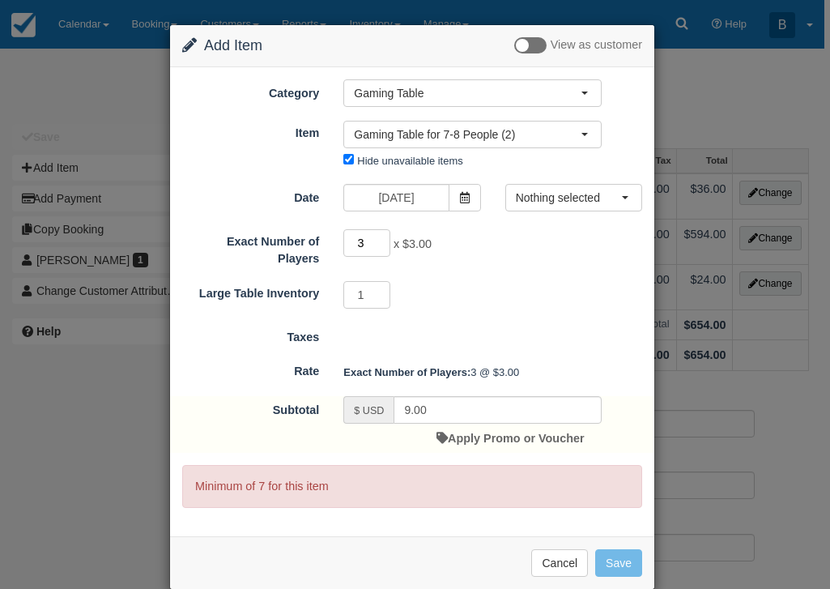
drag, startPoint x: 363, startPoint y: 240, endPoint x: 328, endPoint y: 239, distance: 34.8
click at [331, 240] on div "3 x $3.00 Minimum of 7Maximum of 8" at bounding box center [472, 245] width 283 height 32
type input "8"
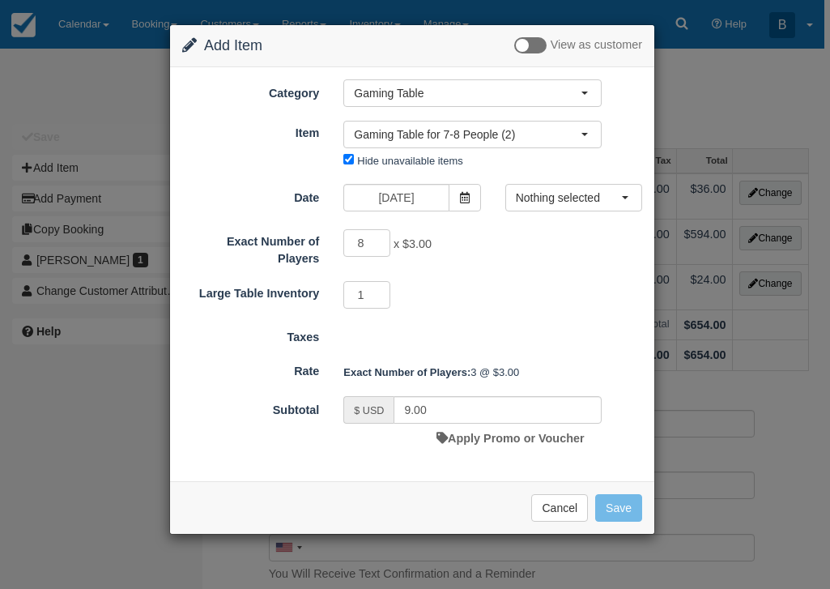
type input "24.00"
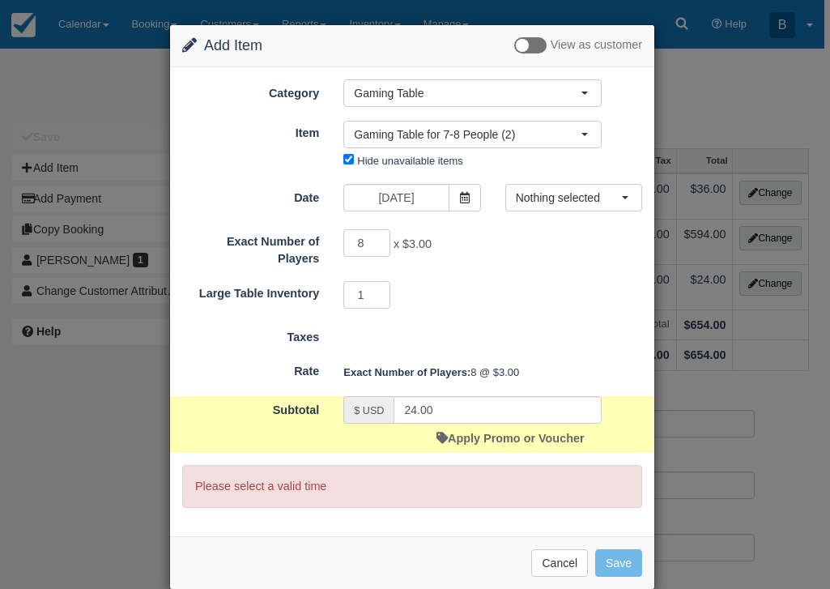
click at [602, 183] on form "Category Gaming Table Detroit Axe Food Packages Toast Transaction Mirroring Spe…" at bounding box center [412, 293] width 460 height 428
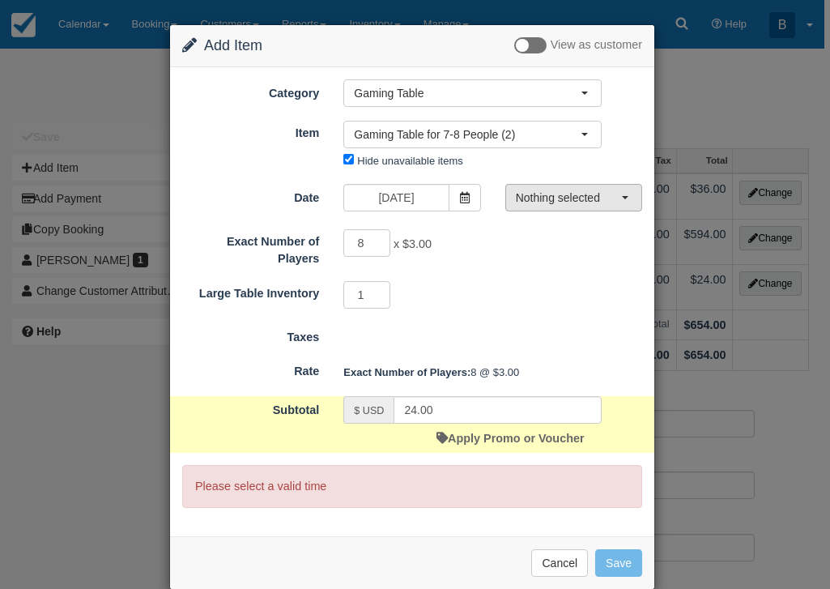
click at [602, 191] on span "Nothing selected" at bounding box center [568, 197] width 105 height 16
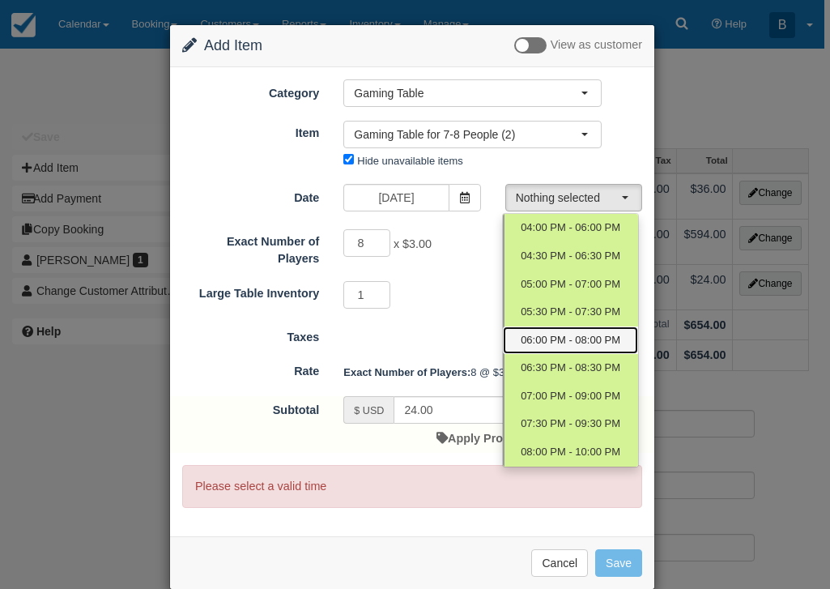
click at [568, 330] on link "06:00 PM - 08:00 PM" at bounding box center [570, 340] width 135 height 28
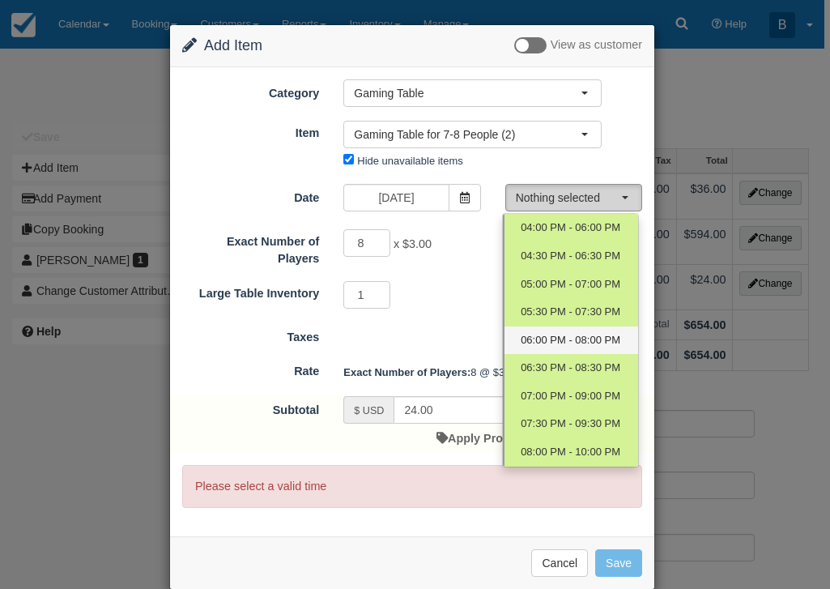
select select "4"
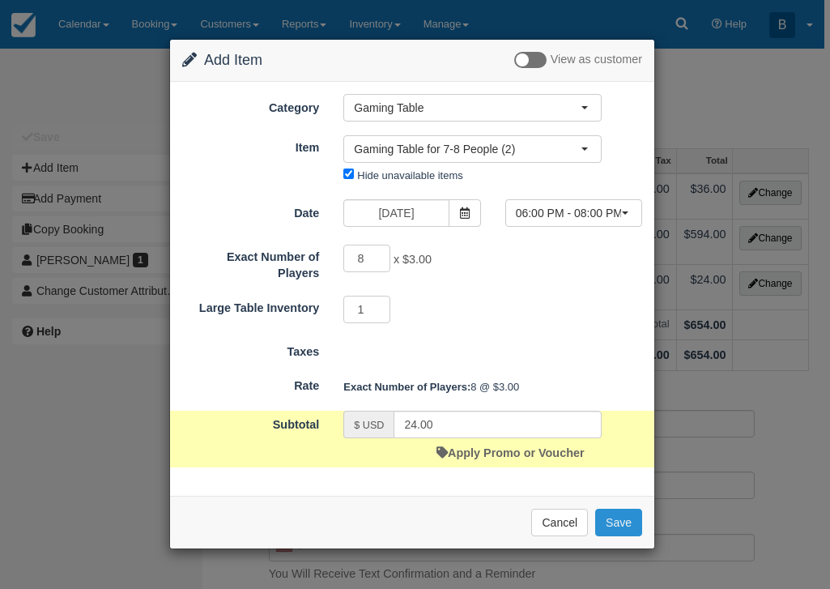
click at [615, 522] on button "Save" at bounding box center [618, 522] width 47 height 28
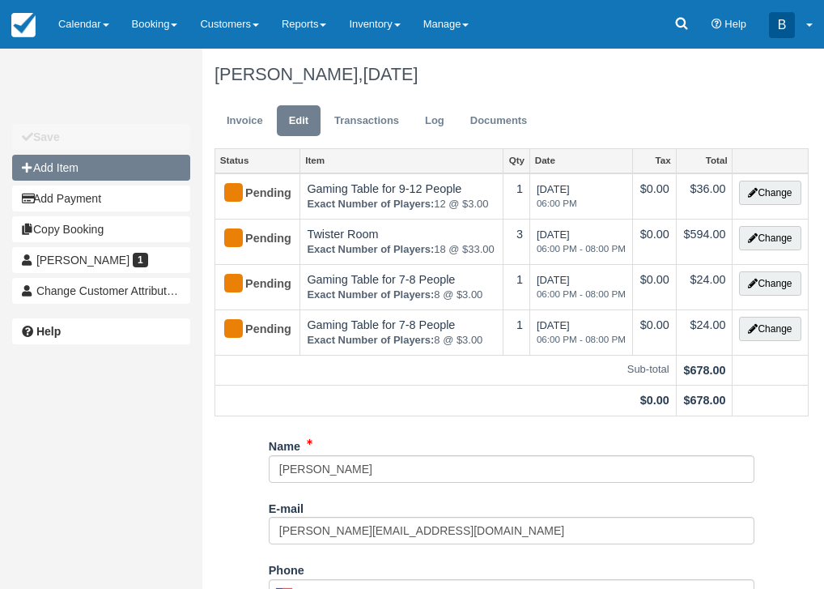
click at [125, 179] on button "Add Item" at bounding box center [101, 168] width 178 height 26
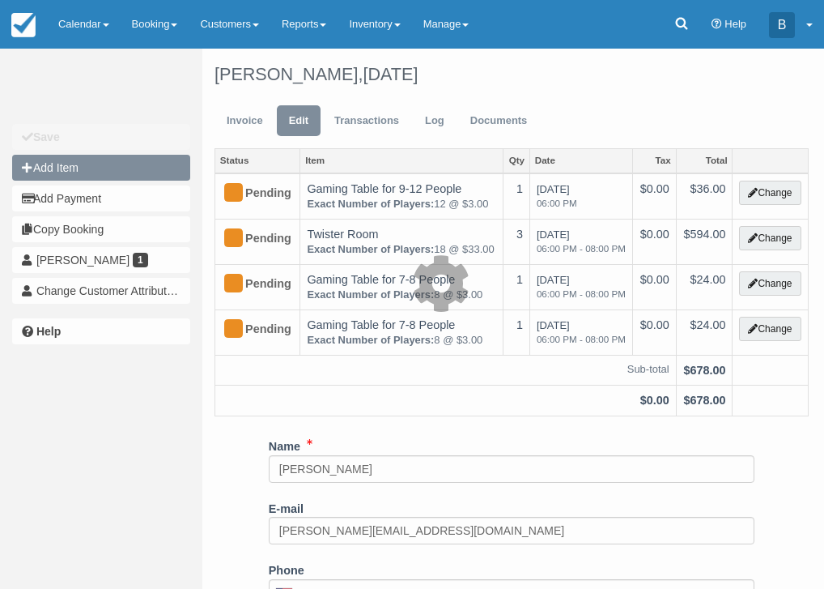
type input "0.00"
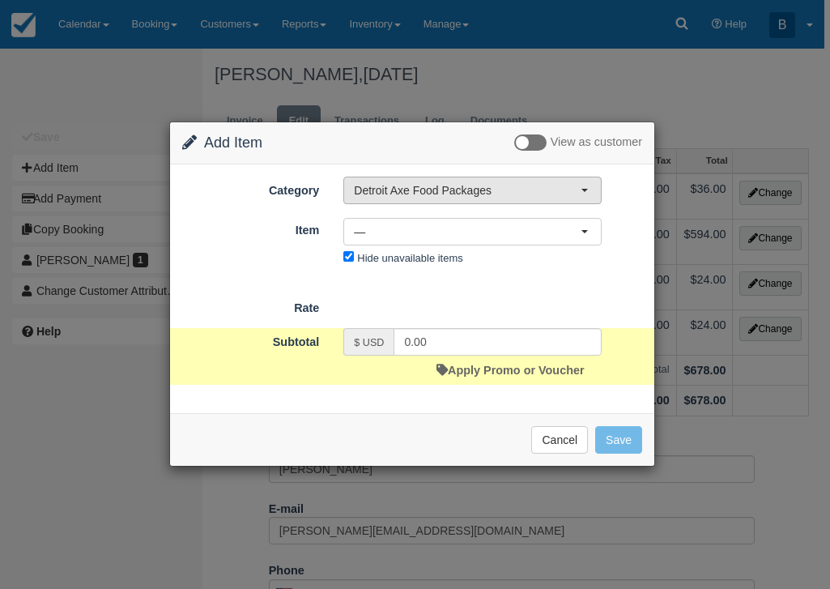
click at [393, 189] on span "Detroit Axe Food Packages" at bounding box center [467, 190] width 227 height 16
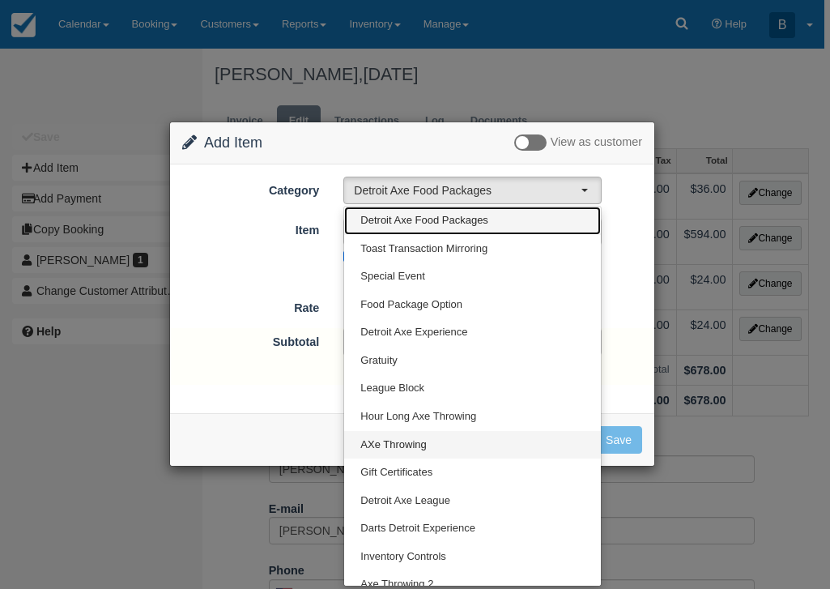
scroll to position [153, 0]
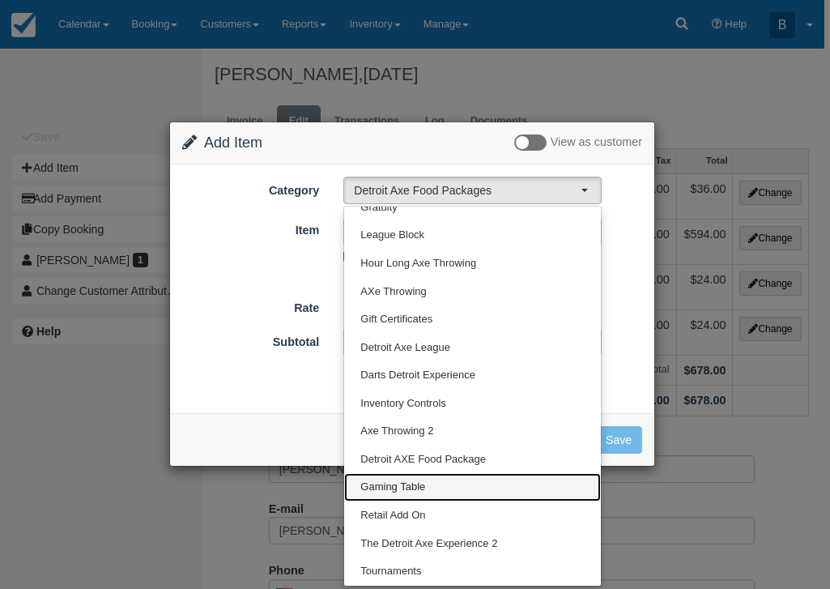
click at [412, 493] on span "Gaming Table" at bounding box center [392, 486] width 65 height 15
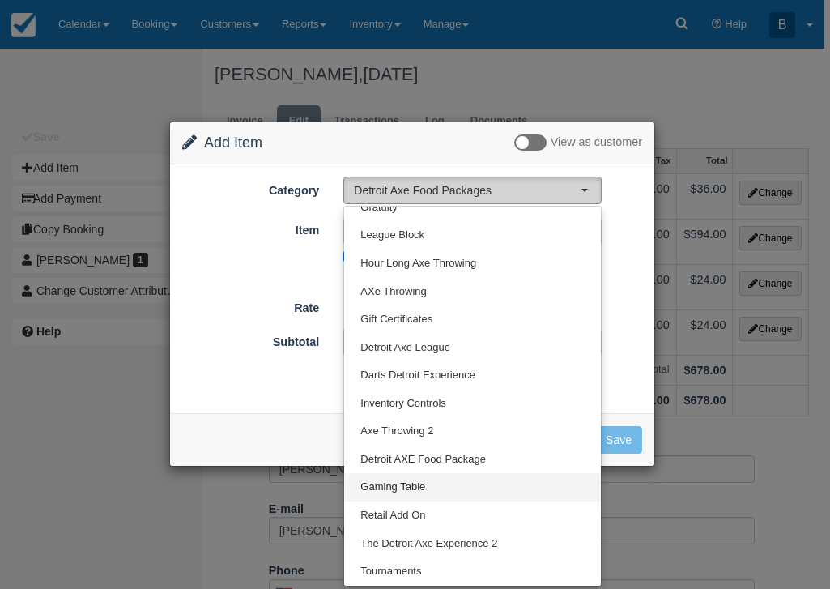
select select "6"
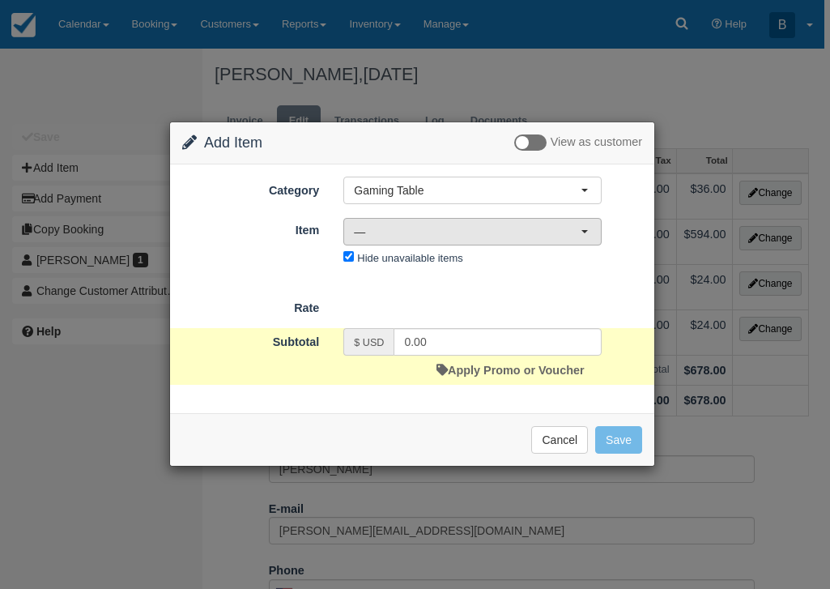
click at [385, 232] on span "—" at bounding box center [467, 231] width 227 height 16
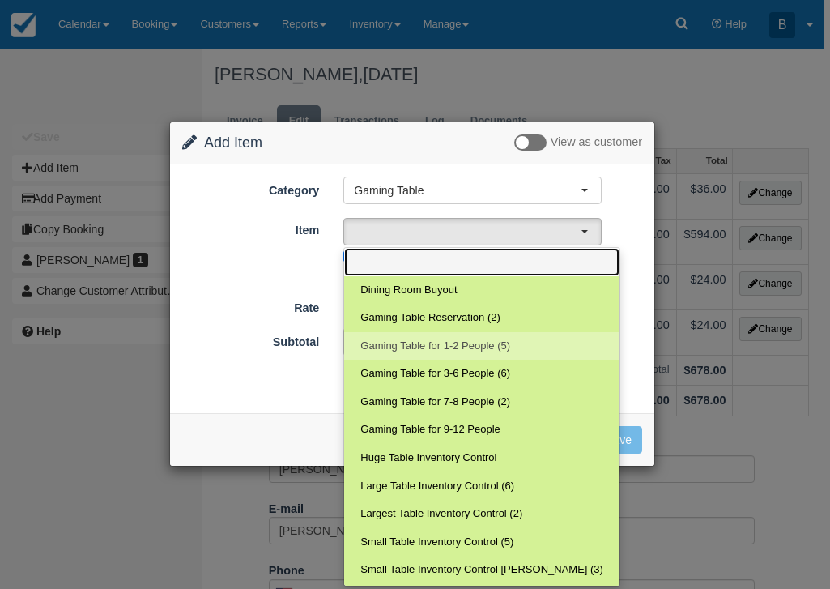
scroll to position [27, 0]
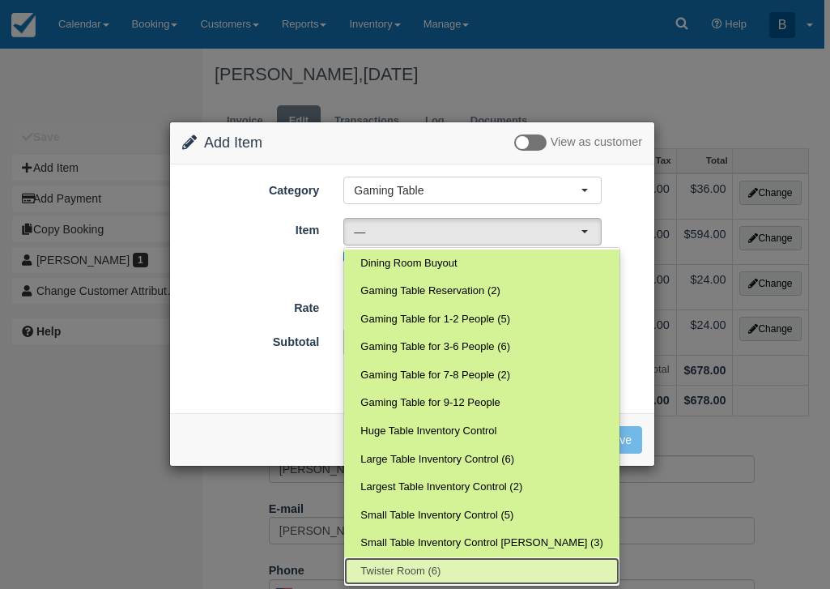
click at [415, 565] on span "Twister Room (6)" at bounding box center [400, 570] width 80 height 15
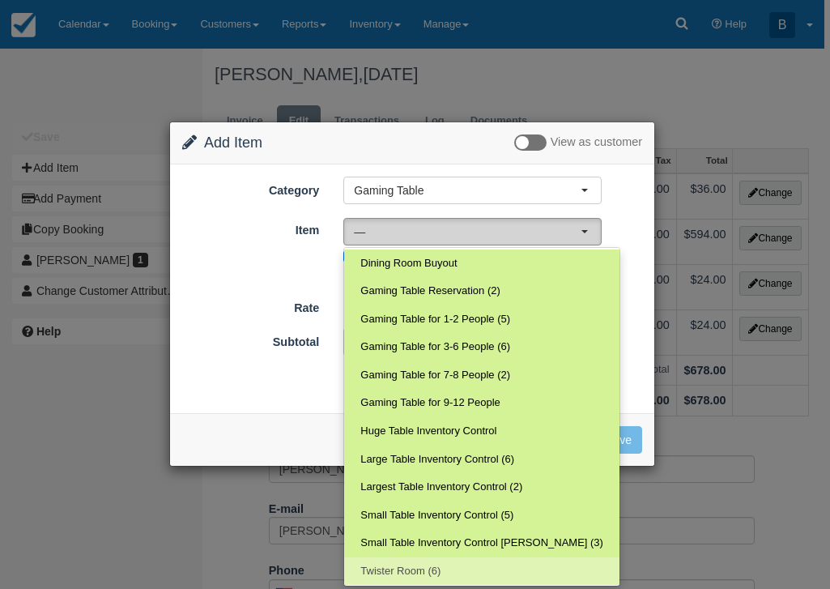
select select "206"
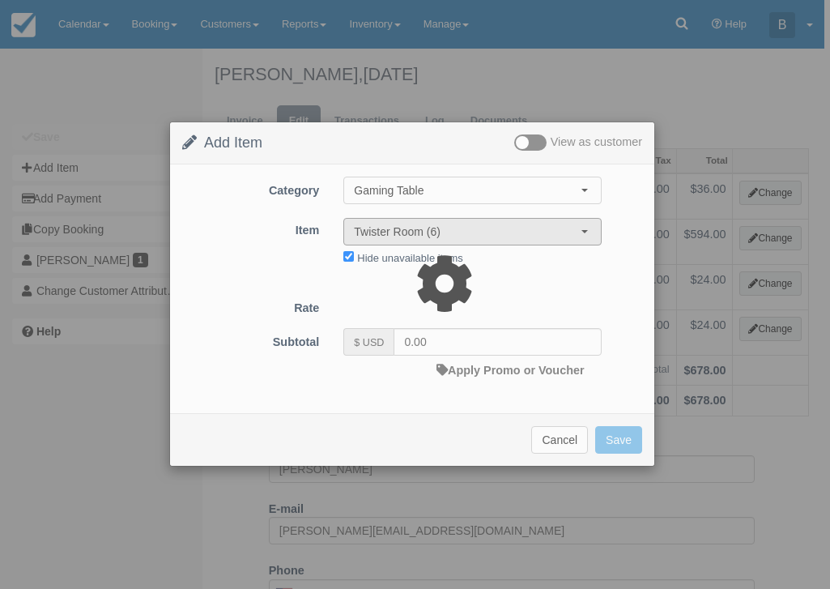
type input "99.00"
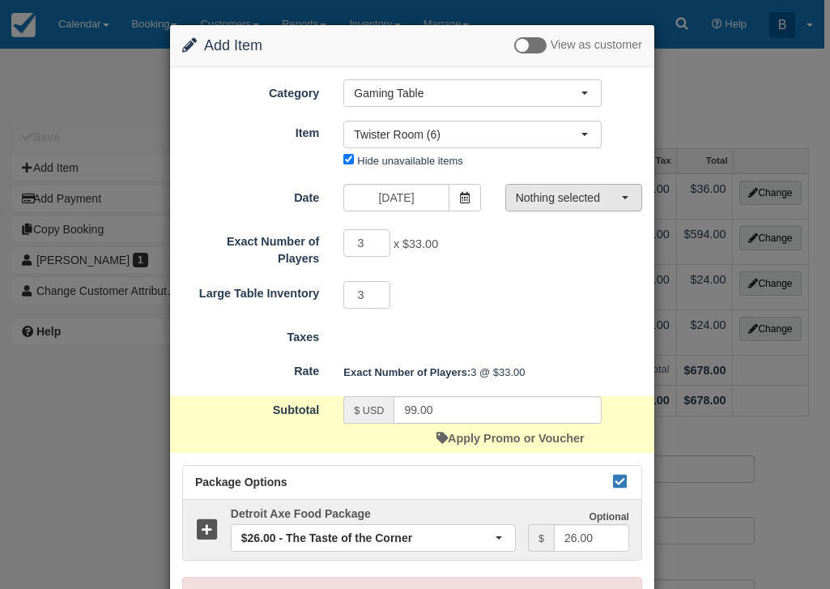
click at [526, 204] on span "Nothing selected" at bounding box center [568, 197] width 105 height 16
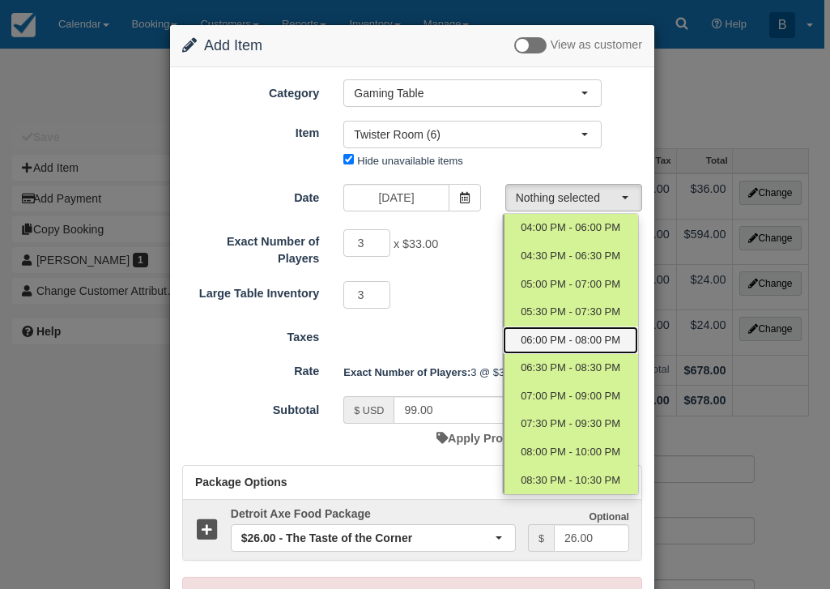
click at [517, 338] on link "06:00 PM - 08:00 PM" at bounding box center [570, 340] width 135 height 28
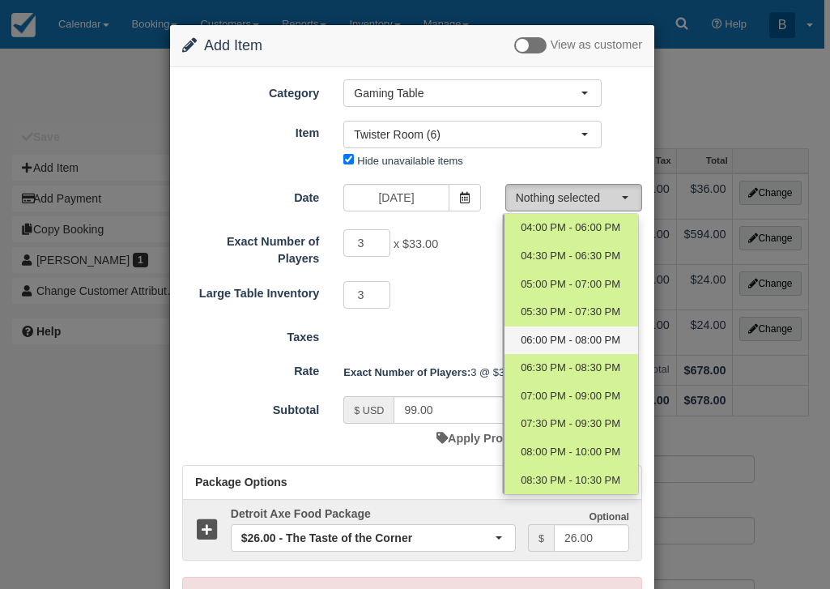
select select "4"
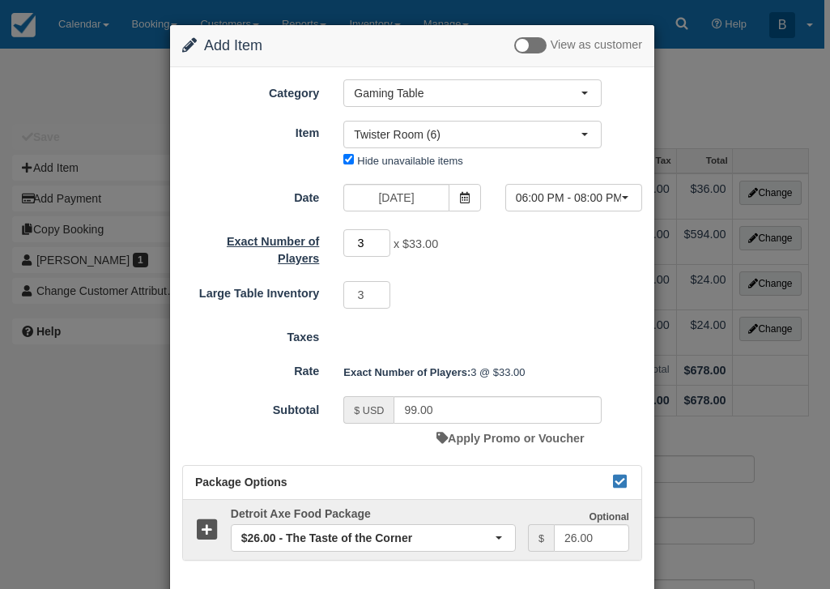
drag, startPoint x: 358, startPoint y: 240, endPoint x: 314, endPoint y: 233, distance: 44.3
click at [313, 235] on div "Exact Number of Players 3 x $33.00 Required.Maximum of 18" at bounding box center [412, 247] width 484 height 39
type input "10"
type input "330.00"
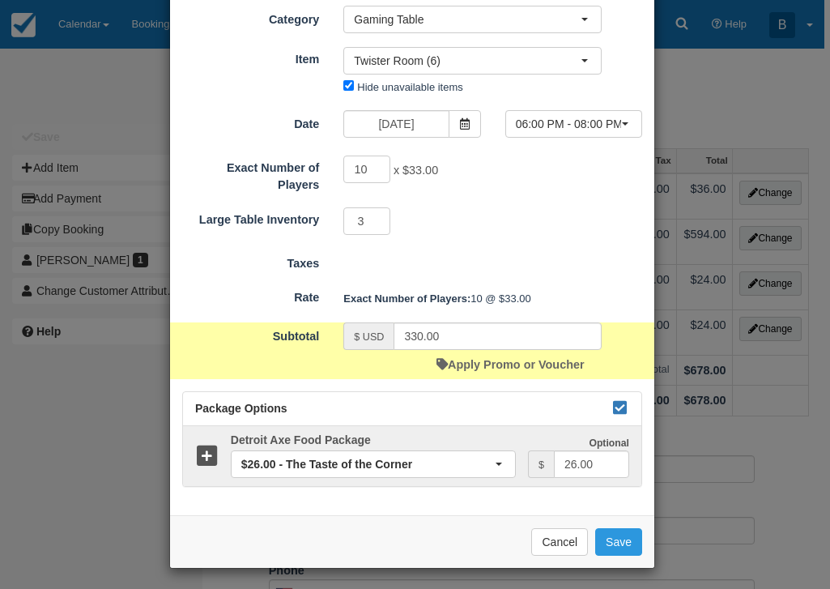
scroll to position [79, 0]
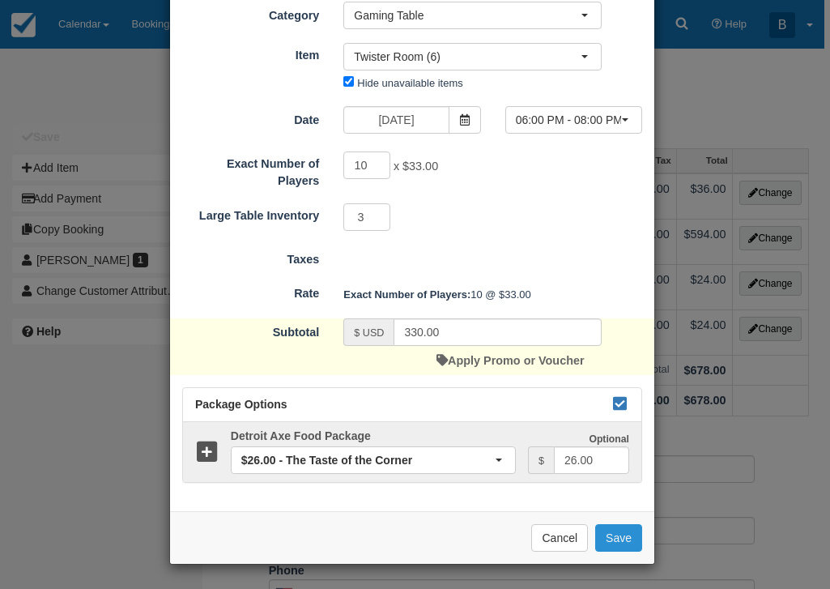
click at [612, 538] on button "Save" at bounding box center [618, 538] width 47 height 28
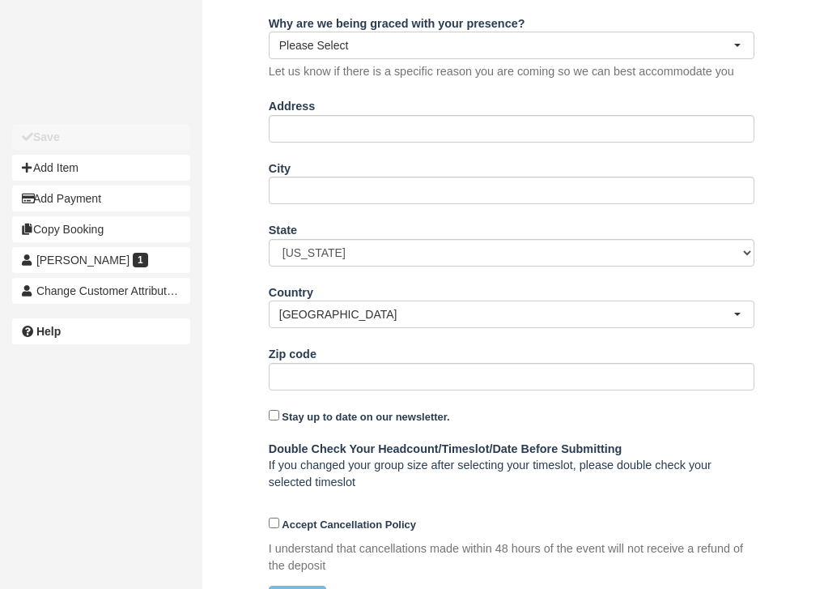
scroll to position [757, 0]
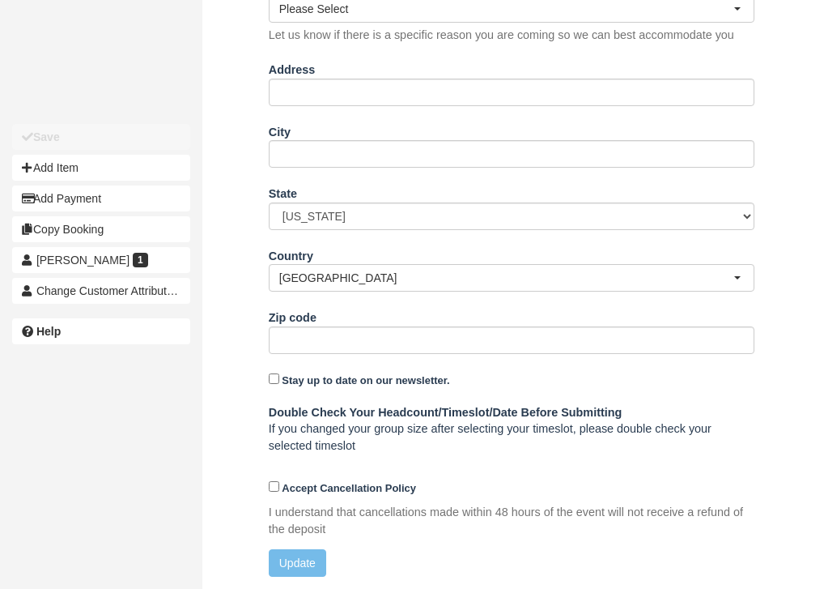
click at [291, 576] on div "Name [PERSON_NAME] E-mail [PERSON_NAME][EMAIL_ADDRESS][DOMAIN_NAME] Did you mea…" at bounding box center [511, 178] width 619 height 823
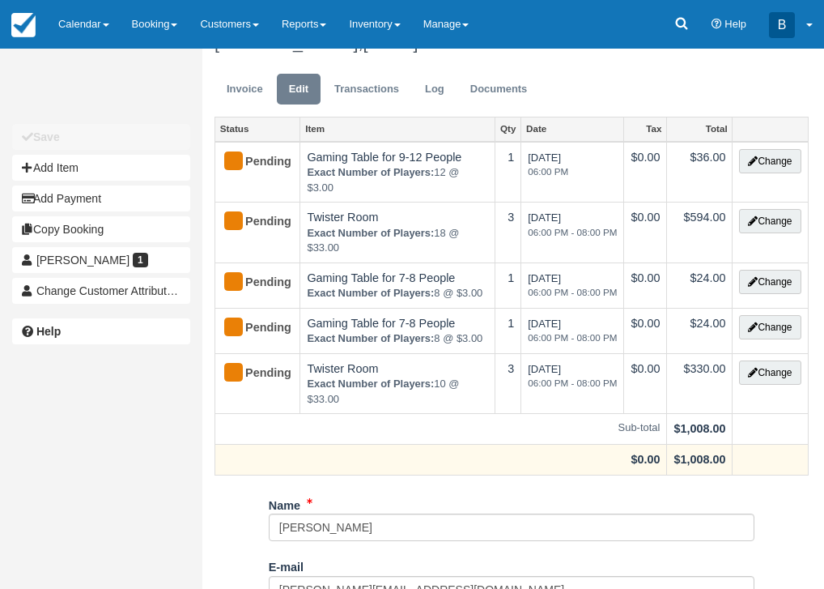
scroll to position [0, 0]
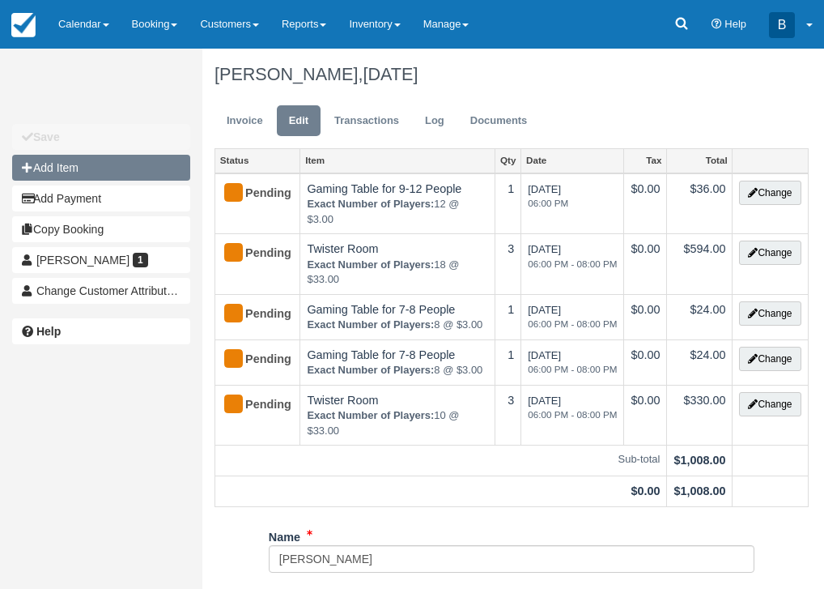
click at [111, 176] on button "Add Item" at bounding box center [101, 168] width 178 height 26
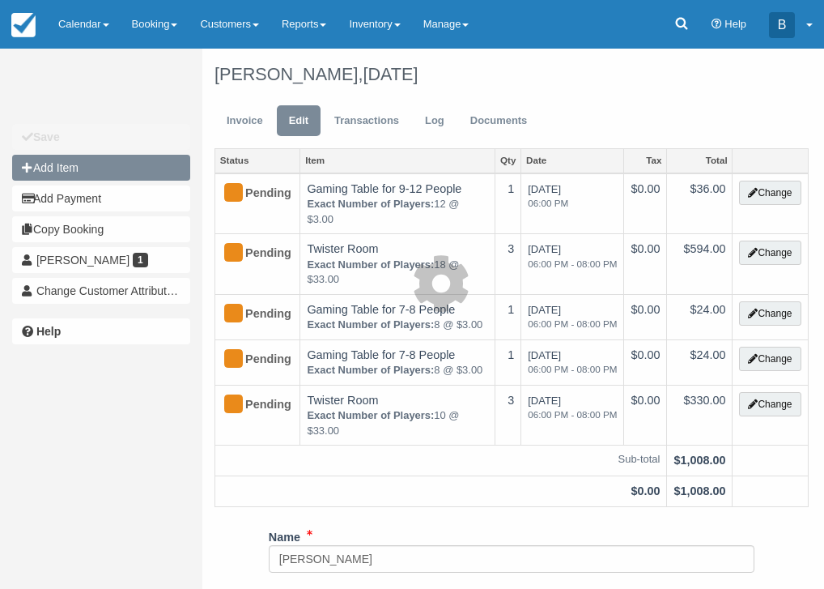
type input "0.00"
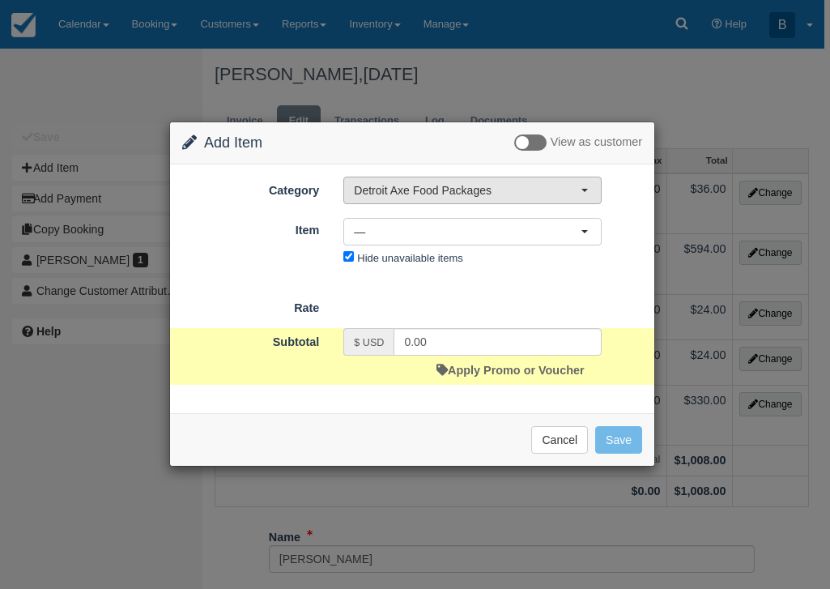
click at [461, 194] on span "Detroit Axe Food Packages" at bounding box center [467, 190] width 227 height 16
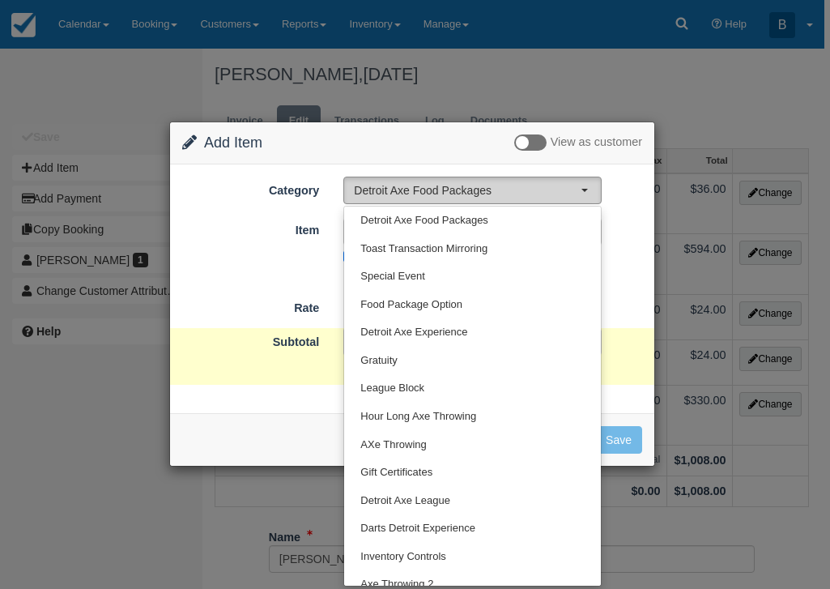
click at [461, 194] on span "Detroit Axe Food Packages" at bounding box center [467, 190] width 227 height 16
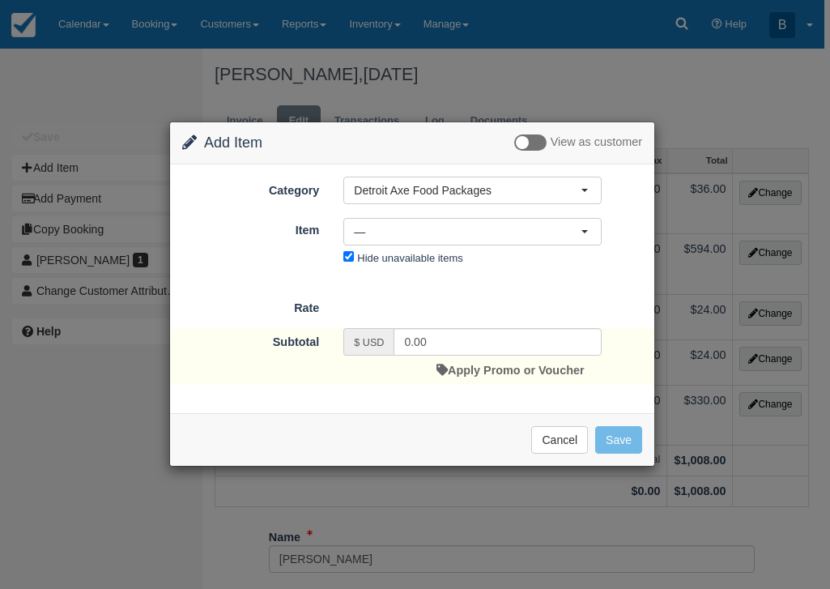
click at [450, 250] on div "Nothing selected — — Slider Add On soda package Pizza Add On — Slider Add On so…" at bounding box center [472, 244] width 283 height 53
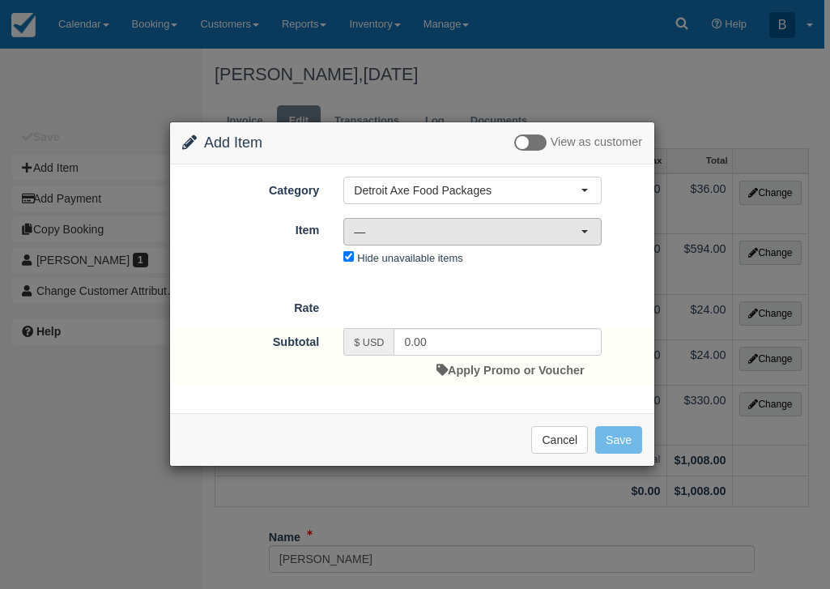
click at [450, 237] on span "—" at bounding box center [467, 231] width 227 height 16
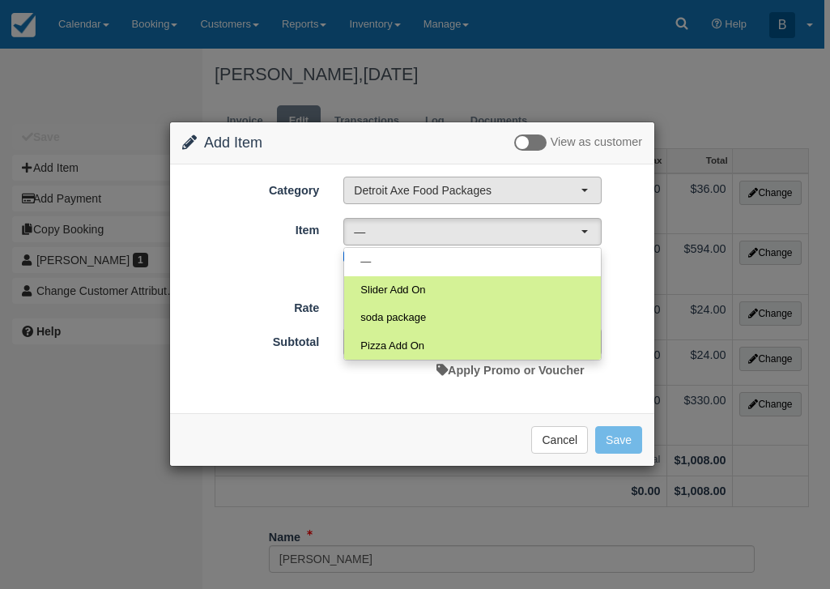
click at [446, 190] on span "Detroit Axe Food Packages" at bounding box center [467, 190] width 227 height 16
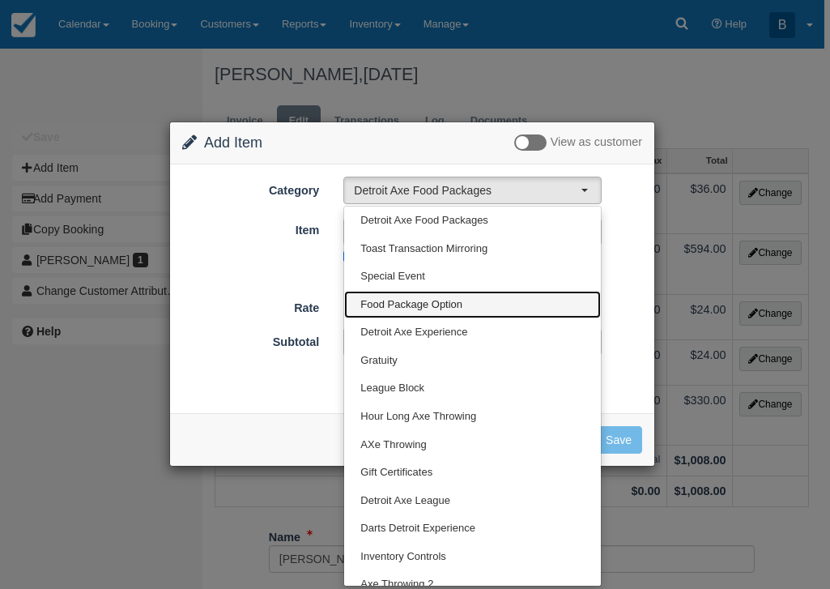
click at [446, 297] on span "Food Package Option" at bounding box center [411, 304] width 102 height 15
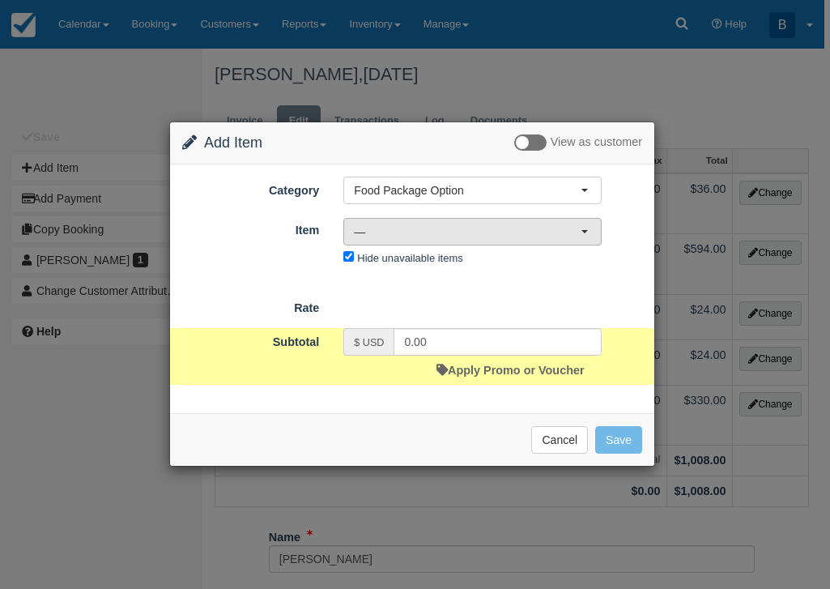
click at [424, 232] on span "—" at bounding box center [467, 231] width 227 height 16
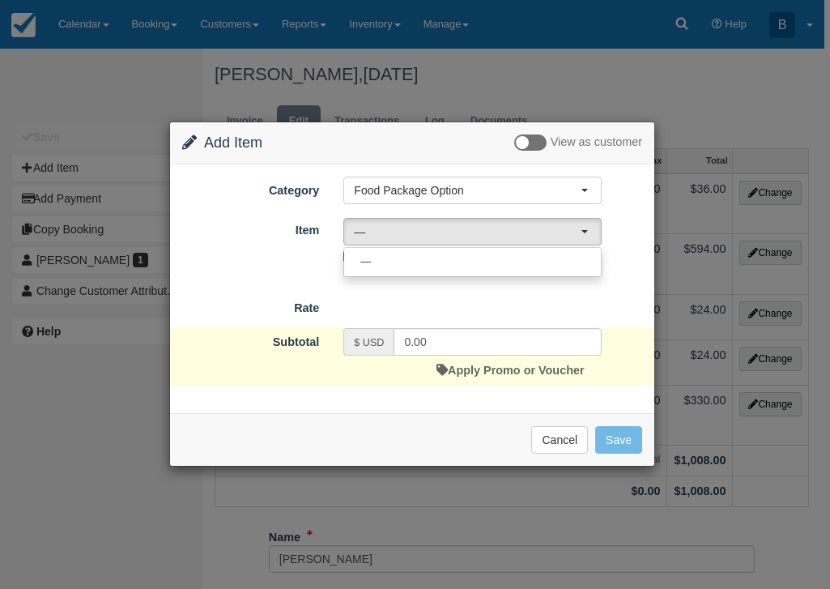
click at [444, 296] on div "Rate" at bounding box center [412, 305] width 484 height 23
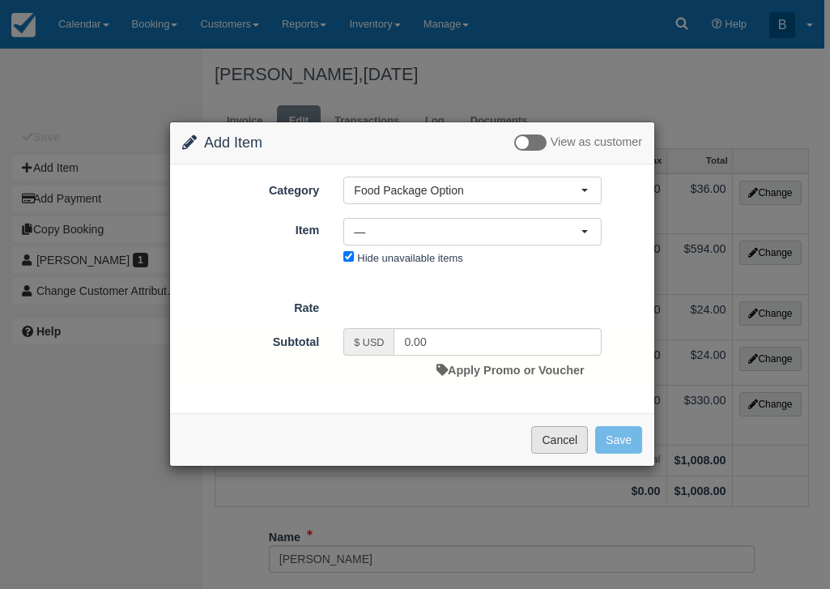
click at [544, 429] on button "Cancel" at bounding box center [559, 440] width 57 height 28
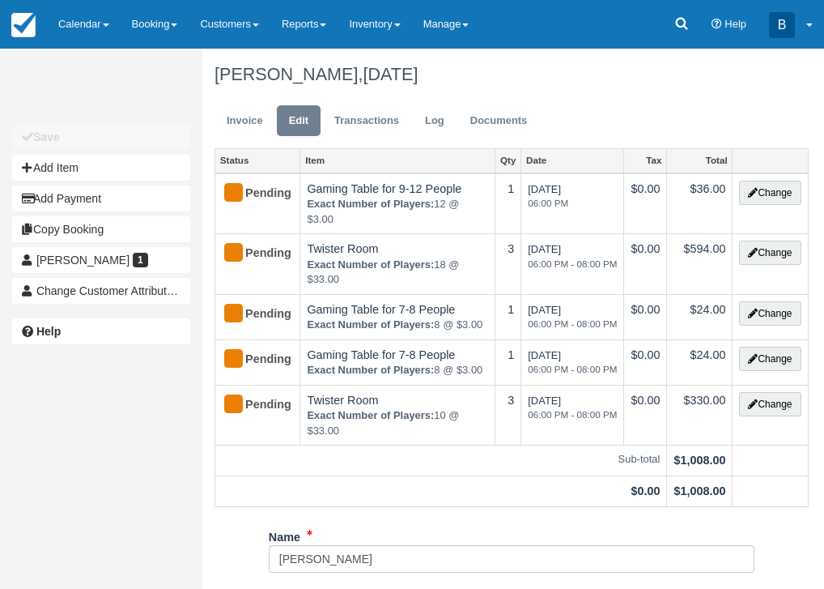
click at [474, 103] on ul "Invoice Edit Transactions Log Documents" at bounding box center [512, 124] width 594 height 49
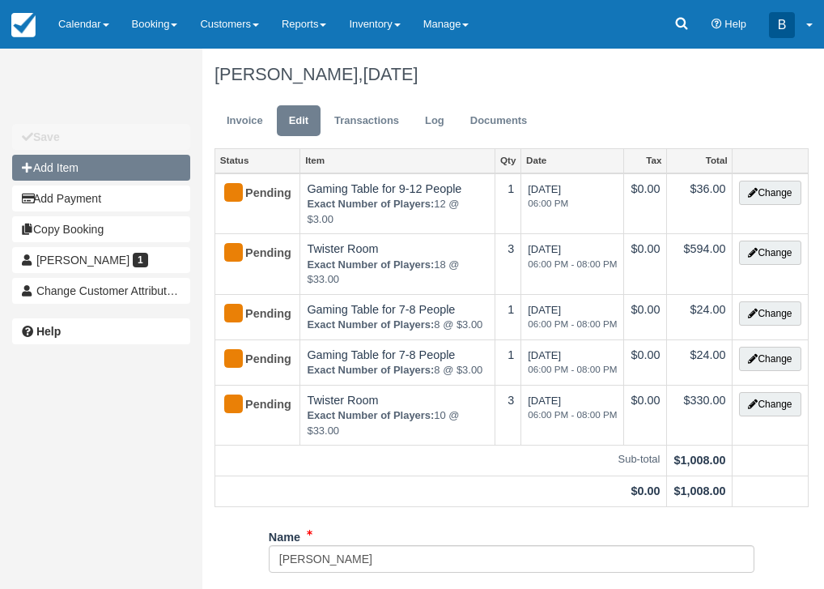
click at [148, 159] on button "Add Item" at bounding box center [101, 168] width 178 height 26
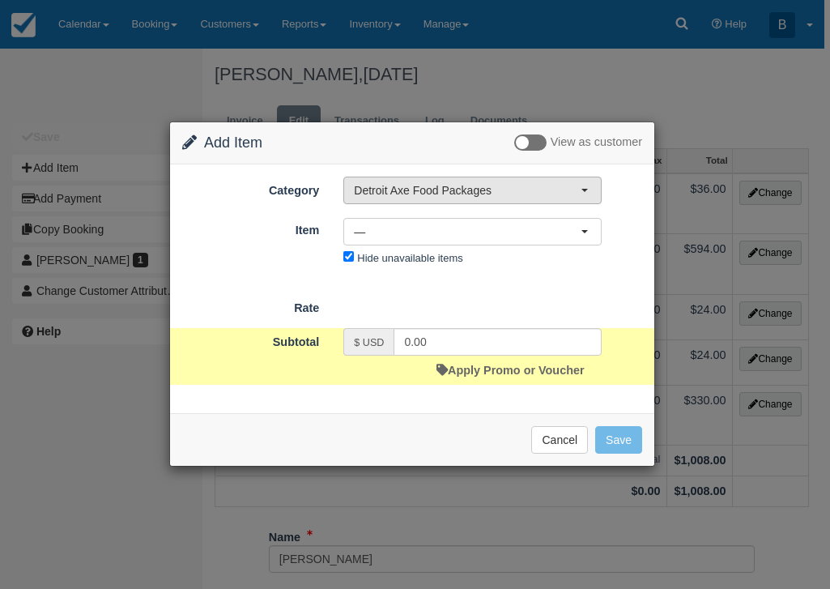
click at [499, 181] on button "Detroit Axe Food Packages" at bounding box center [472, 190] width 258 height 28
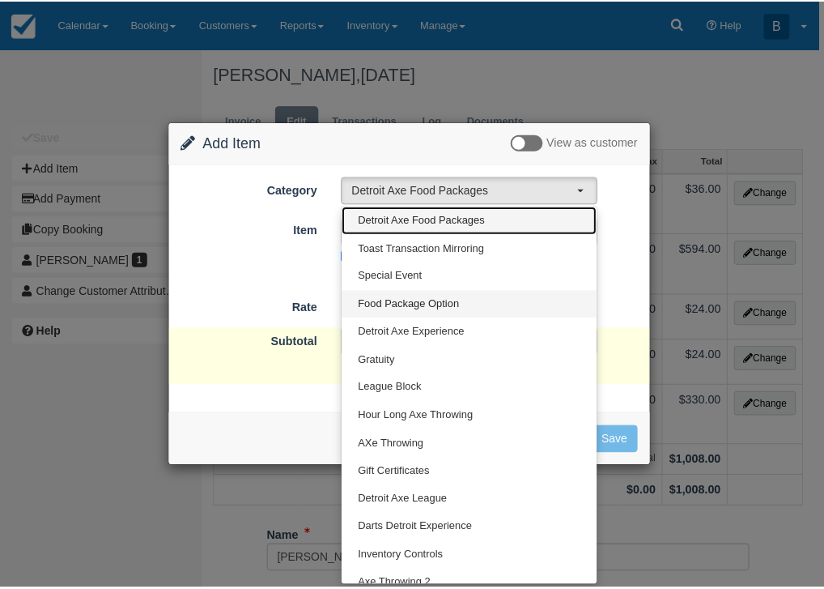
scroll to position [153, 0]
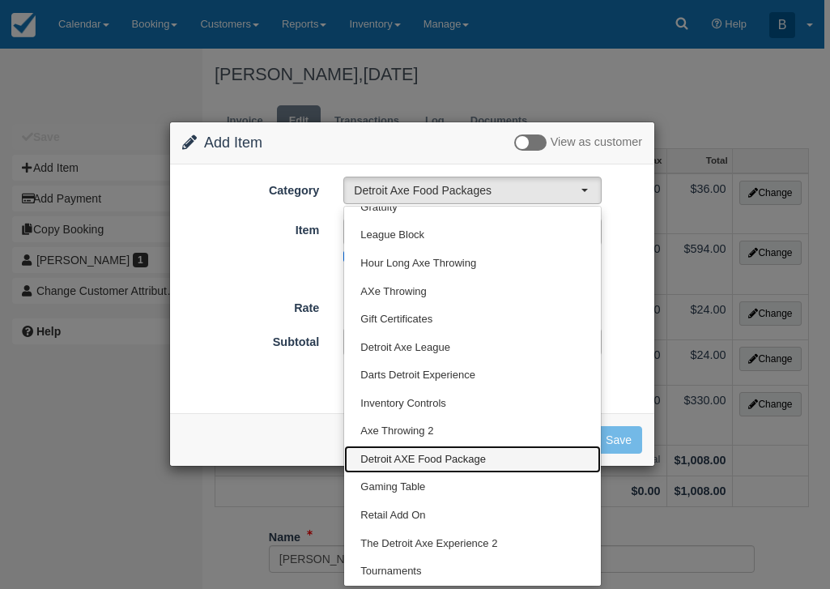
click at [432, 462] on span "Detroit AXE Food Package" at bounding box center [422, 459] width 125 height 15
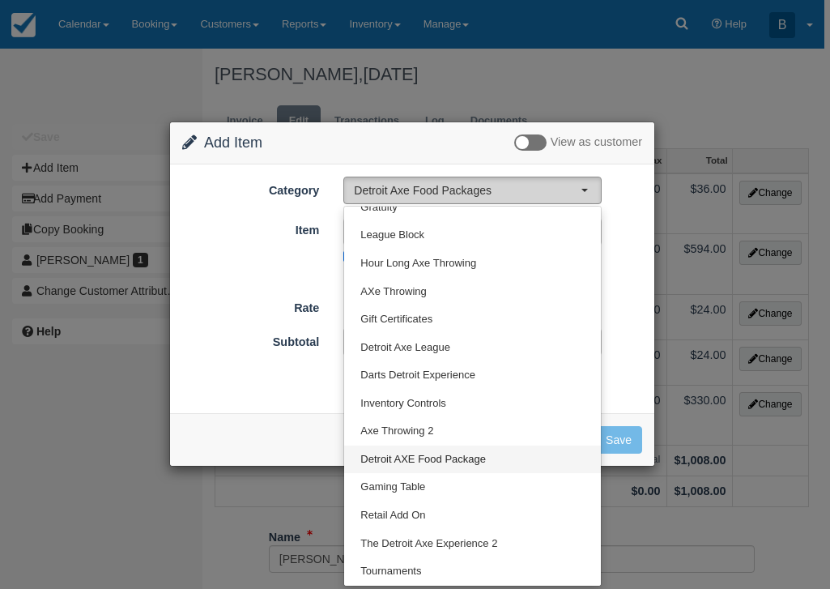
select select "5"
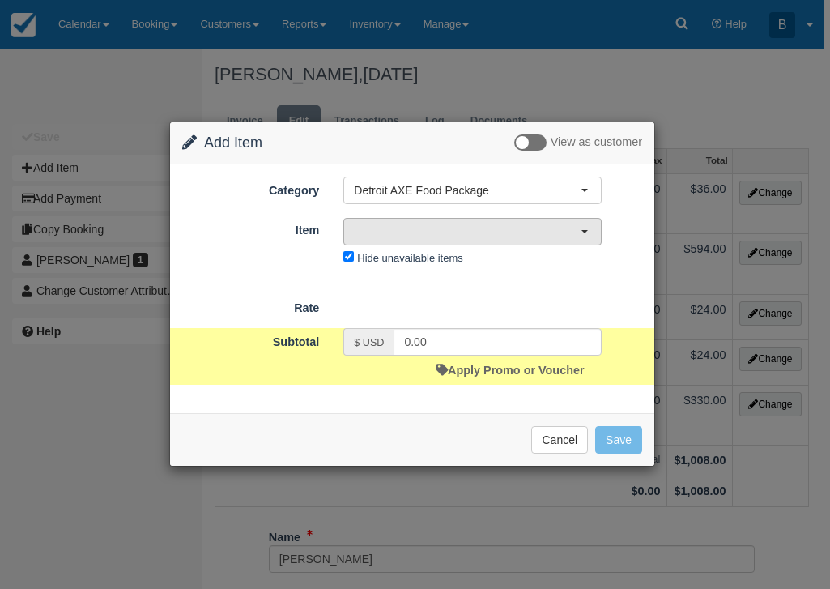
click at [497, 232] on span "—" at bounding box center [467, 231] width 227 height 16
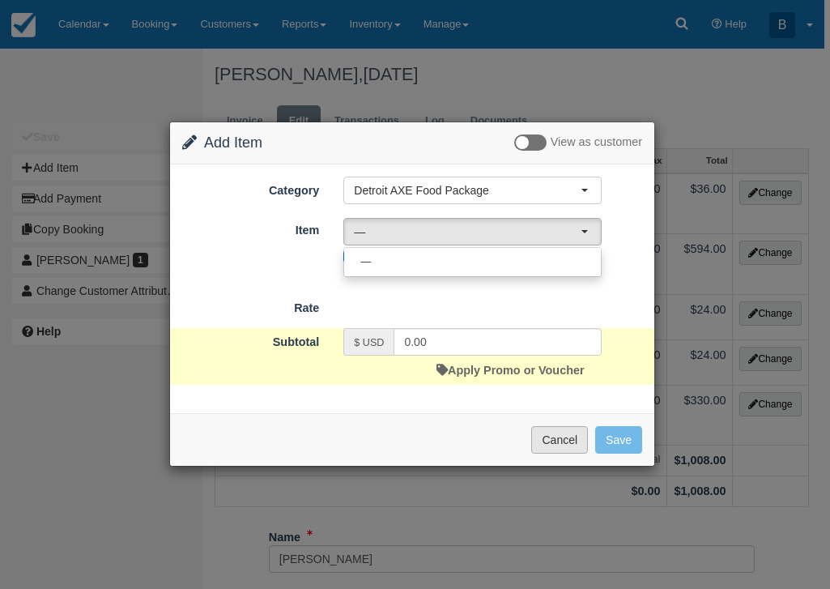
click at [585, 432] on button "Cancel" at bounding box center [559, 440] width 57 height 28
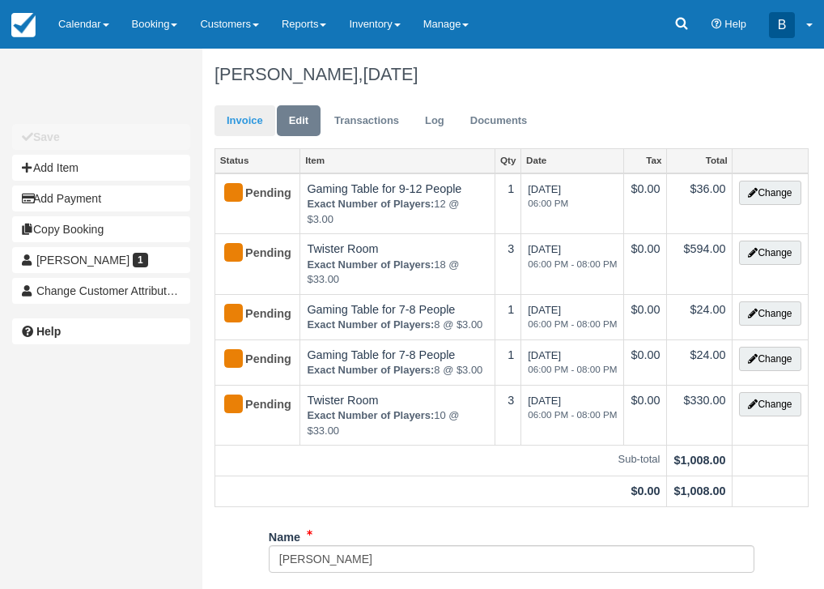
scroll to position [2, 0]
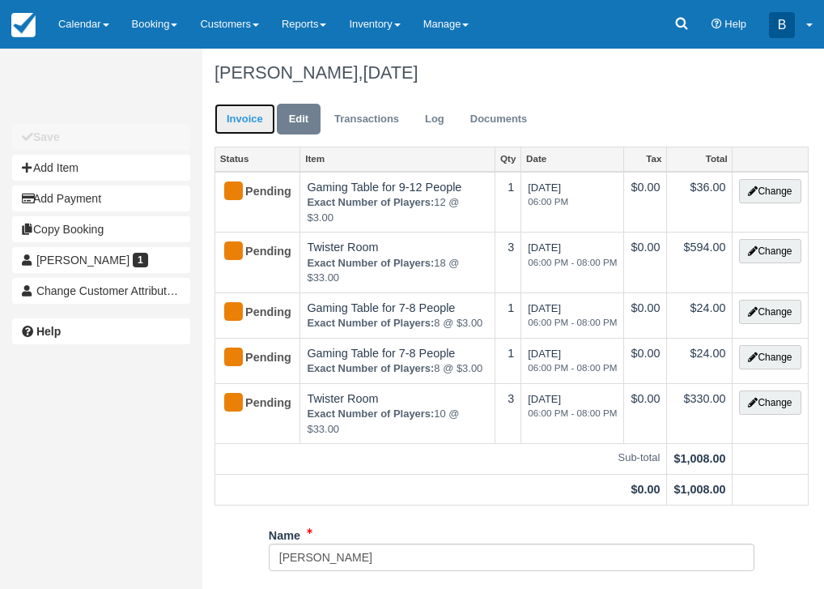
click at [220, 127] on link "Invoice" at bounding box center [245, 120] width 61 height 32
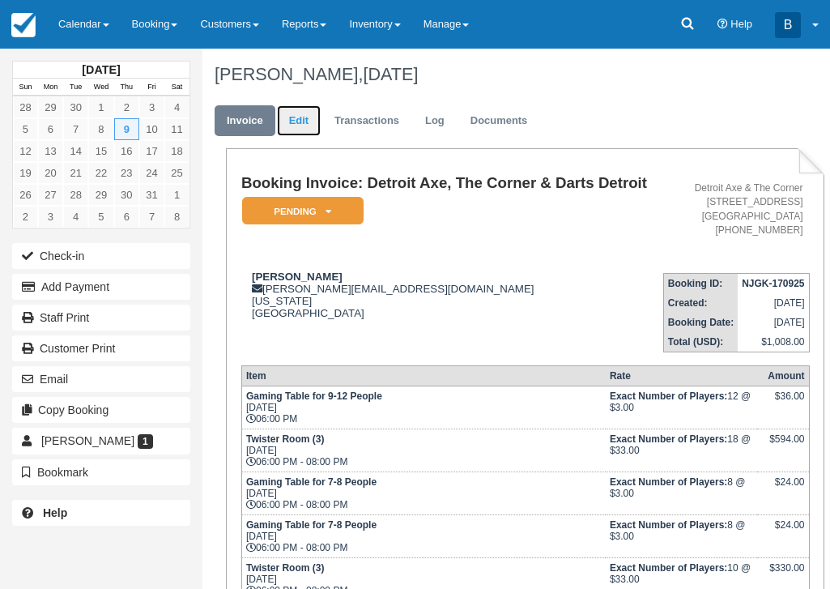
click at [314, 125] on link "Edit" at bounding box center [299, 121] width 44 height 32
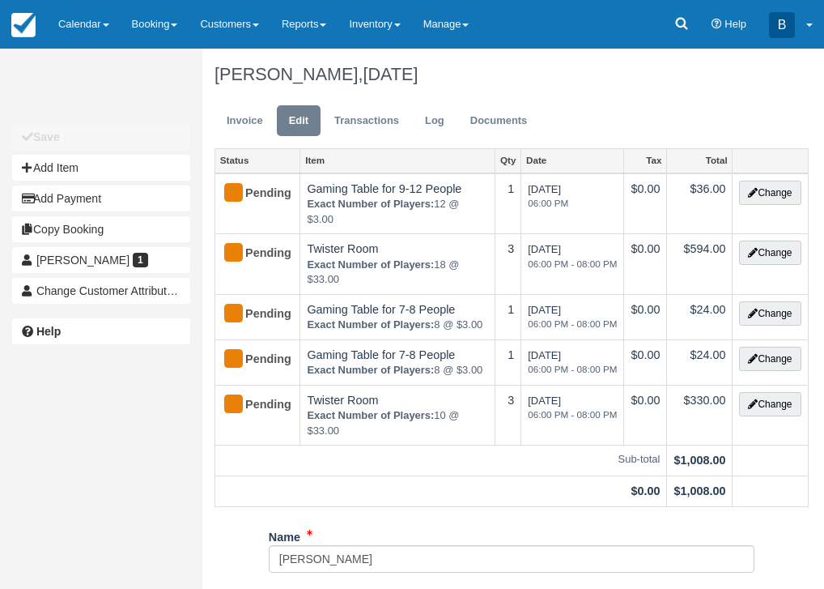
click at [139, 182] on div "Save Add Item Add Payment Copy Booking [PERSON_NAME] 1 Change Customer Attribut…" at bounding box center [101, 213] width 202 height 185
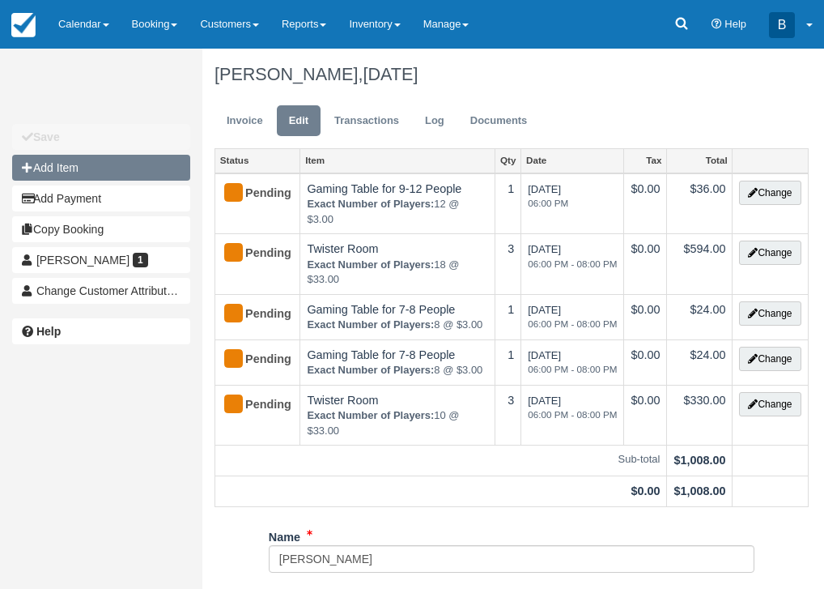
click at [139, 168] on button "Add Item" at bounding box center [101, 168] width 178 height 26
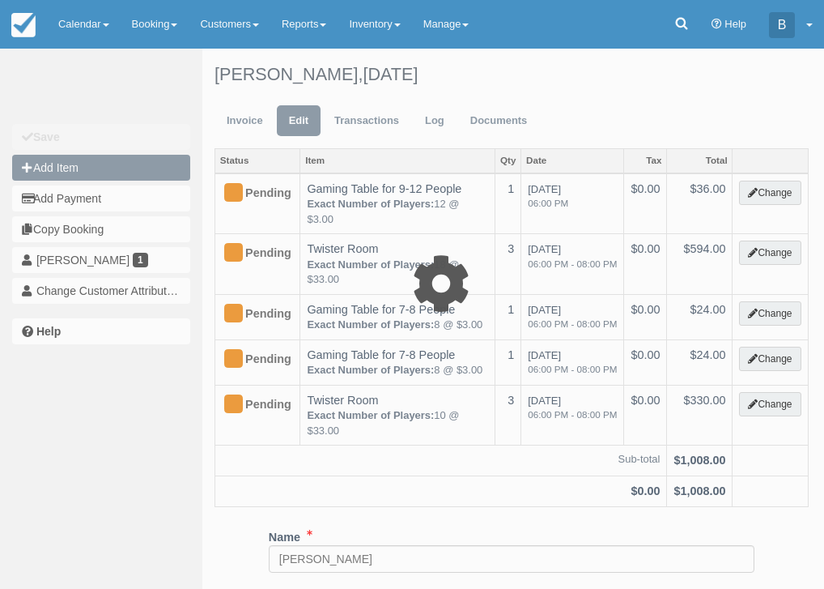
type input "0.00"
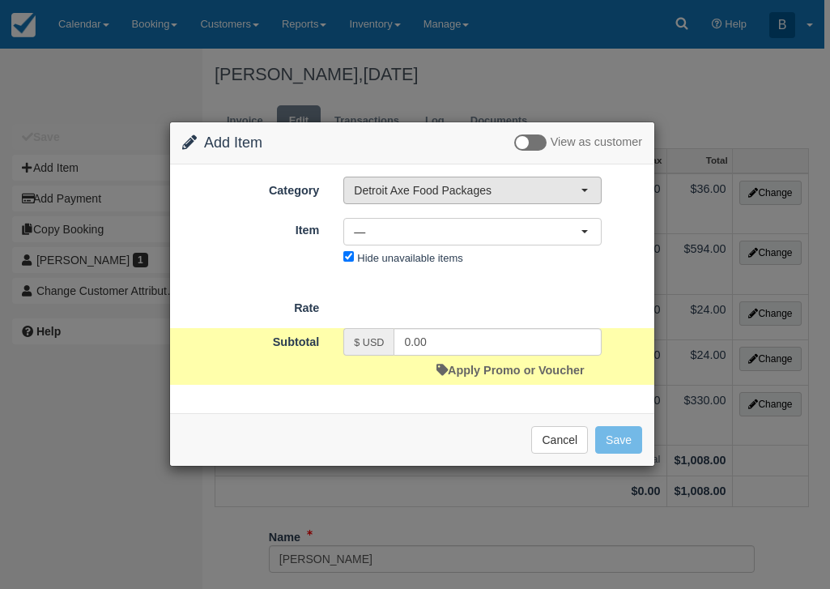
click at [437, 182] on span "Detroit Axe Food Packages" at bounding box center [467, 190] width 227 height 16
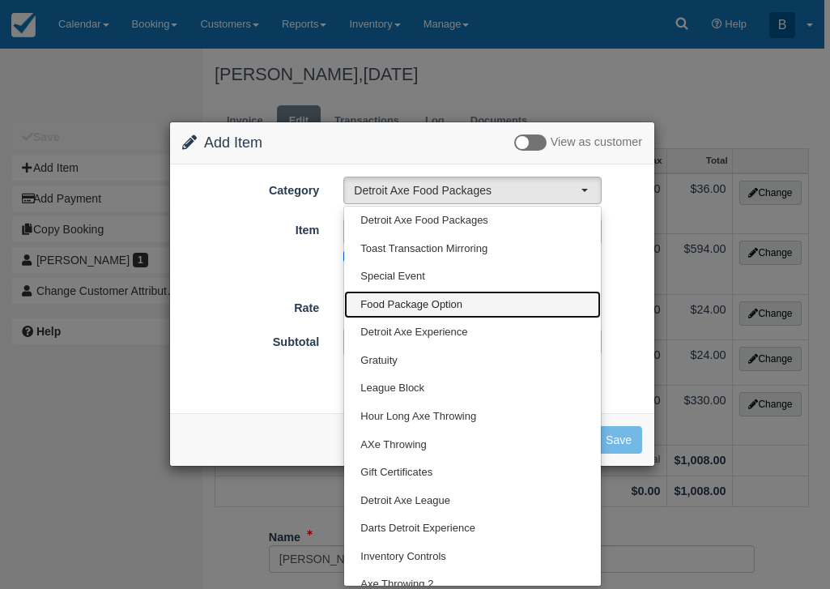
click at [408, 294] on link "Food Package Option" at bounding box center [472, 305] width 257 height 28
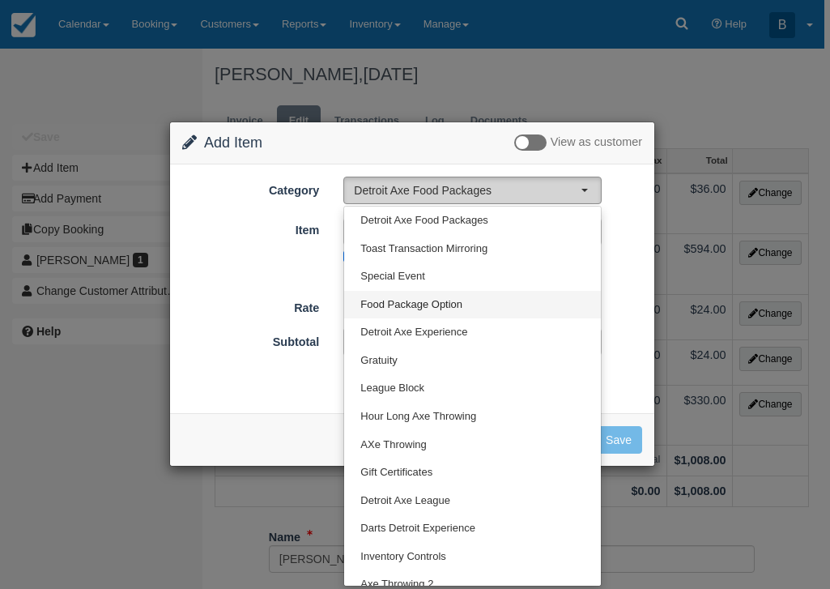
select select "17"
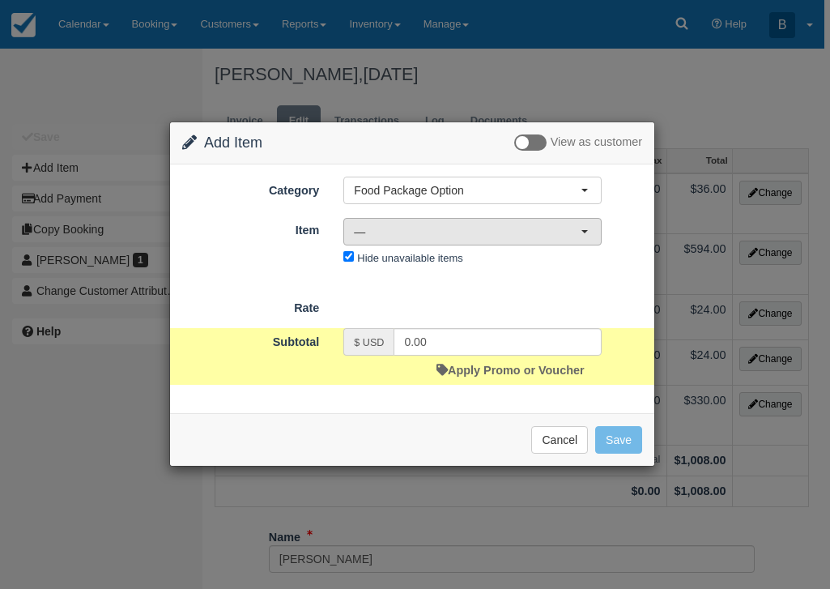
click at [402, 231] on span "—" at bounding box center [467, 231] width 227 height 16
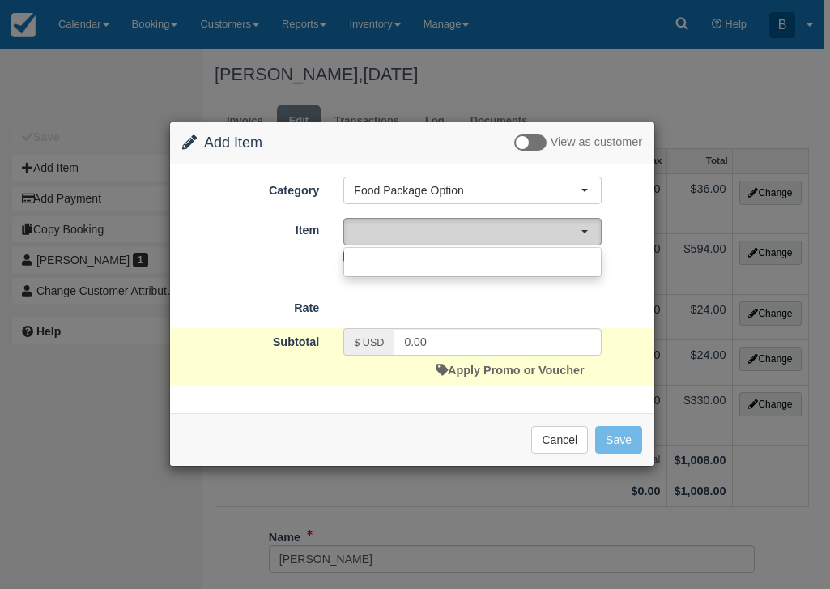
click at [402, 230] on span "—" at bounding box center [467, 231] width 227 height 16
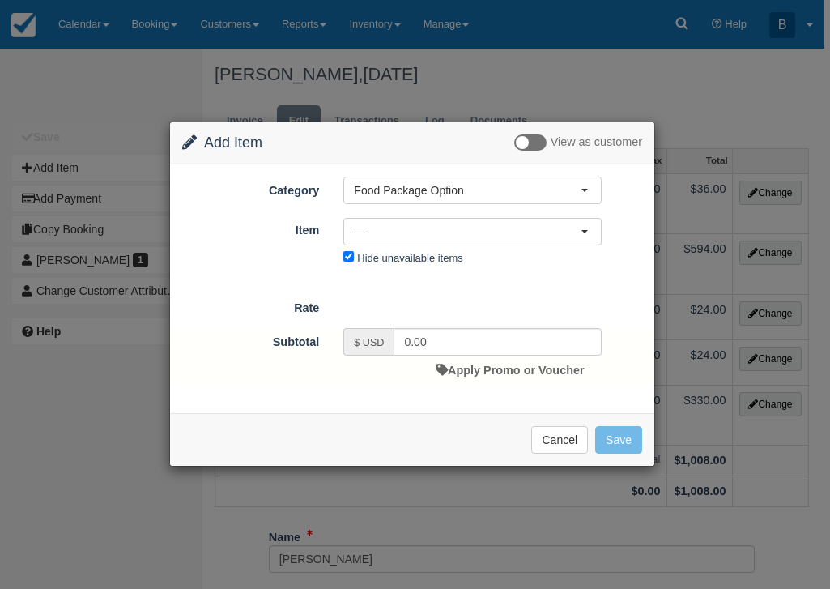
click at [531, 422] on div "Remove from Invoice Cancel Save" at bounding box center [412, 439] width 484 height 53
click at [542, 426] on button "Cancel" at bounding box center [559, 440] width 57 height 28
